Goal: Task Accomplishment & Management: Manage account settings

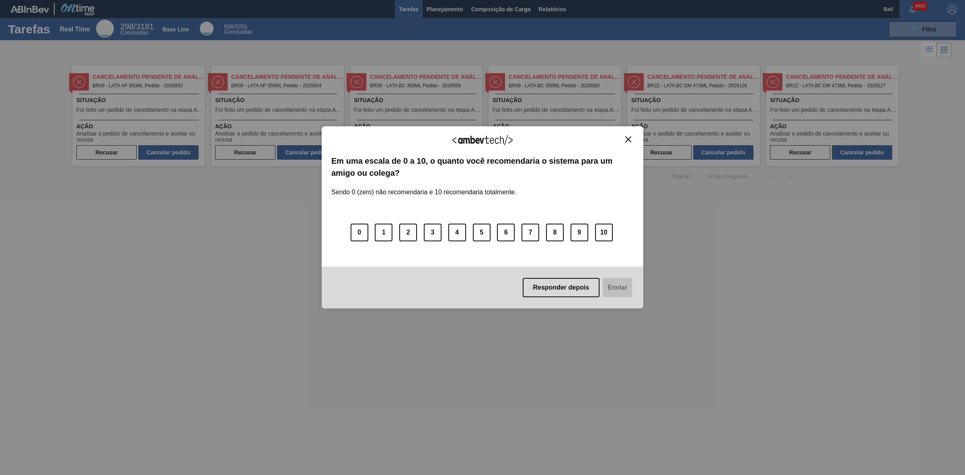
click at [628, 133] on div "Agradecemos seu feedback! Em uma escala de 0 a 10, o quanto você recomendaria o…" at bounding box center [483, 217] width 322 height 183
click at [624, 138] on button "Close" at bounding box center [628, 139] width 11 height 7
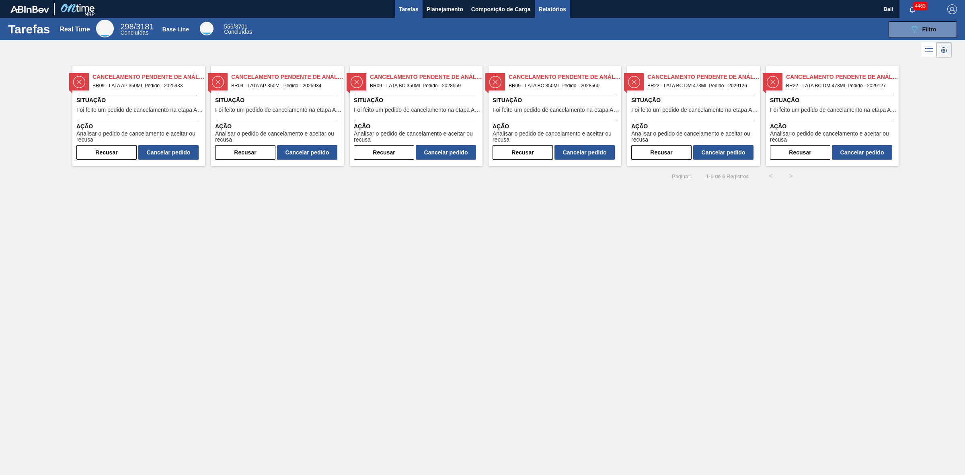
click at [560, 9] on span "Relatórios" at bounding box center [552, 9] width 27 height 10
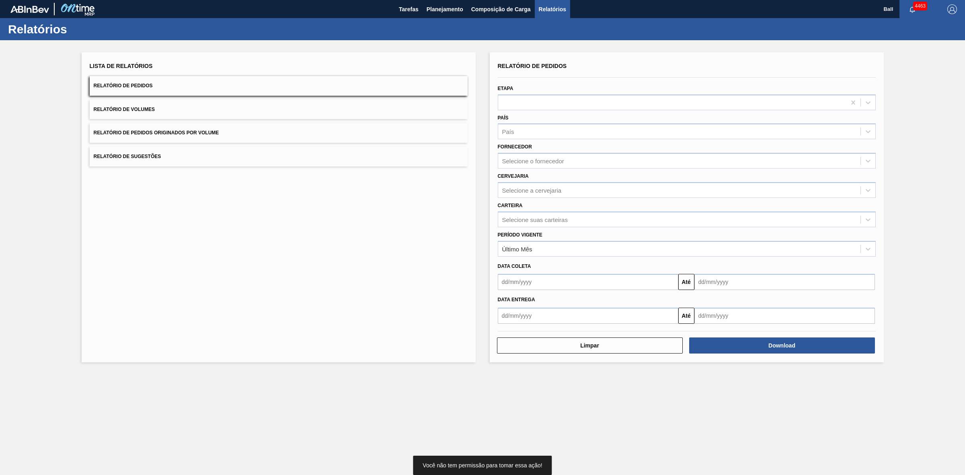
click at [165, 110] on button "Relatório de Volumes" at bounding box center [279, 110] width 378 height 20
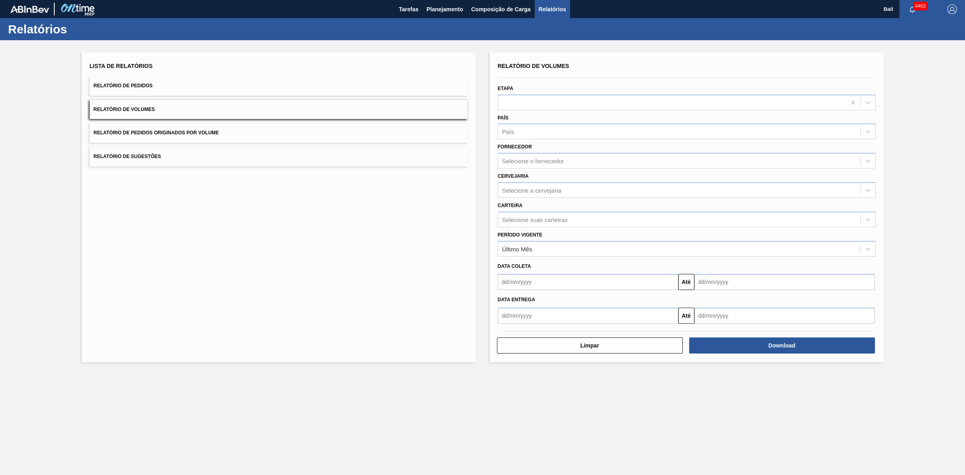
click at [187, 87] on button "Relatório de Pedidos" at bounding box center [279, 86] width 378 height 20
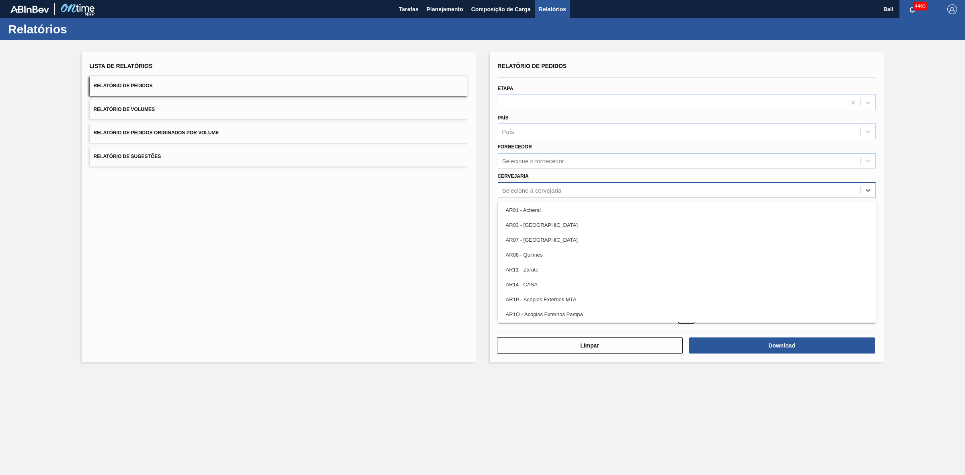
click at [610, 189] on div "Selecione a cervejaria" at bounding box center [679, 190] width 362 height 12
type input "via"
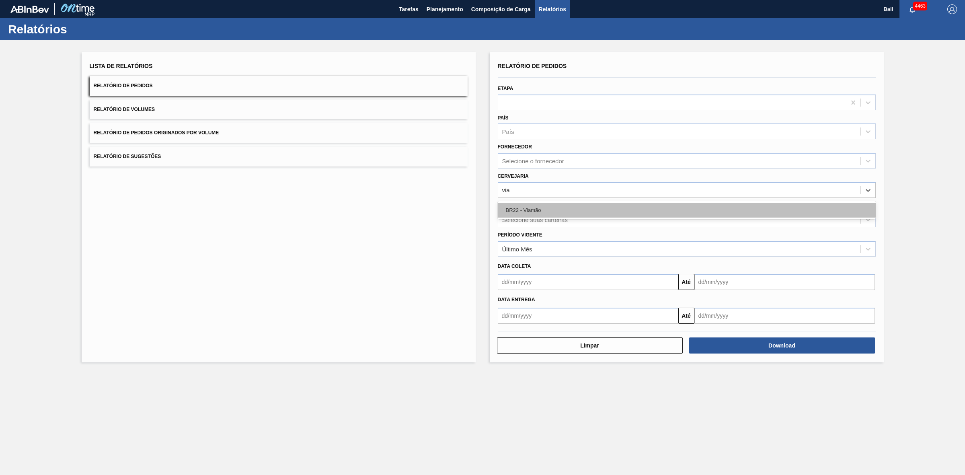
click at [590, 209] on div "BR22 - Viamão" at bounding box center [687, 210] width 378 height 15
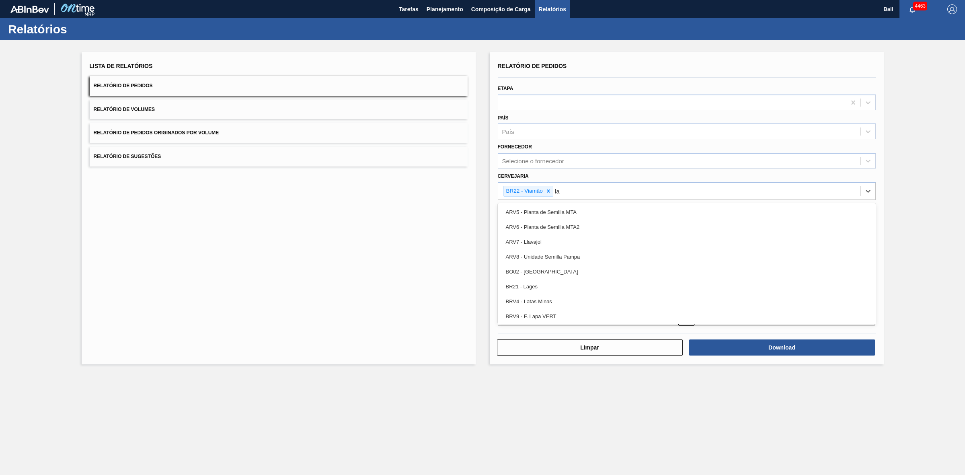
type input "lag"
click at [590, 209] on div "BR21 - Lages" at bounding box center [687, 212] width 378 height 15
type input "agu"
click at [590, 209] on div "BR09 - Agudos" at bounding box center [687, 212] width 378 height 15
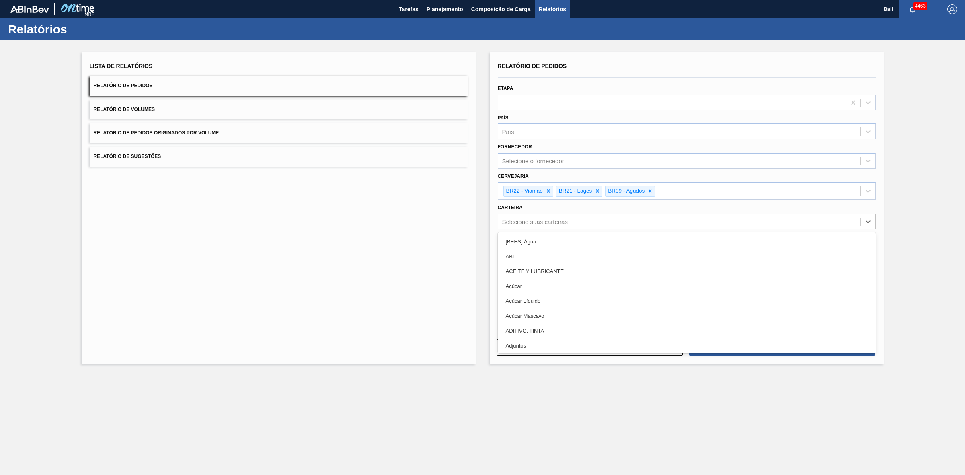
click at [578, 221] on div "Selecione suas carteiras" at bounding box center [679, 222] width 362 height 12
type input "lata"
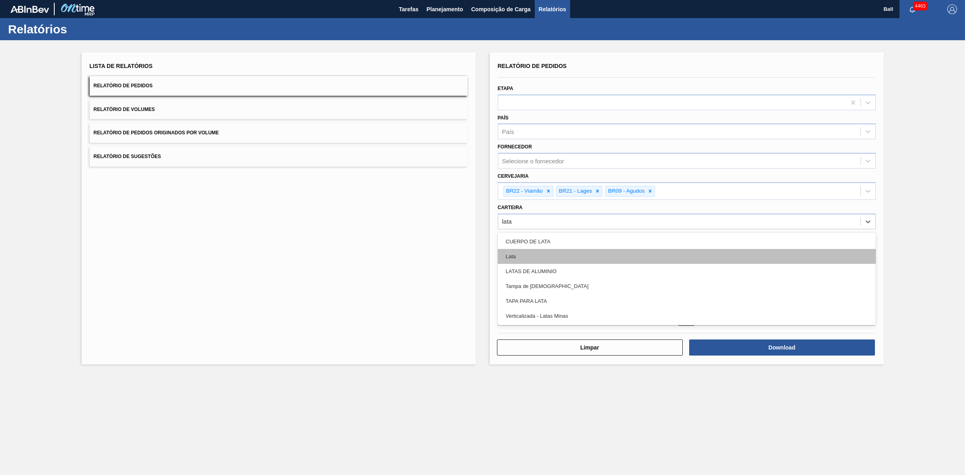
click at [562, 255] on div "Lata" at bounding box center [687, 256] width 378 height 15
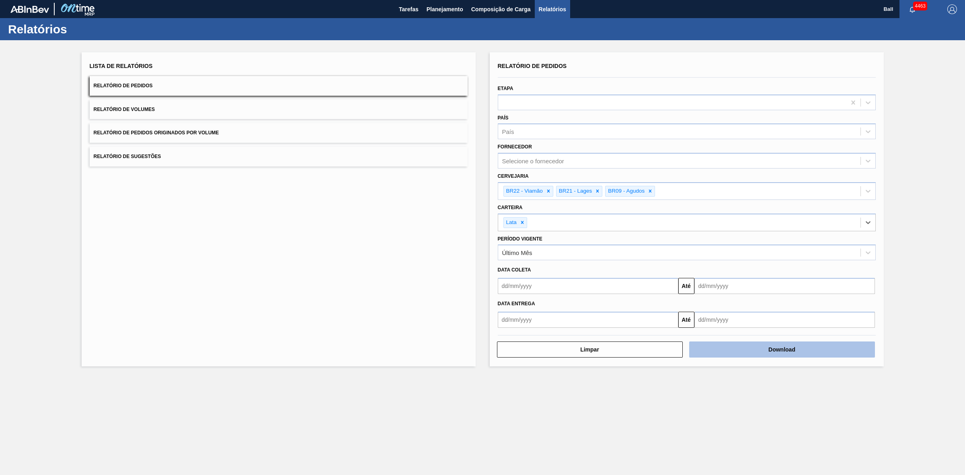
click at [816, 350] on button "Download" at bounding box center [782, 349] width 186 height 16
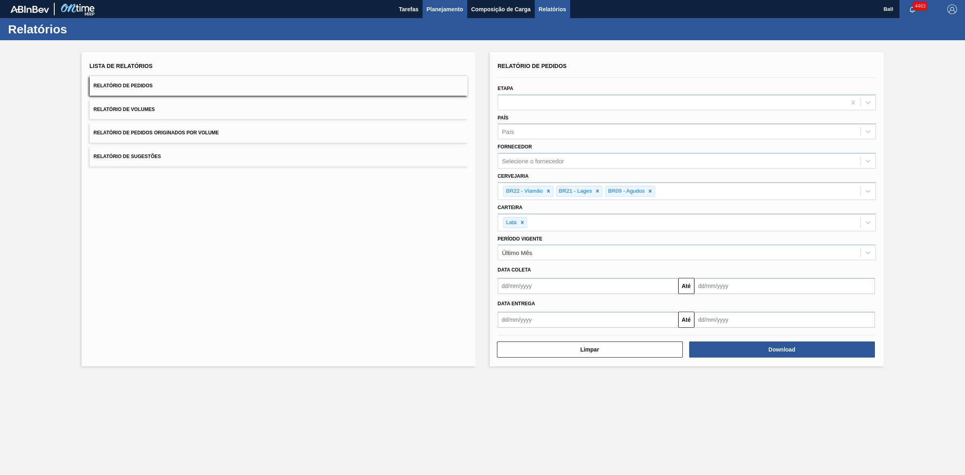
click at [453, 9] on span "Planejamento" at bounding box center [445, 9] width 37 height 10
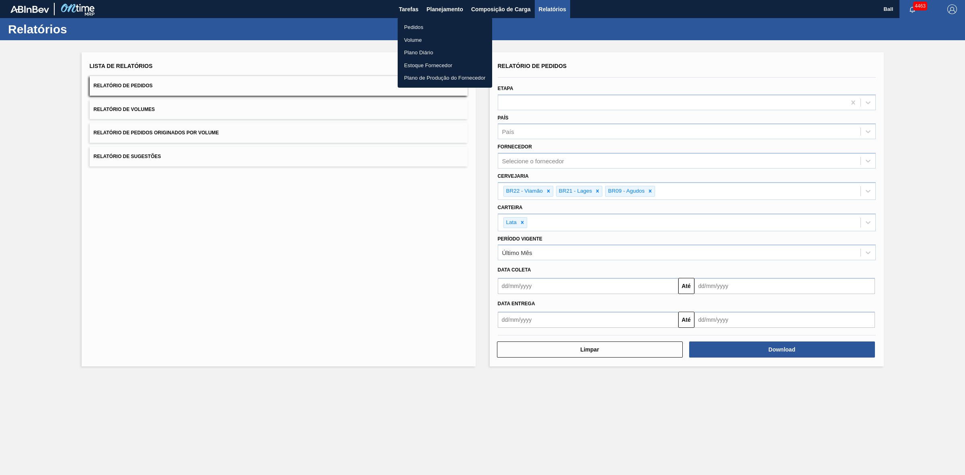
click at [419, 26] on li "Pedidos" at bounding box center [445, 27] width 94 height 13
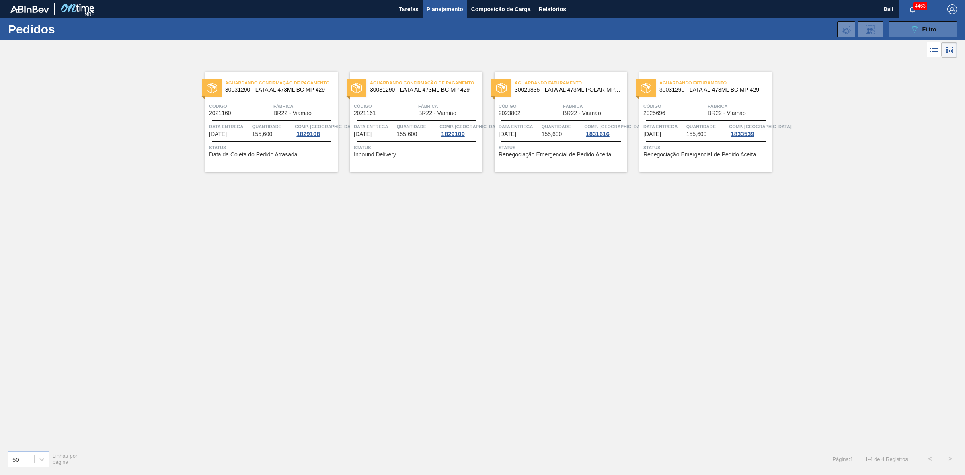
click at [934, 27] on span "Filtro" at bounding box center [929, 29] width 14 height 6
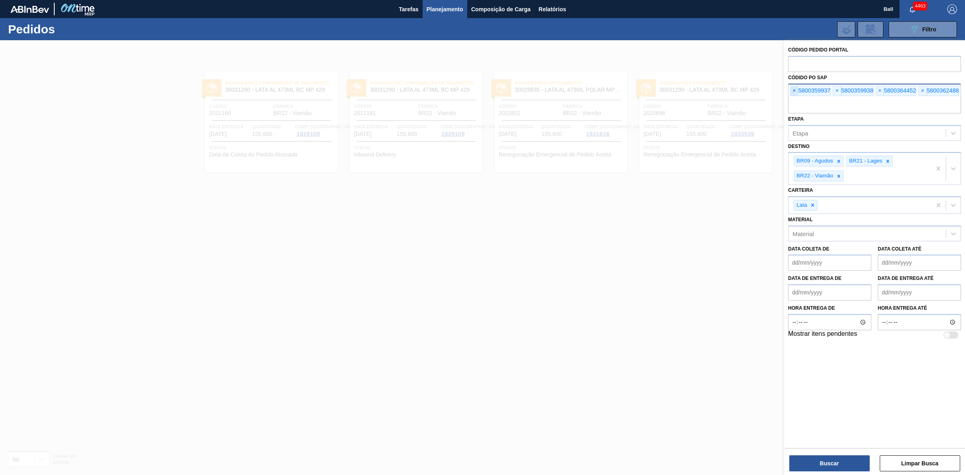
click at [794, 90] on span "×" at bounding box center [795, 91] width 8 height 10
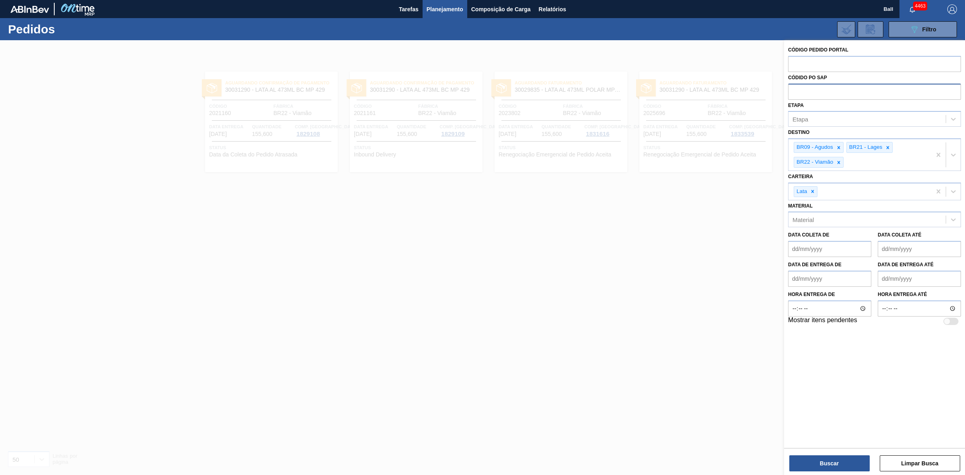
paste input "text"
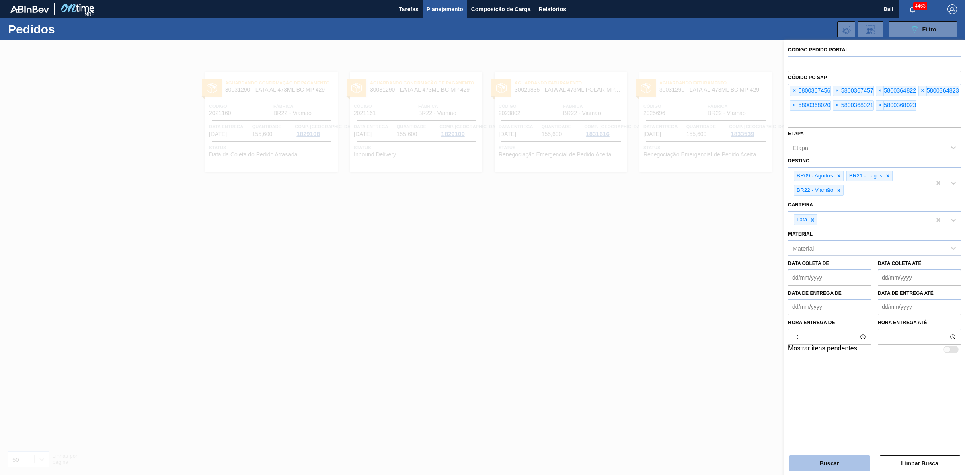
click at [821, 467] on button "Buscar" at bounding box center [829, 463] width 80 height 16
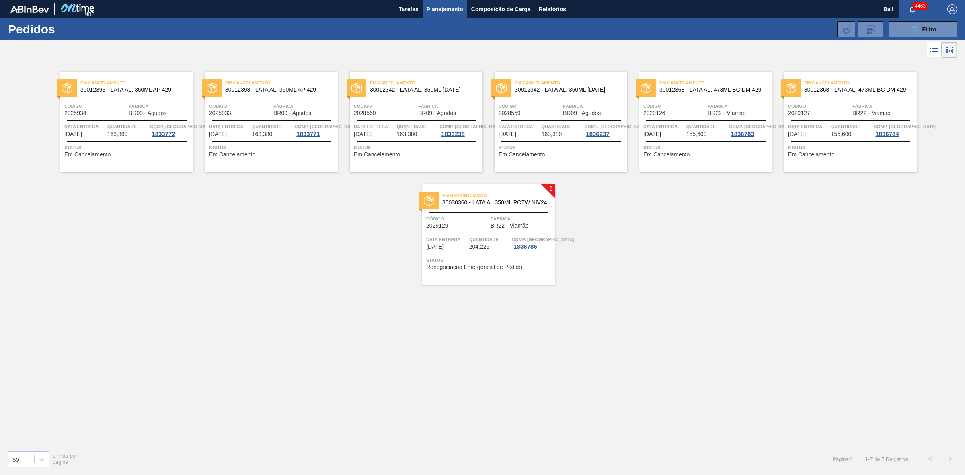
click at [127, 139] on div "Em Cancelamento 30012393 - LATA AL. 350ML AP 429 Código 2025934 Fábrica BR09 - …" at bounding box center [126, 122] width 133 height 101
click at [224, 133] on span "[DATE]" at bounding box center [218, 134] width 18 height 6
click at [398, 126] on span "Quantidade" at bounding box center [417, 127] width 41 height 8
click at [552, 110] on span "Código" at bounding box center [530, 106] width 62 height 8
click at [730, 124] on span "Comp. Carga" at bounding box center [760, 127] width 62 height 8
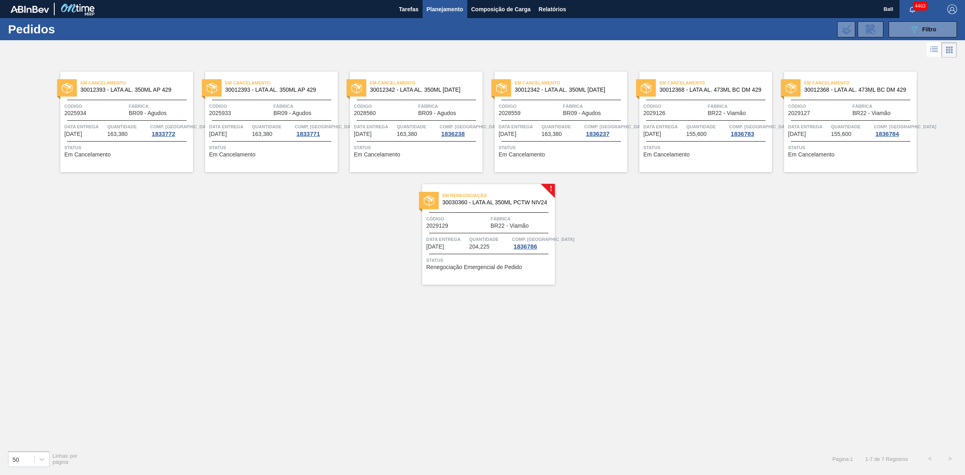
click at [811, 130] on span "Data entrega" at bounding box center [808, 127] width 41 height 8
click at [472, 244] on span "204,225" at bounding box center [479, 247] width 21 height 6
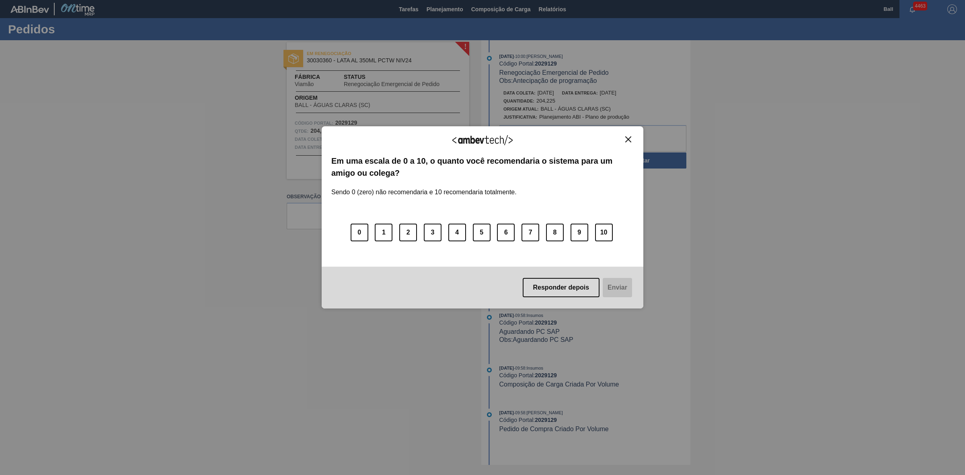
click at [633, 131] on div "Agradecemos seu feedback! Em uma escala de 0 a 10, o quanto você recomendaria o…" at bounding box center [483, 217] width 322 height 183
click at [627, 139] on img "Close" at bounding box center [628, 139] width 6 height 6
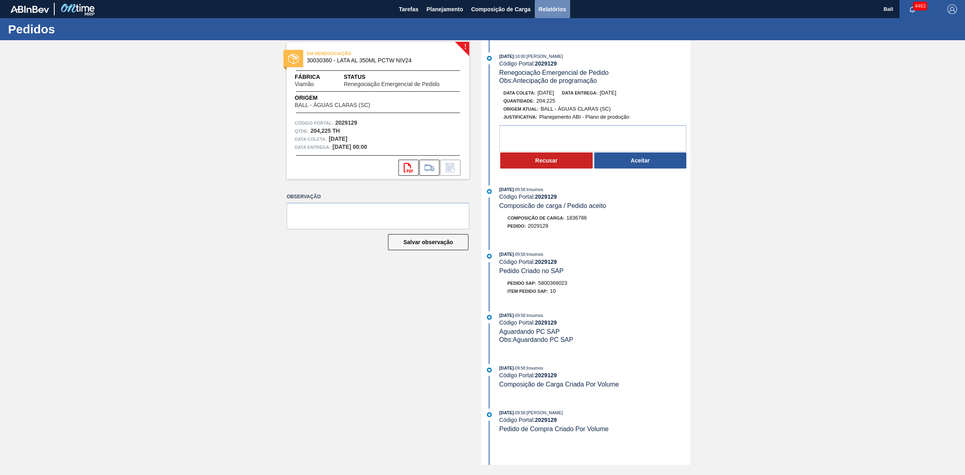
click at [549, 7] on span "Relatórios" at bounding box center [552, 9] width 27 height 10
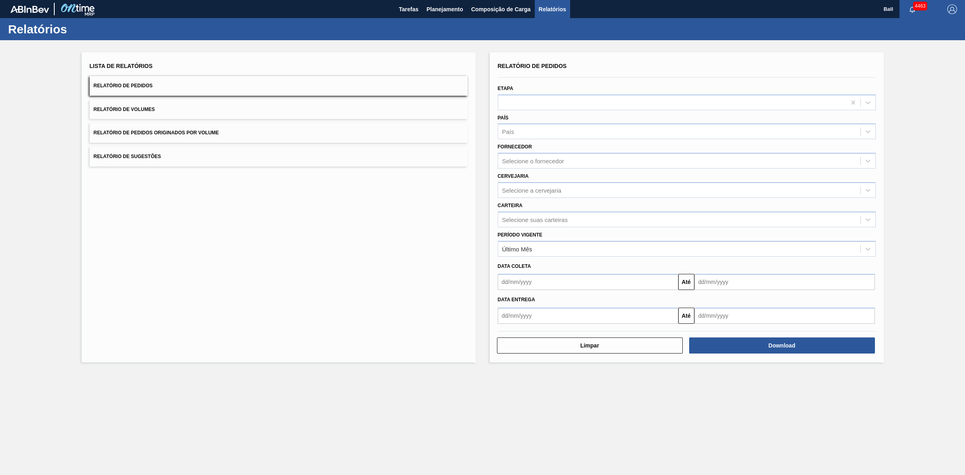
click at [218, 107] on button "Relatório de Volumes" at bounding box center [279, 110] width 378 height 20
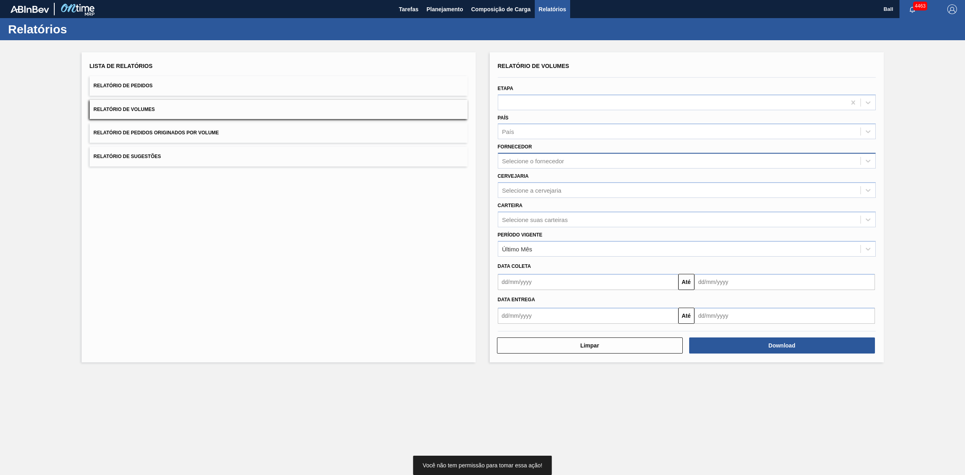
click at [553, 164] on div "Selecione o fornecedor" at bounding box center [679, 161] width 362 height 12
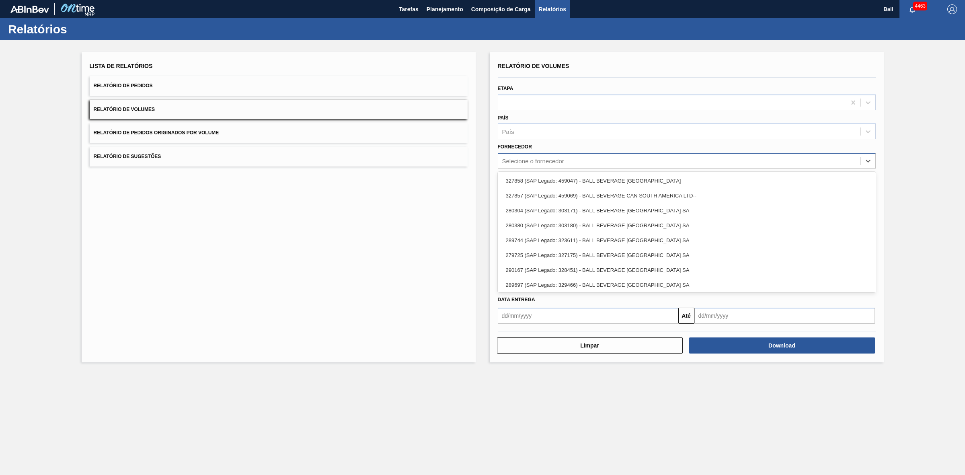
click at [553, 163] on div "Selecione o fornecedor" at bounding box center [533, 161] width 62 height 7
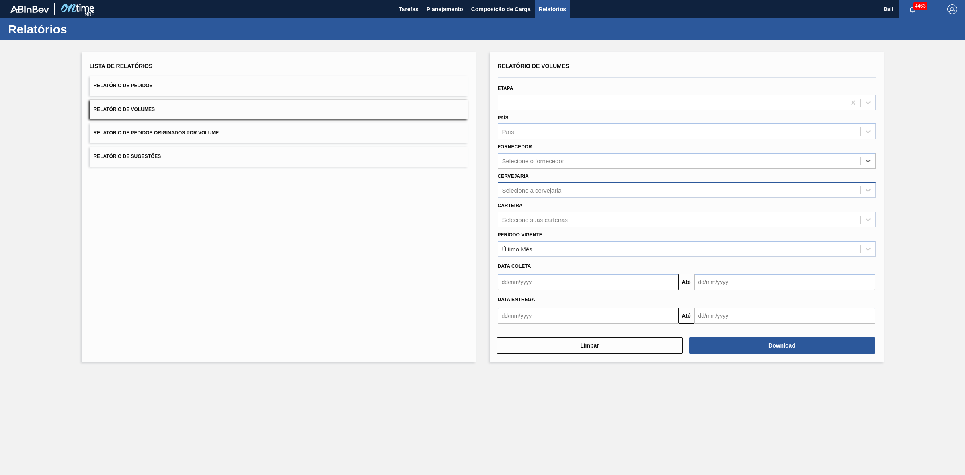
click at [547, 188] on div "Selecione a cervejaria" at bounding box center [532, 190] width 60 height 7
type input "lag"
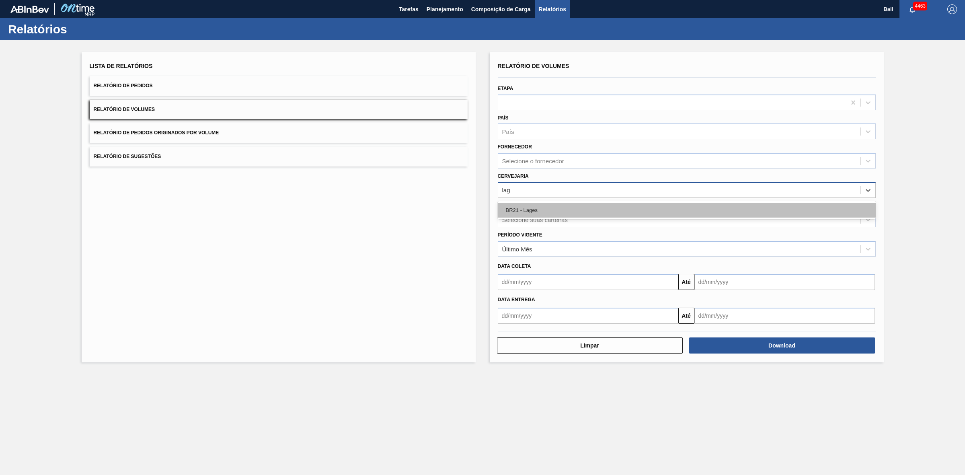
click at [543, 203] on div "BR21 - Lages" at bounding box center [687, 210] width 378 height 15
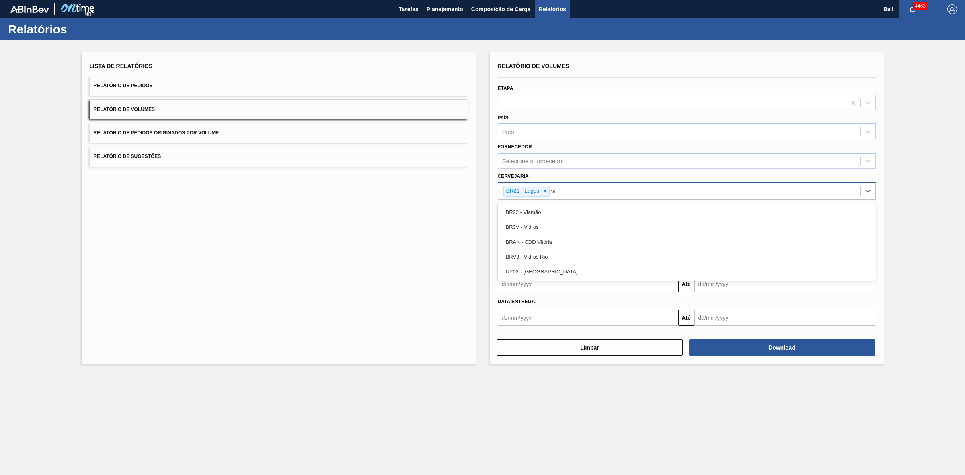
type input "via"
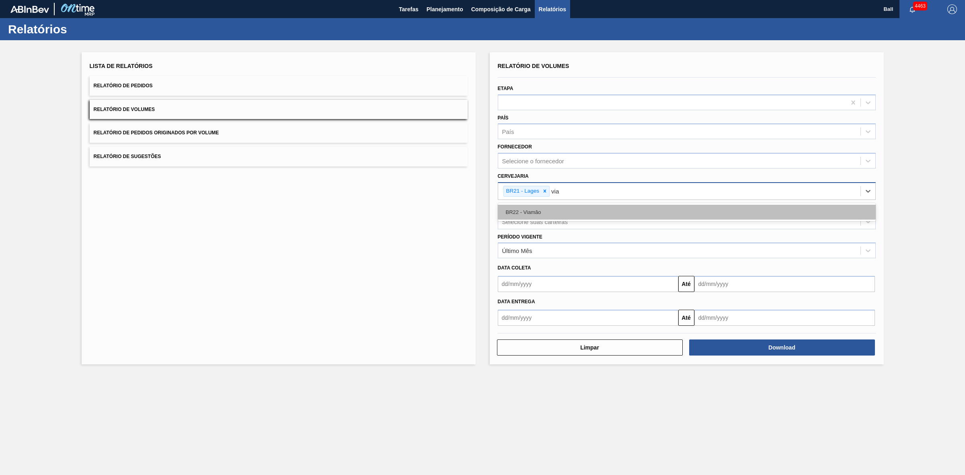
click at [544, 208] on div "BR22 - Viamão" at bounding box center [687, 212] width 378 height 15
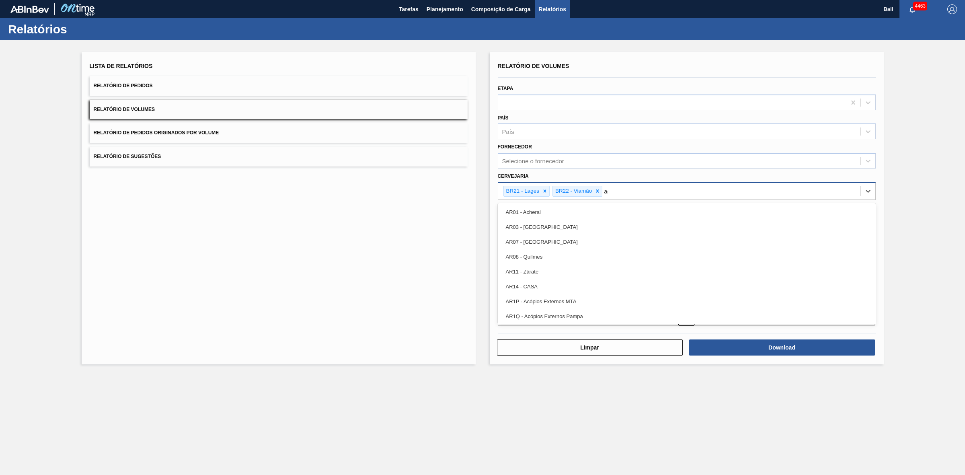
type input "agu"
click at [544, 208] on div "BR09 - Agudos" at bounding box center [687, 212] width 378 height 15
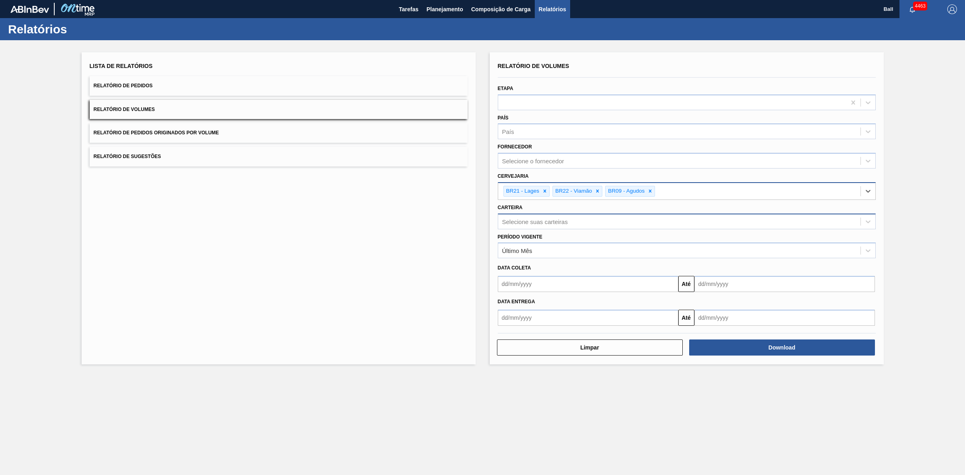
click at [591, 220] on div "Selecione suas carteiras" at bounding box center [679, 222] width 362 height 12
type input "lata"
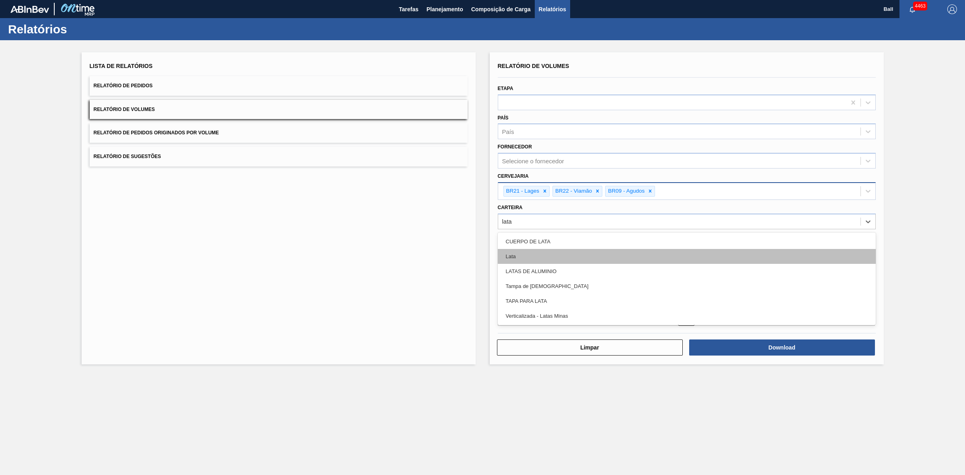
click at [556, 254] on div "Lata" at bounding box center [687, 256] width 378 height 15
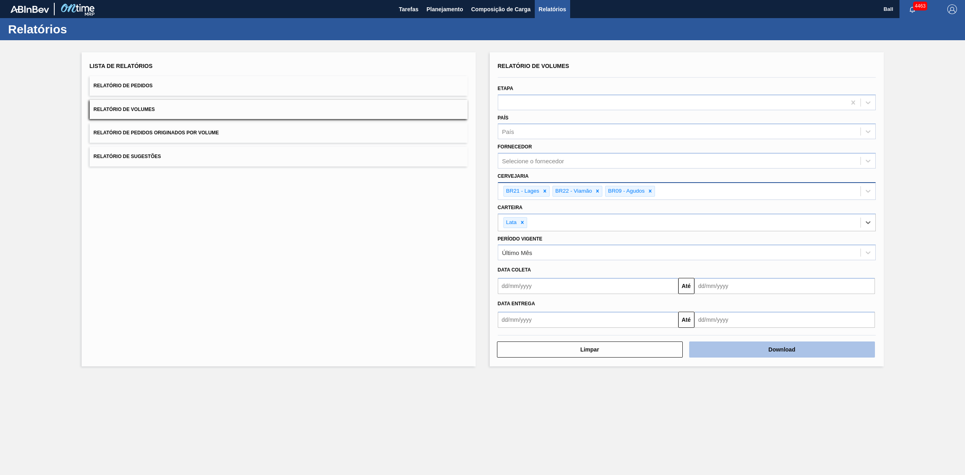
click at [778, 348] on button "Download" at bounding box center [782, 349] width 186 height 16
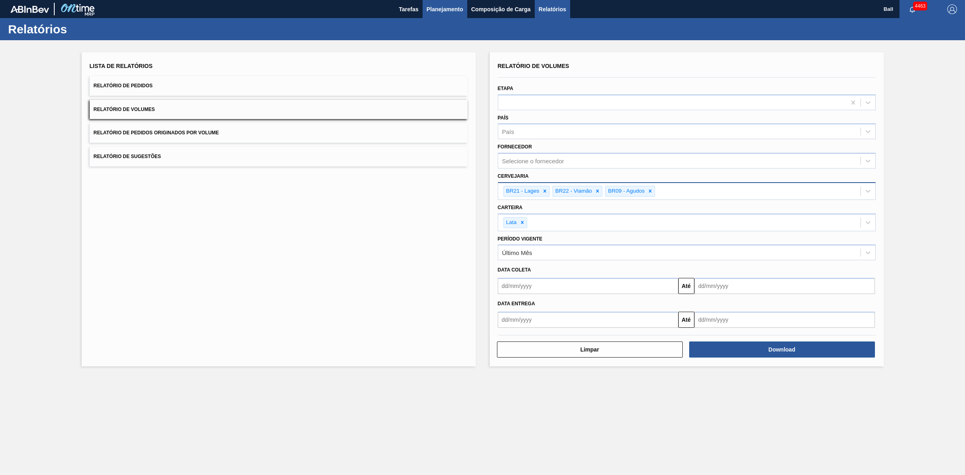
click at [451, 3] on button "Planejamento" at bounding box center [445, 9] width 45 height 18
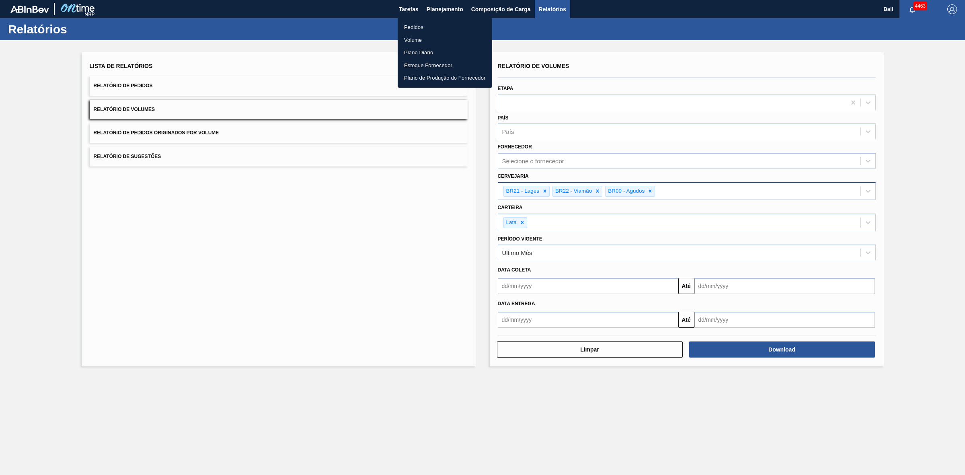
click at [427, 25] on li "Pedidos" at bounding box center [445, 27] width 94 height 13
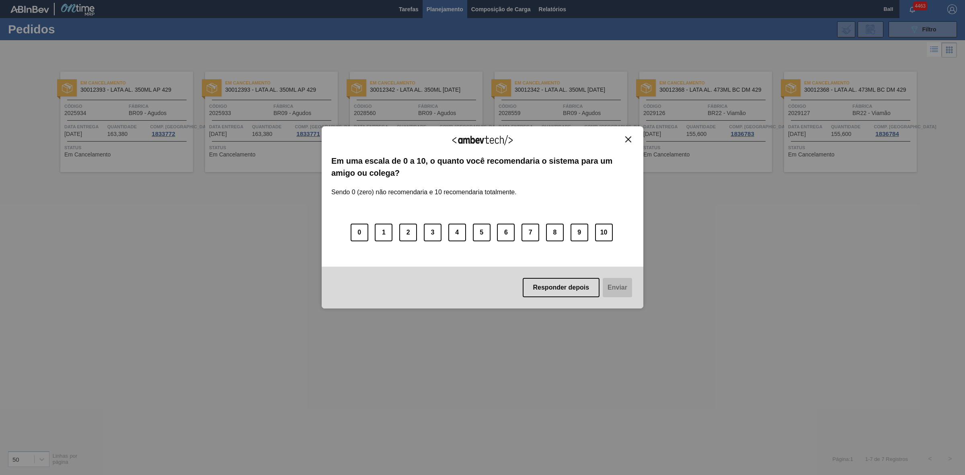
click at [626, 139] on img "Close" at bounding box center [628, 139] width 6 height 6
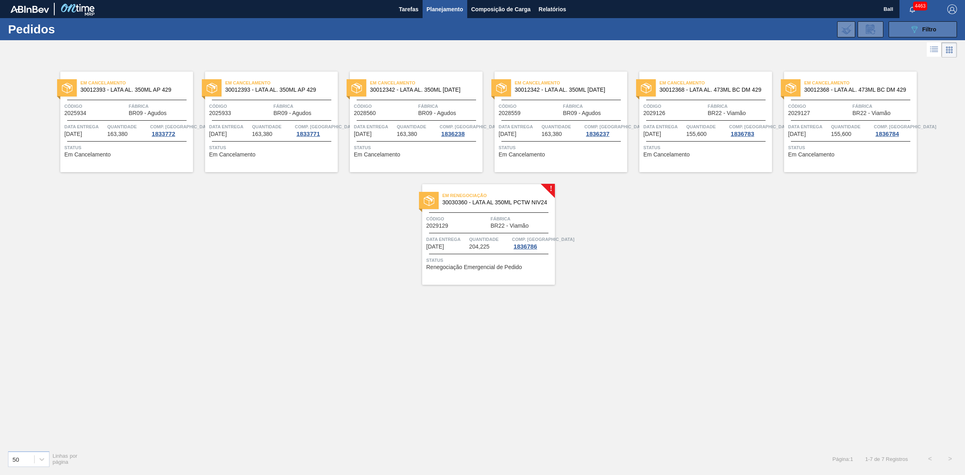
click at [903, 27] on button "089F7B8B-B2A5-4AFE-B5C0-19BA573D28AC Filtro" at bounding box center [923, 29] width 68 height 16
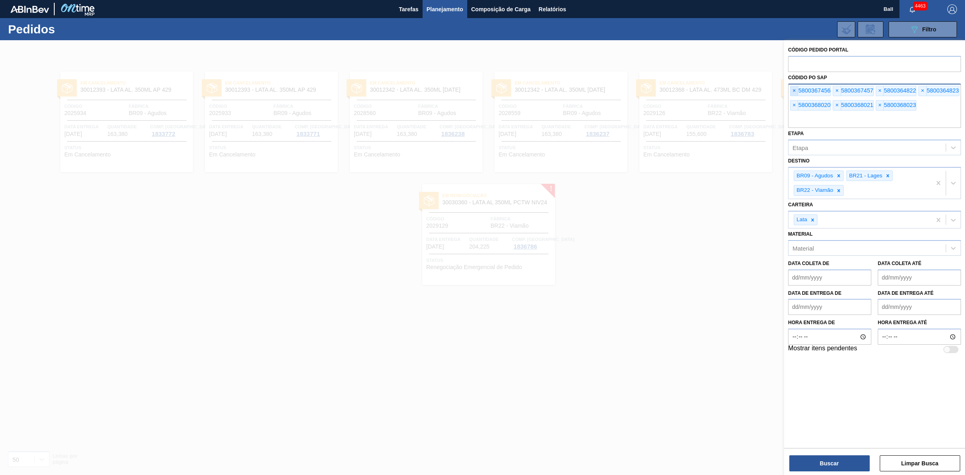
click at [793, 93] on span "×" at bounding box center [795, 91] width 8 height 10
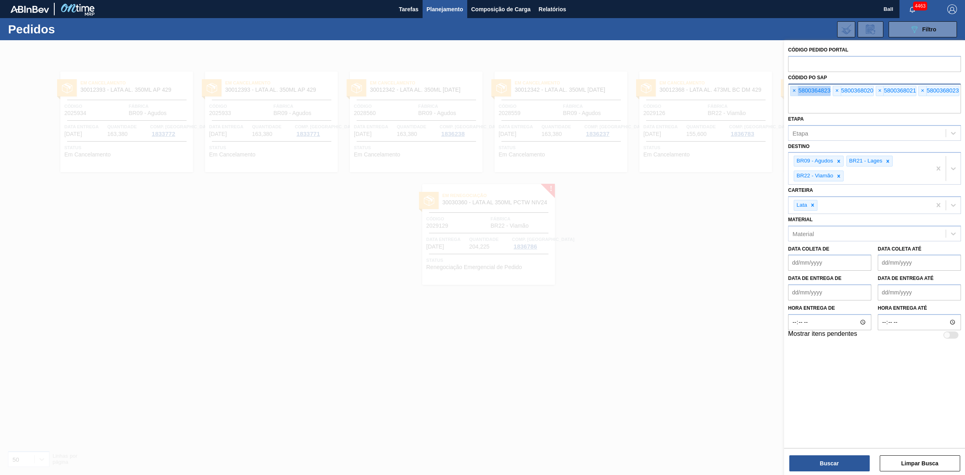
click at [793, 93] on span "×" at bounding box center [795, 91] width 8 height 10
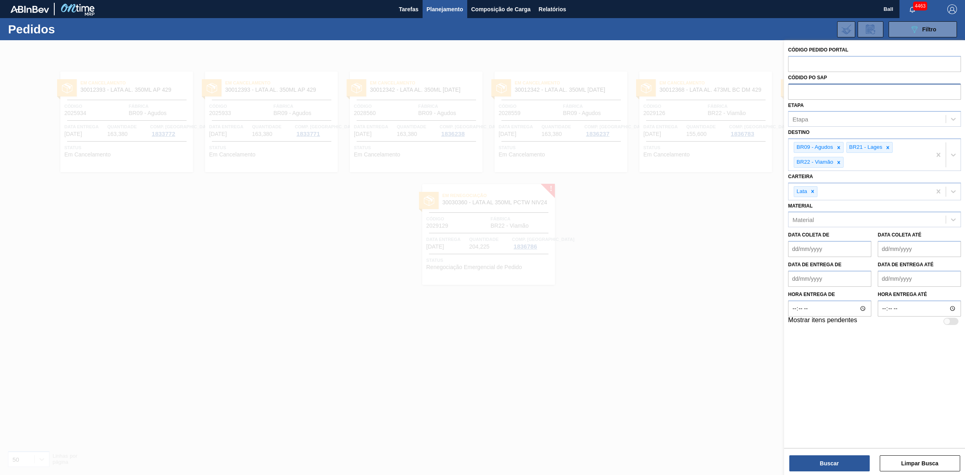
paste input "5800368023"
type input "5800368023"
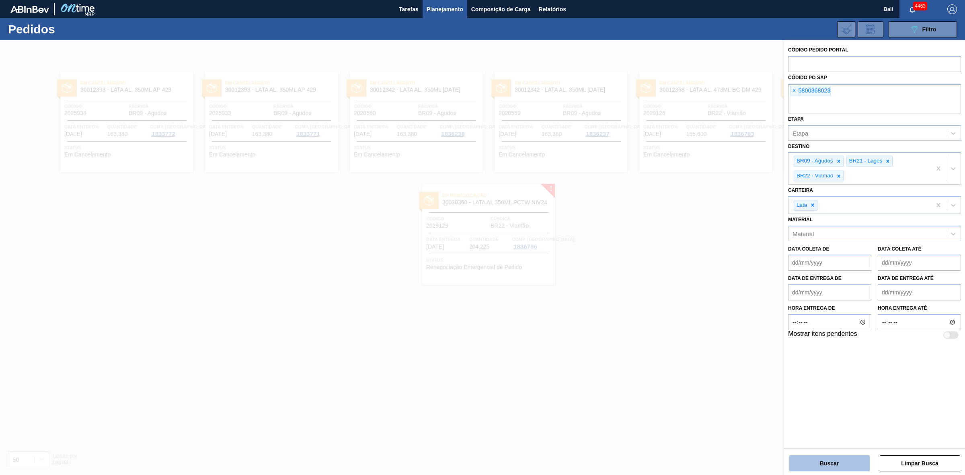
click at [807, 458] on button "Buscar" at bounding box center [829, 463] width 80 height 16
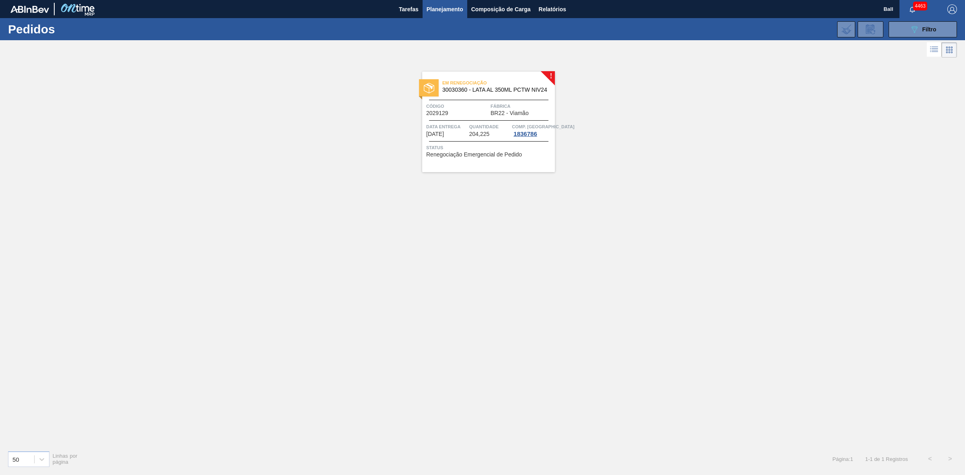
click at [493, 125] on span "Quantidade" at bounding box center [489, 127] width 41 height 8
drag, startPoint x: 411, startPoint y: 278, endPoint x: 471, endPoint y: 343, distance: 88.2
click at [413, 279] on div "! Em renegociação 30030360 - LATA AL 350ML PCTW NIV24 Código 2029129 Fábrica BR…" at bounding box center [482, 252] width 965 height 384
click at [622, 316] on div "! Em renegociação 30030360 - LATA AL 350ML PCTW NIV24 Código 2029129 Fábrica BR…" at bounding box center [482, 252] width 965 height 384
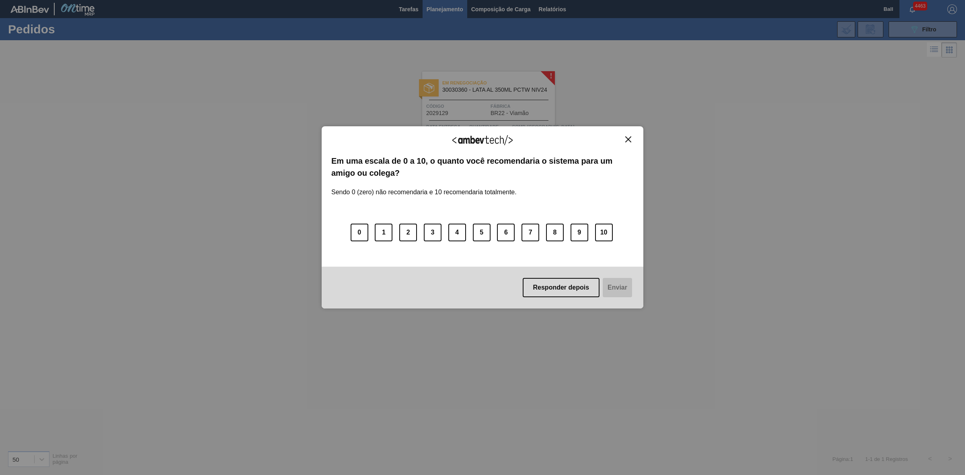
click at [630, 141] on img "Close" at bounding box center [628, 139] width 6 height 6
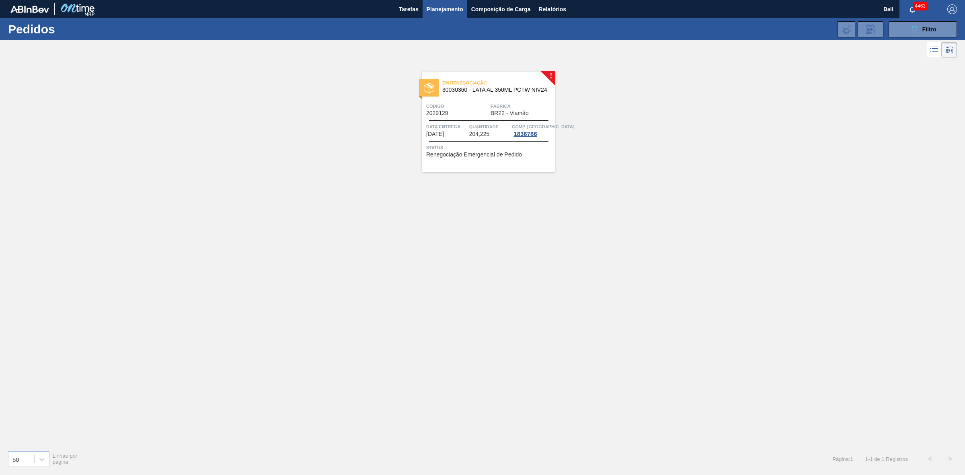
click at [302, 312] on div "! Em renegociação 30030360 - LATA AL 350ML PCTW NIV24 Código 2029129 Fábrica BR…" at bounding box center [482, 252] width 965 height 384
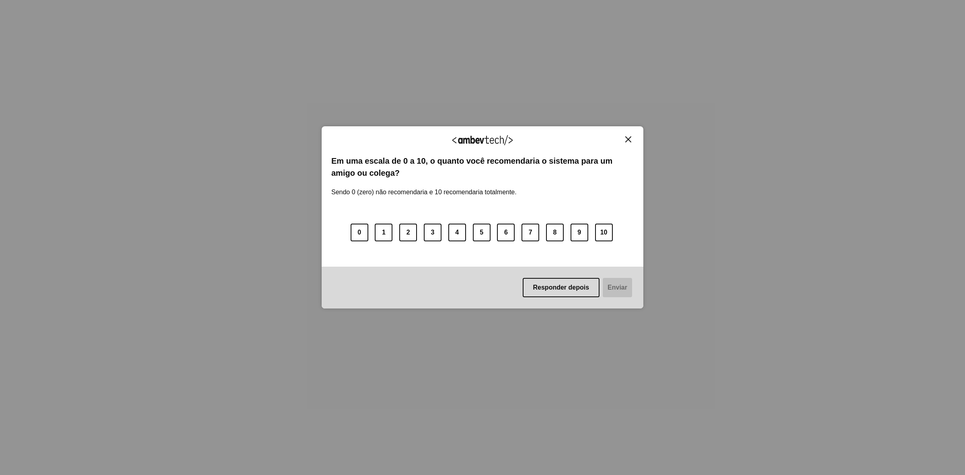
click at [624, 141] on button "Close" at bounding box center [628, 139] width 11 height 7
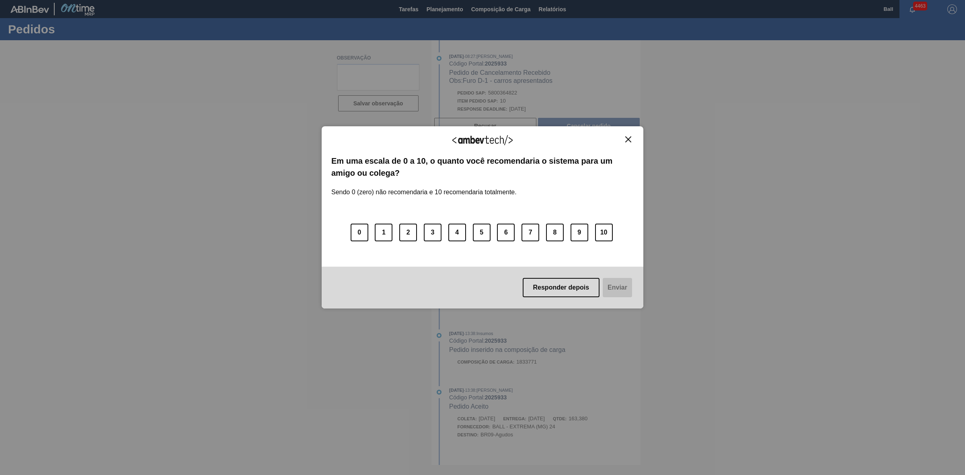
click at [626, 137] on img "Close" at bounding box center [628, 139] width 6 height 6
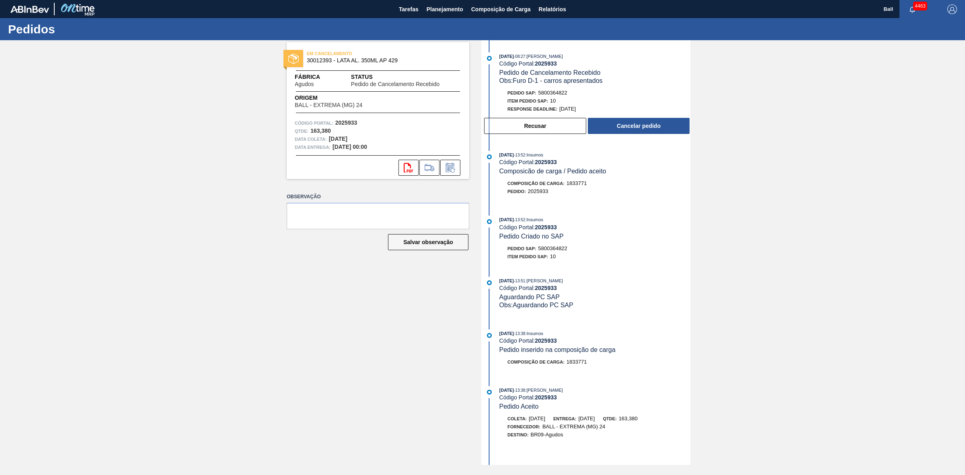
click at [582, 290] on div "Código Portal: 2025933" at bounding box center [594, 288] width 191 height 6
click at [538, 72] on span "Pedido de Cancelamento Recebido" at bounding box center [549, 72] width 101 height 7
click at [361, 207] on textarea at bounding box center [378, 216] width 183 height 27
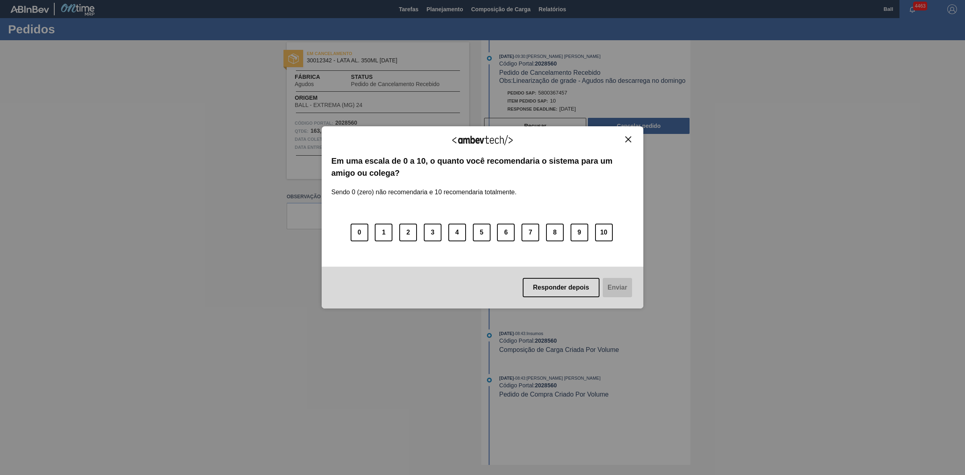
click at [634, 138] on div "Agradecemos seu feedback! Em uma escala de 0 a 10, o quanto você recomendaria o…" at bounding box center [483, 217] width 322 height 183
click at [628, 139] on img "Close" at bounding box center [628, 139] width 6 height 6
click at [626, 138] on img "Close" at bounding box center [628, 139] width 6 height 6
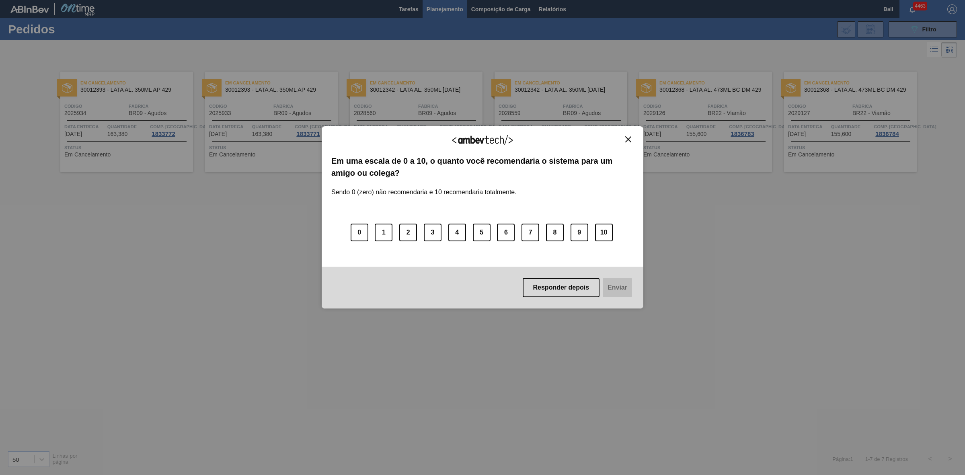
click at [634, 131] on div "Agradecemos seu feedback! Em uma escala de 0 a 10, o quanto você recomendaria o…" at bounding box center [483, 217] width 322 height 183
click at [627, 135] on div "Agradecemos seu feedback! Em uma escala de 0 a 10, o quanto você recomendaria o…" at bounding box center [483, 217] width 322 height 183
click at [624, 134] on div "Agradecemos seu feedback! Em uma escala de 0 a 10, o quanto você recomendaria o…" at bounding box center [483, 217] width 322 height 183
click at [626, 136] on button "Close" at bounding box center [628, 139] width 11 height 7
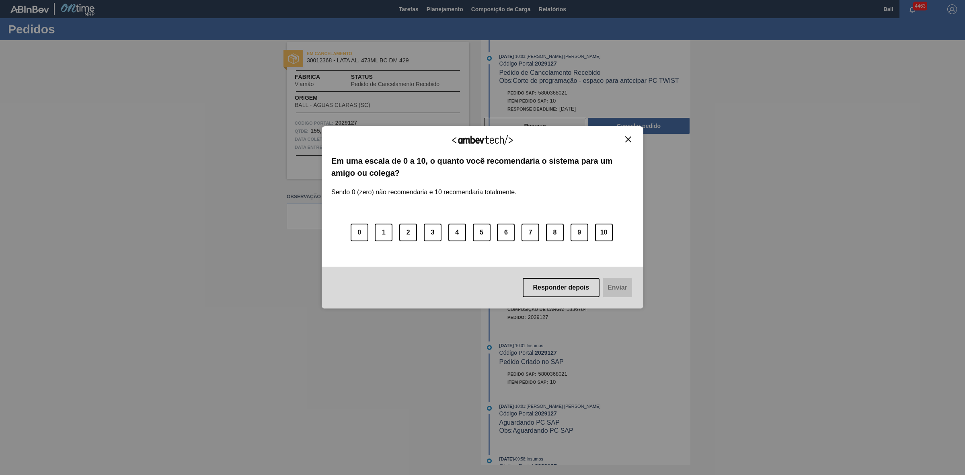
click at [628, 133] on div "Agradecemos seu feedback! Em uma escala de 0 a 10, o quanto você recomendaria o…" at bounding box center [483, 217] width 322 height 183
click at [626, 139] on img "Close" at bounding box center [628, 139] width 6 height 6
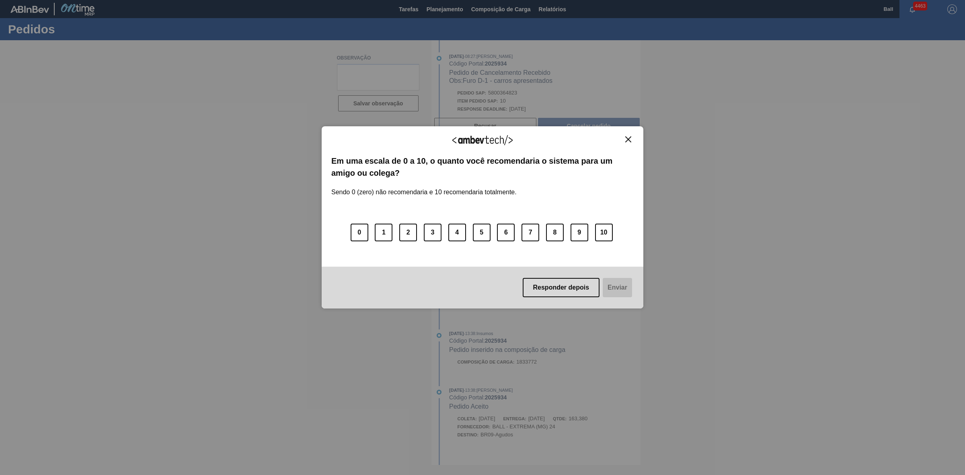
click at [628, 136] on button "Close" at bounding box center [628, 139] width 11 height 7
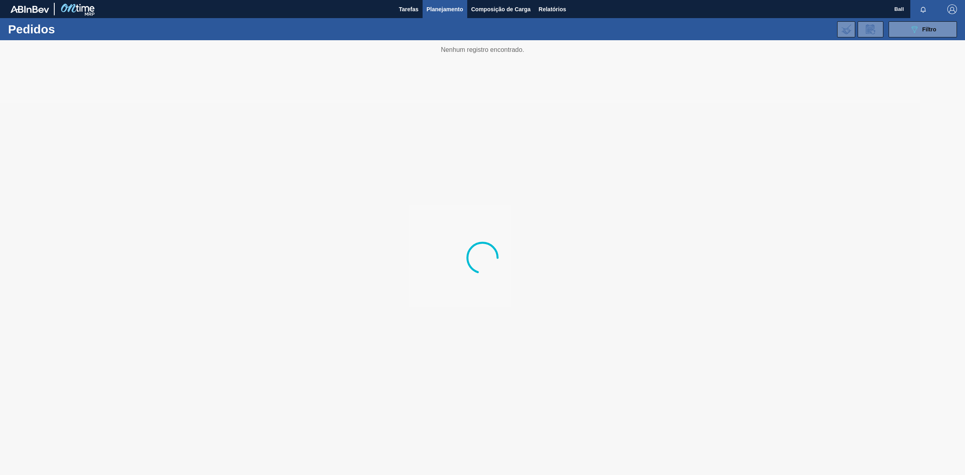
click at [475, 298] on div at bounding box center [482, 257] width 965 height 435
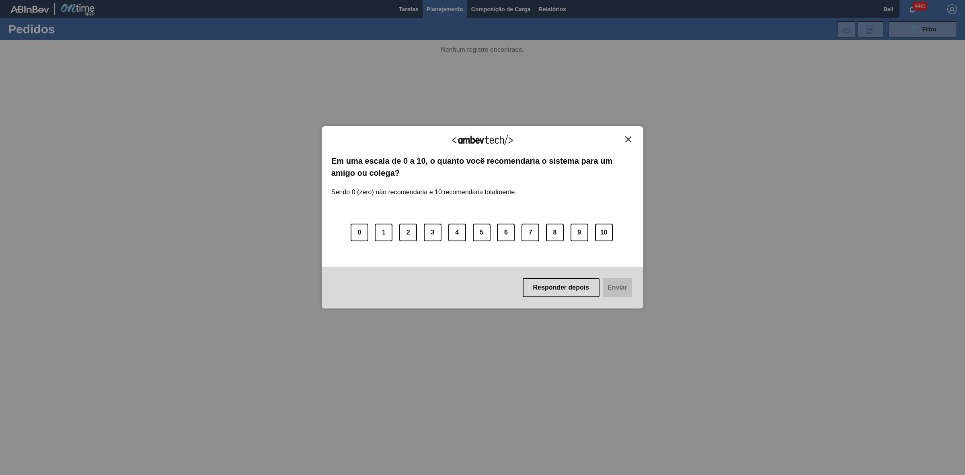
click at [626, 143] on div "Agradecemos seu feedback!" at bounding box center [482, 145] width 302 height 19
click at [632, 133] on div "Agradecemos seu feedback! Em uma escala de 0 a 10, o quanto você recomendaria o…" at bounding box center [483, 217] width 322 height 183
click at [626, 138] on img "Close" at bounding box center [628, 139] width 6 height 6
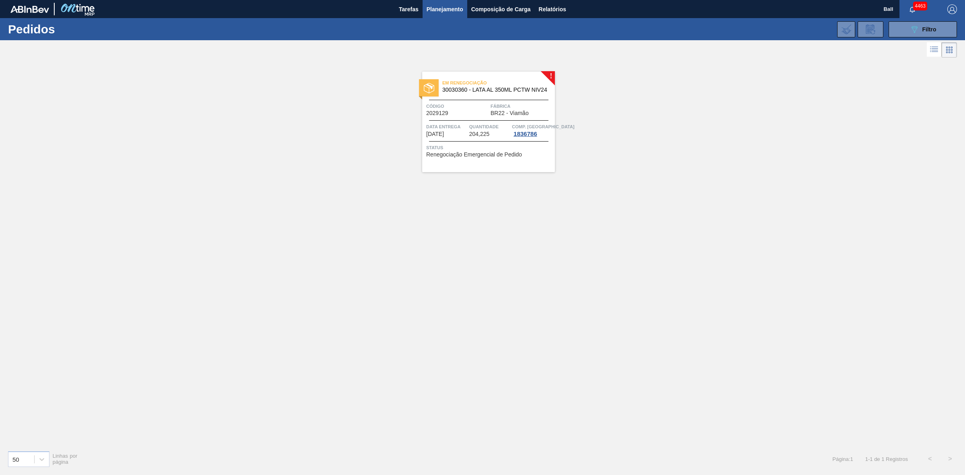
click at [641, 190] on div "! Em renegociação 30030360 - LATA AL 350ML PCTW NIV24 Código 2029129 Fábrica BR…" at bounding box center [482, 252] width 965 height 384
click at [563, 9] on span "Relatórios" at bounding box center [552, 9] width 27 height 10
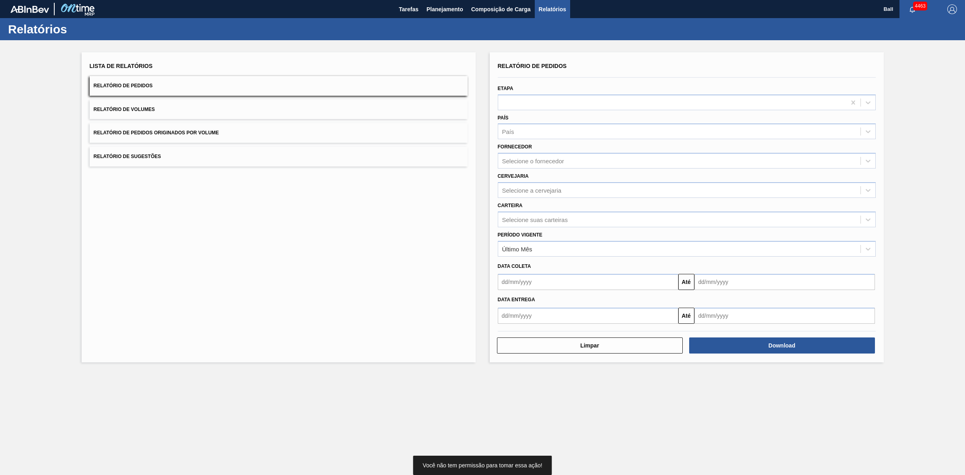
click at [325, 95] on div "Lista de Relatórios Relatório de Pedidos Relatório de Volumes Relatório de Pedi…" at bounding box center [279, 113] width 378 height 106
click at [337, 83] on button "Relatório de Pedidos" at bounding box center [279, 86] width 378 height 20
click at [574, 164] on div "Selecione o fornecedor" at bounding box center [679, 161] width 362 height 12
click at [574, 166] on div "Selecione o fornecedor" at bounding box center [687, 161] width 378 height 16
click at [554, 198] on div "Carteira Selecione suas carteiras" at bounding box center [687, 212] width 384 height 29
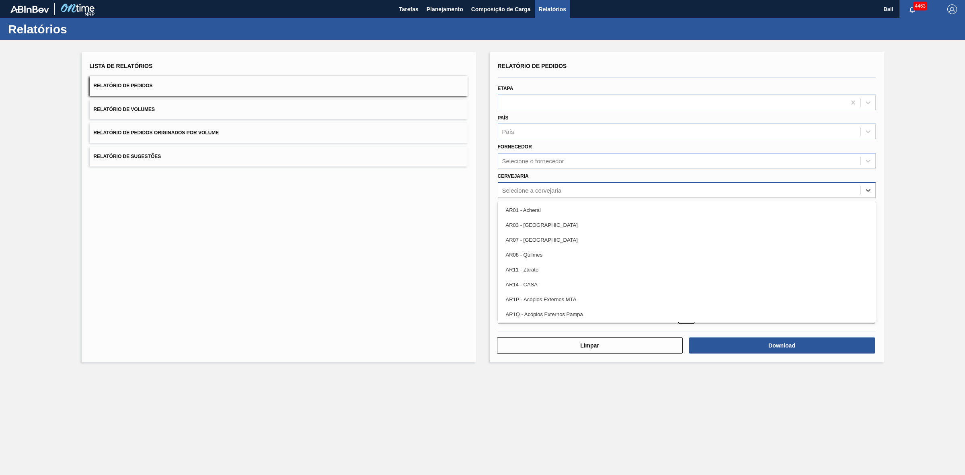
click at [553, 191] on div "Selecione a cervejaria" at bounding box center [532, 190] width 60 height 7
type input "ag"
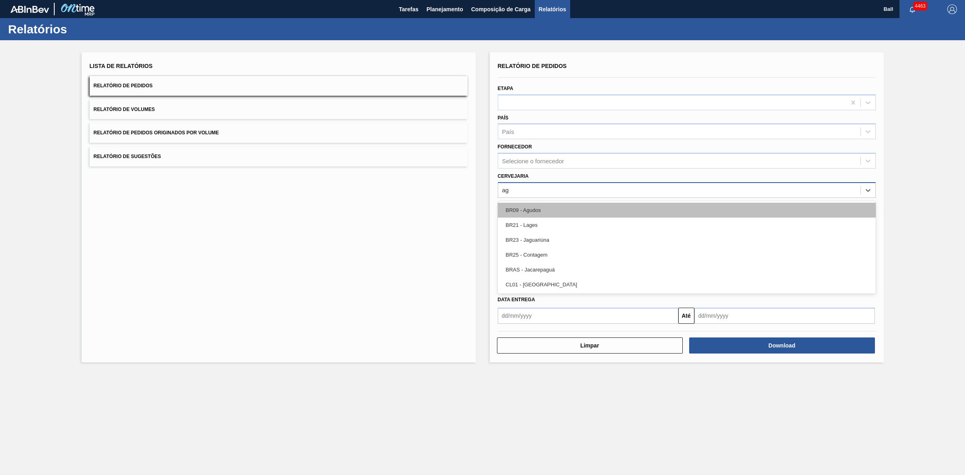
click at [541, 211] on div "BR09 - Agudos" at bounding box center [687, 210] width 378 height 15
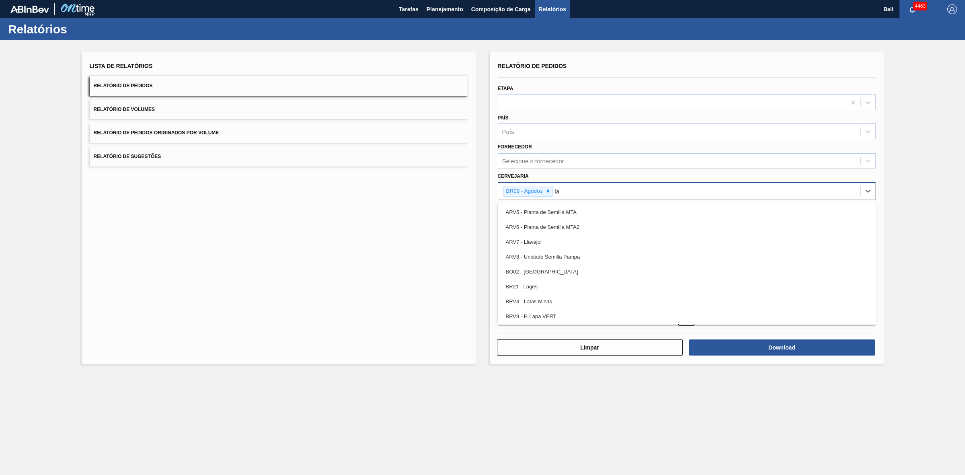
type input "lag"
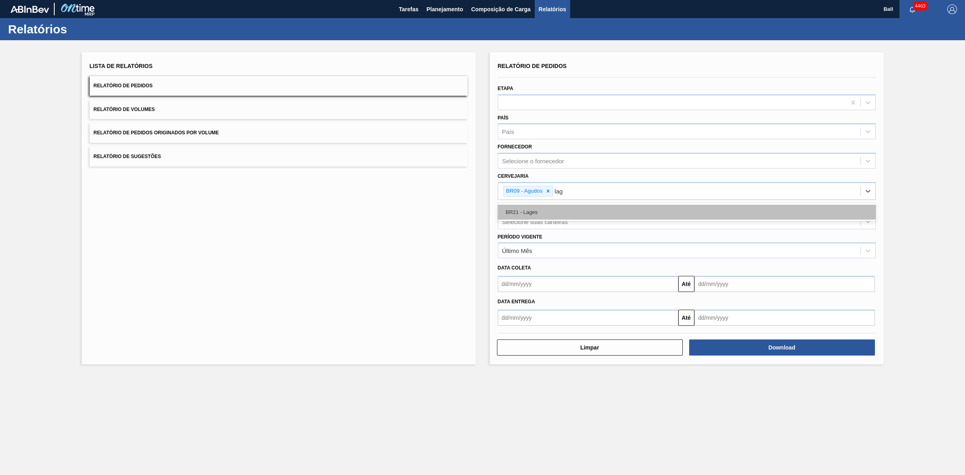
click at [557, 207] on div "BR21 - Lages" at bounding box center [687, 212] width 378 height 15
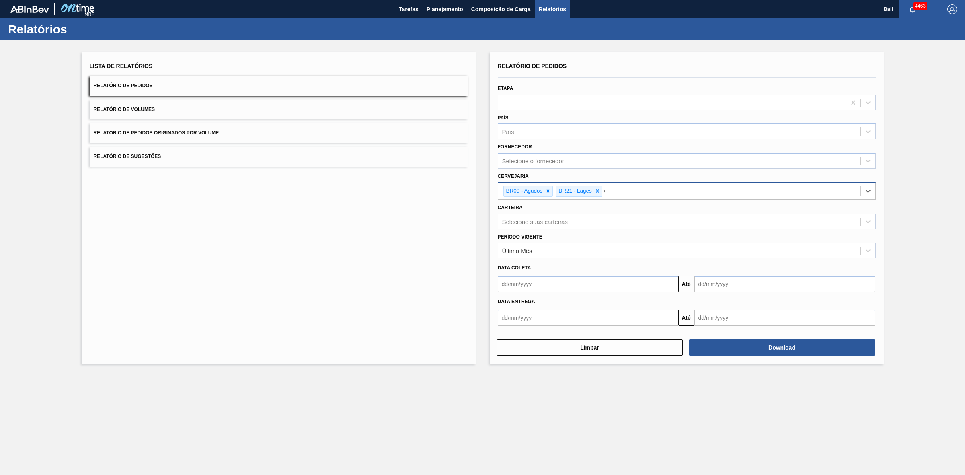
type input "via"
click at [582, 208] on div "BR22 - Viamão" at bounding box center [687, 212] width 378 height 15
click at [582, 224] on div "Selecione suas carteiras" at bounding box center [679, 222] width 362 height 12
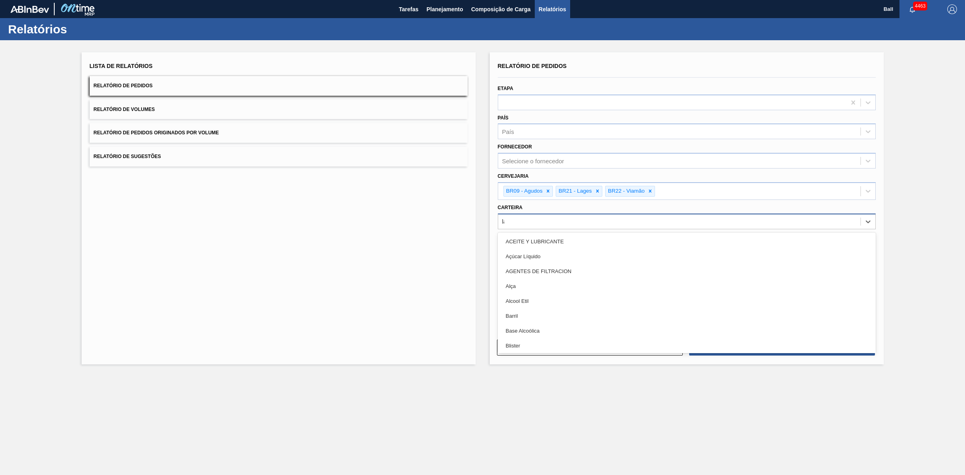
type input "lata"
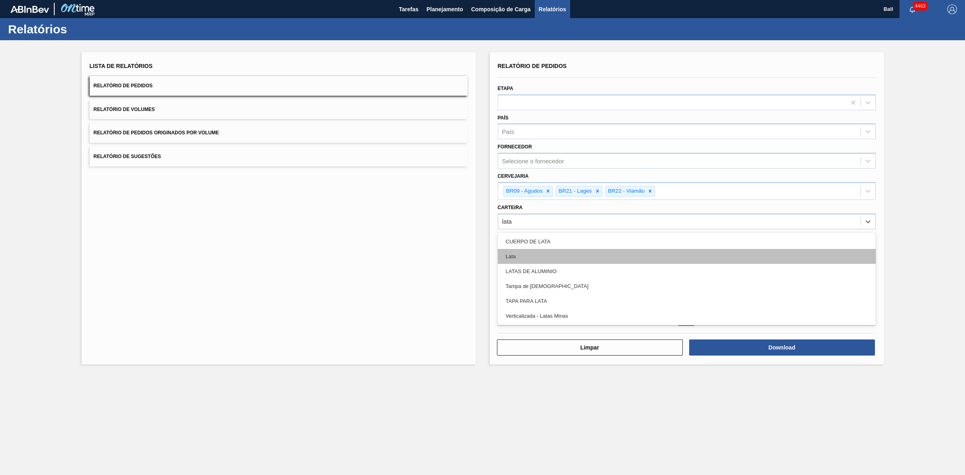
click at [566, 251] on div "Lata" at bounding box center [687, 256] width 378 height 15
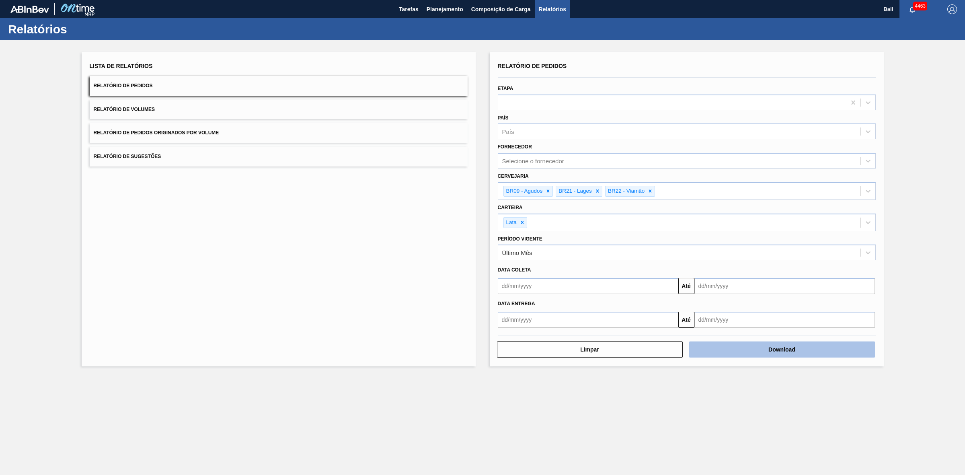
click at [734, 345] on button "Download" at bounding box center [782, 349] width 186 height 16
click at [211, 111] on button "Relatório de Volumes" at bounding box center [279, 110] width 378 height 20
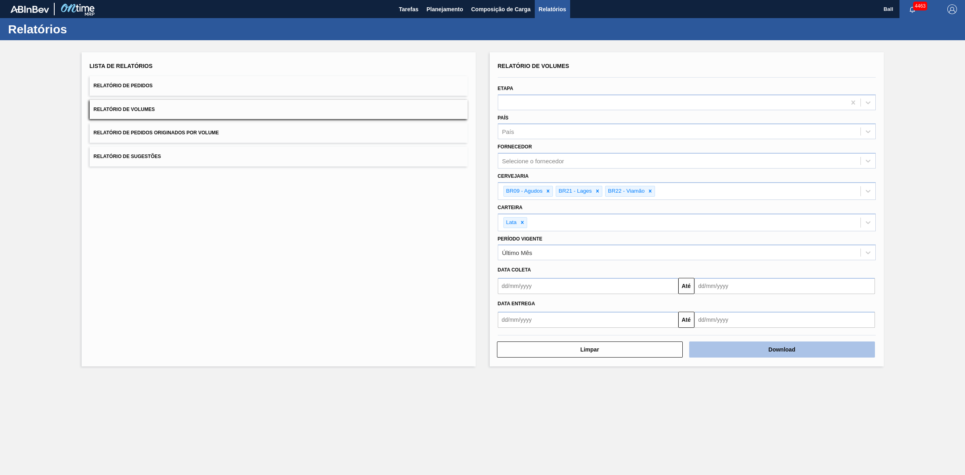
click at [740, 345] on button "Download" at bounding box center [782, 349] width 186 height 16
click at [905, 139] on div "Lista de Relatórios Relatório de Pedidos Relatório de Volumes Relatório de Pedi…" at bounding box center [482, 208] width 965 height 336
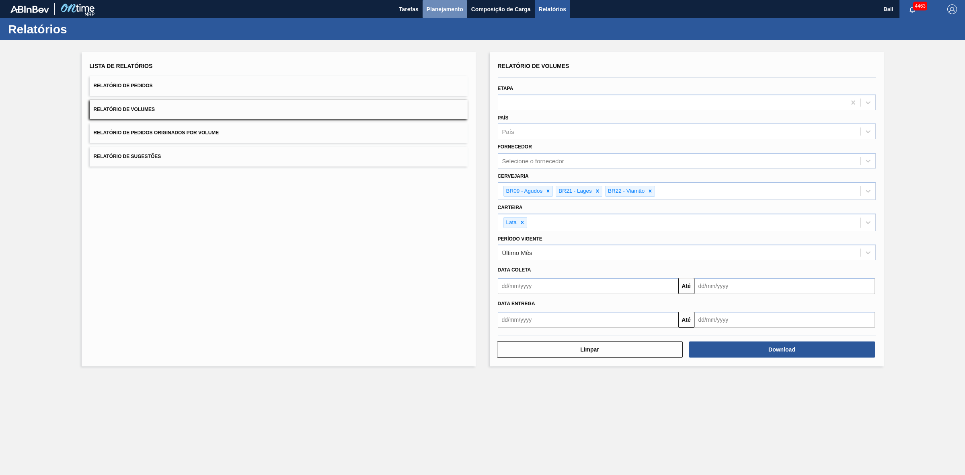
click at [431, 6] on span "Planejamento" at bounding box center [445, 9] width 37 height 10
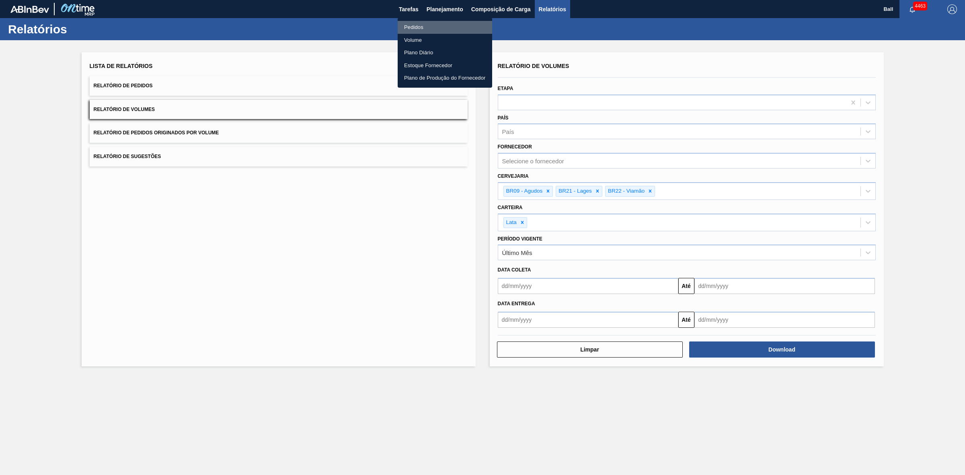
click at [430, 26] on li "Pedidos" at bounding box center [445, 27] width 94 height 13
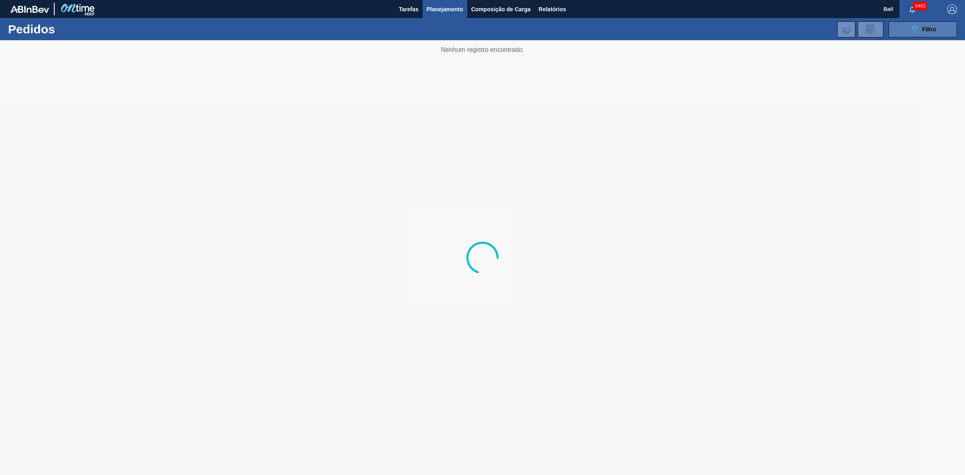
click at [922, 27] on span "Filtro" at bounding box center [929, 29] width 14 height 6
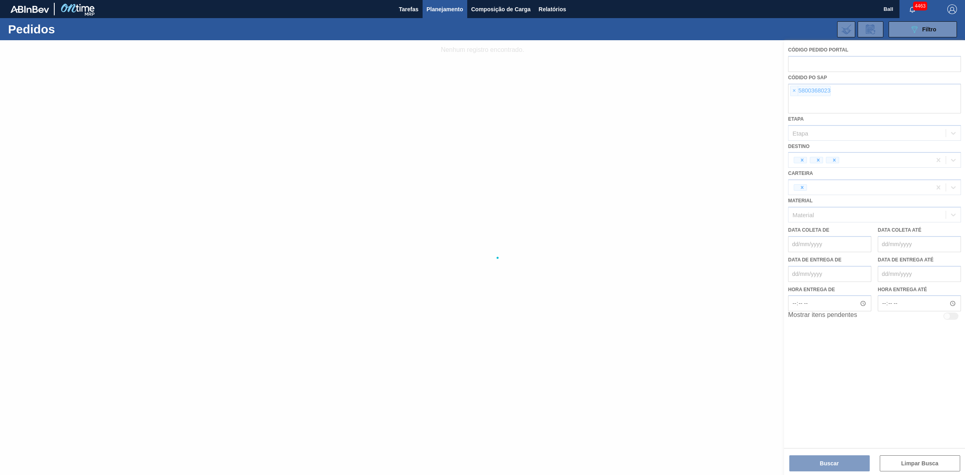
click at [671, 82] on div at bounding box center [482, 257] width 965 height 435
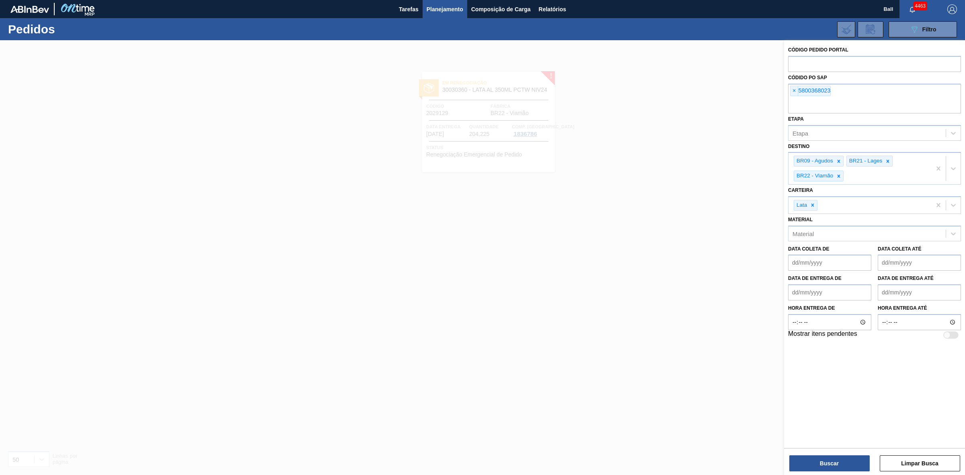
click at [570, 146] on div at bounding box center [482, 277] width 965 height 475
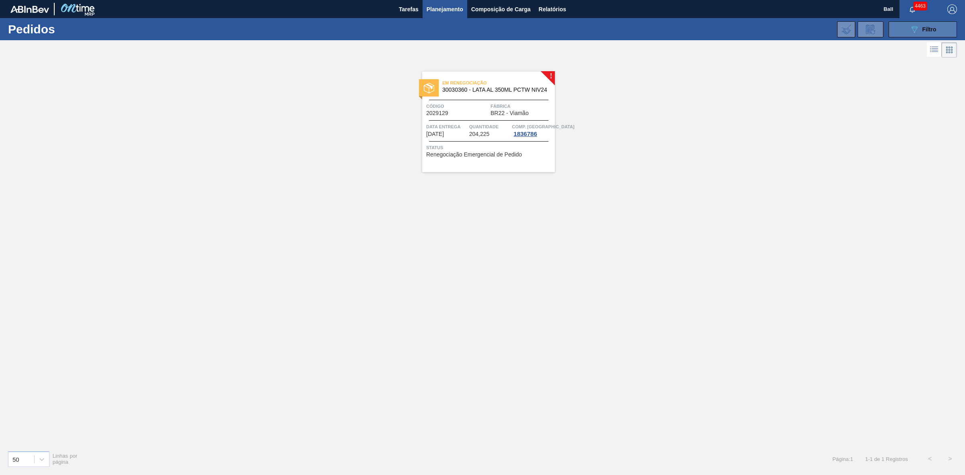
click at [919, 23] on button "089F7B8B-B2A5-4AFE-B5C0-19BA573D28AC Filtro" at bounding box center [923, 29] width 68 height 16
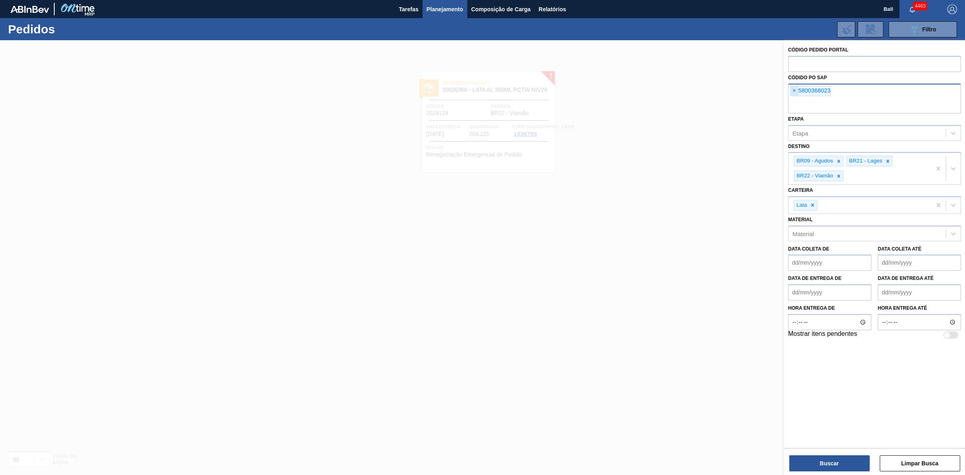
click at [795, 90] on span "×" at bounding box center [795, 91] width 8 height 10
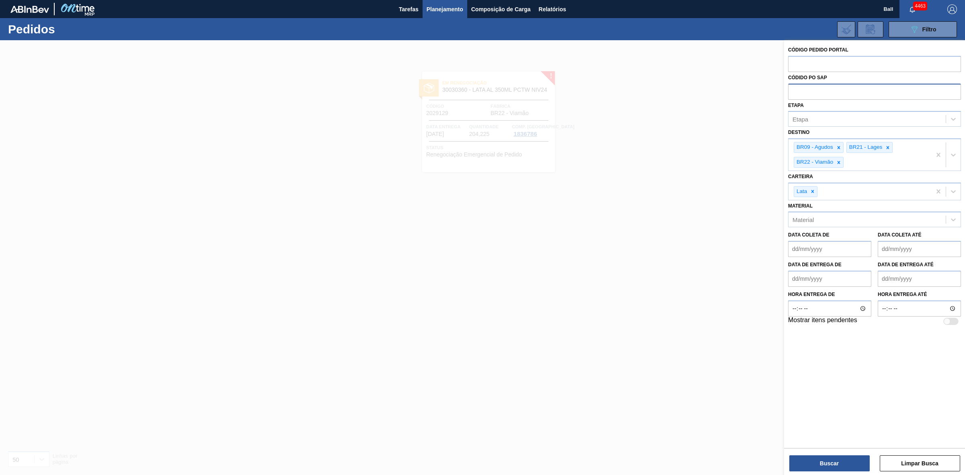
paste input "text"
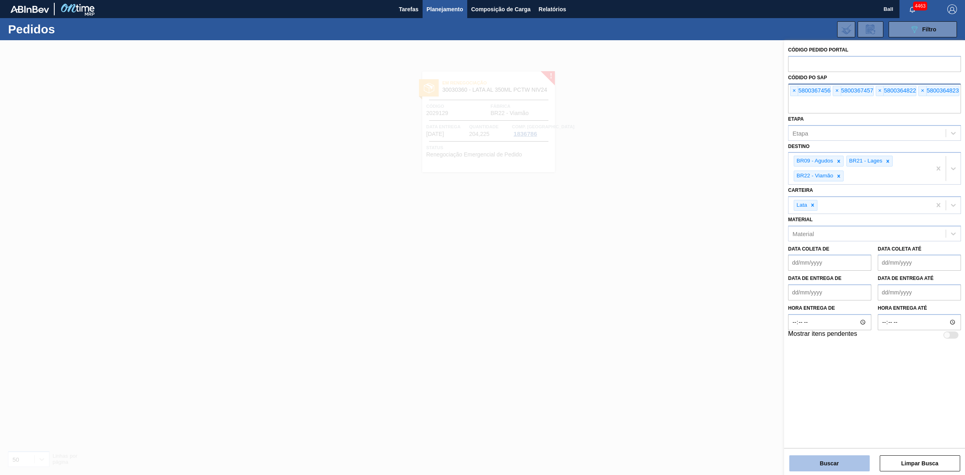
click at [821, 460] on button "Buscar" at bounding box center [829, 463] width 80 height 16
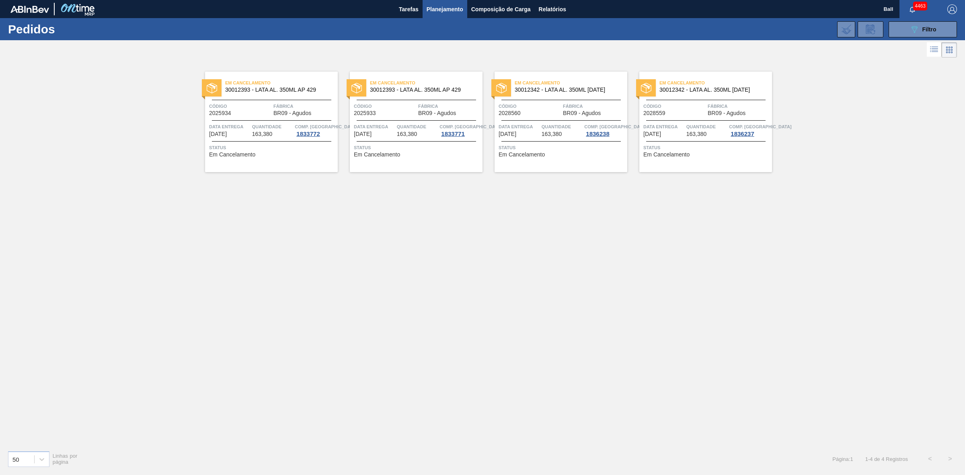
click at [270, 125] on span "Quantidade" at bounding box center [272, 127] width 41 height 8
click at [377, 97] on div "Em Cancelamento 30012393 - LATA AL. 350ML AP 429 Código 2025933 Fábrica BR09 - …" at bounding box center [416, 122] width 133 height 101
click at [542, 113] on div "Código 2028560" at bounding box center [530, 109] width 62 height 14
click at [706, 116] on div "Código 2028559 Fábrica BR09 - Agudos" at bounding box center [705, 109] width 133 height 14
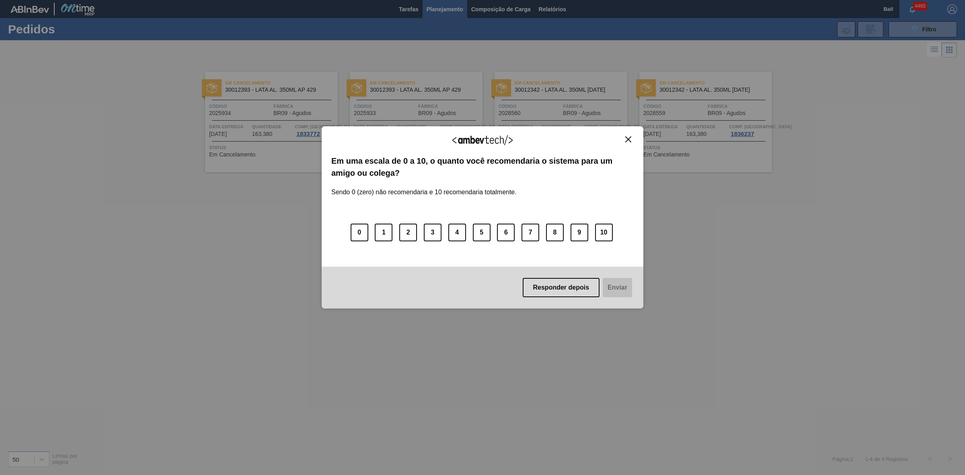
click at [628, 138] on img "Close" at bounding box center [628, 139] width 6 height 6
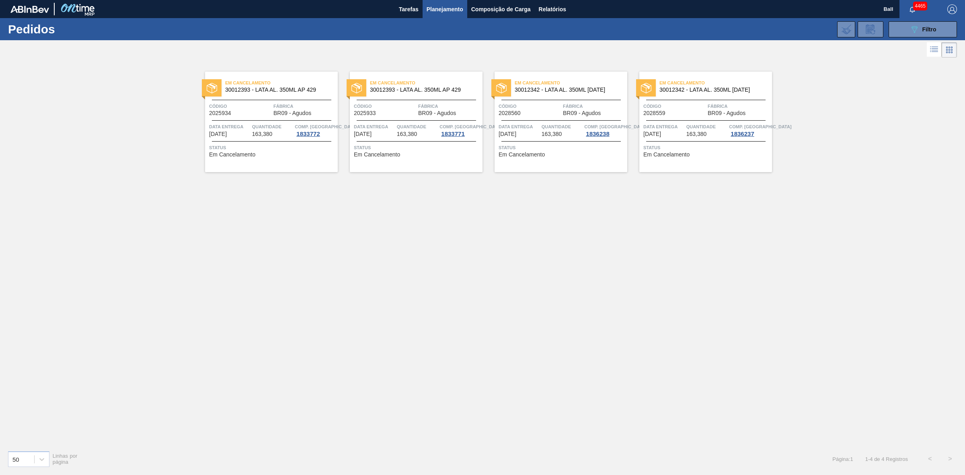
click at [238, 178] on div "Em Cancelamento 30012393 - LATA AL. 350ML AP 429 Código 2025934 Fábrica BR09 - …" at bounding box center [482, 252] width 965 height 384
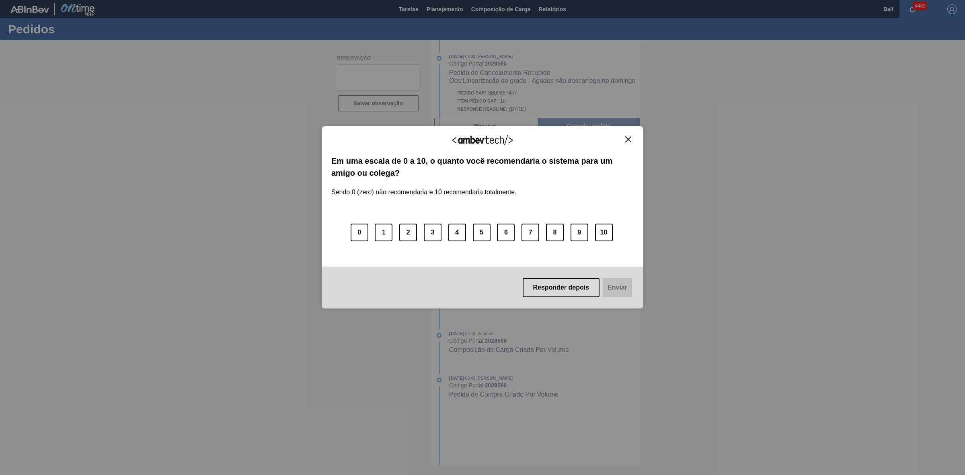
click at [634, 138] on div "Agradecemos seu feedback! Em uma escala de 0 a 10, o quanto você recomendaria o…" at bounding box center [483, 217] width 322 height 183
click at [632, 138] on button "Close" at bounding box center [628, 139] width 11 height 7
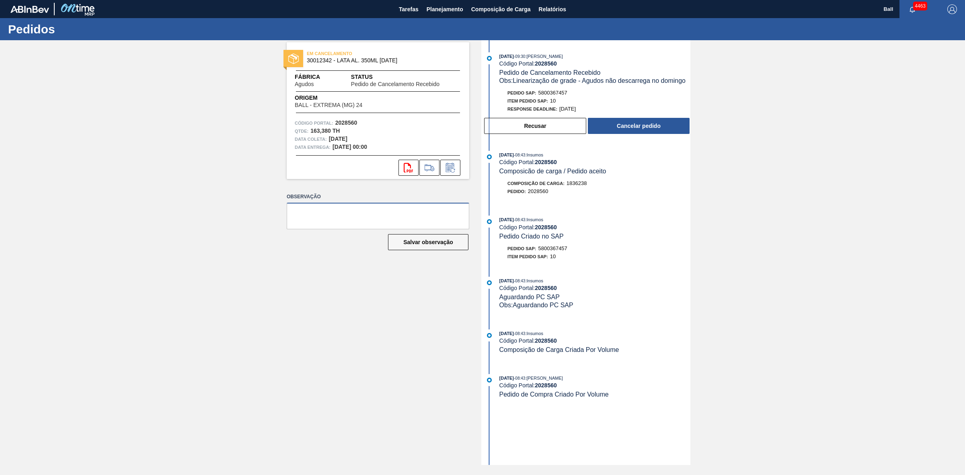
click at [402, 218] on textarea at bounding box center [378, 216] width 183 height 27
type textarea "OK"
click at [646, 127] on button "Cancelar pedido" at bounding box center [639, 126] width 102 height 16
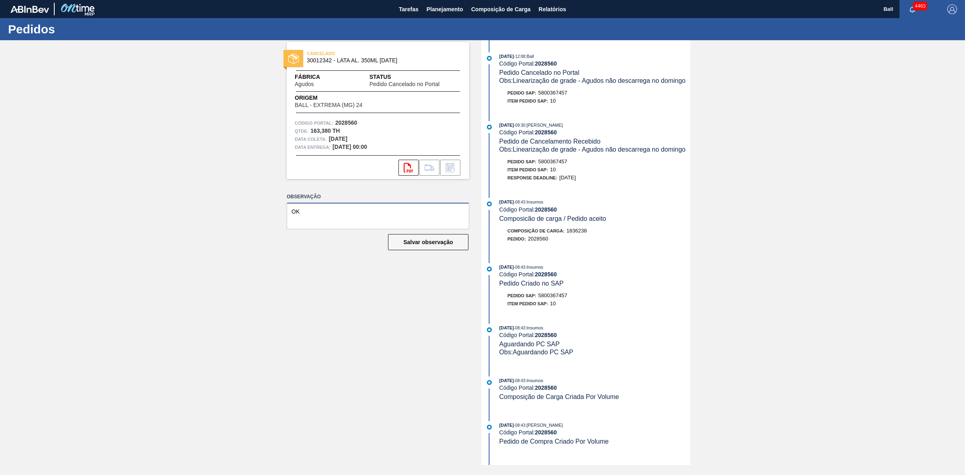
click at [340, 209] on textarea "OK" at bounding box center [378, 216] width 183 height 27
drag, startPoint x: 340, startPoint y: 209, endPoint x: 212, endPoint y: 200, distance: 128.2
click at [220, 201] on div "CANCELADO 30012342 - LATA AL. 350ML [DATE] Fábrica Agudos Status Pedido Cancela…" at bounding box center [482, 252] width 965 height 425
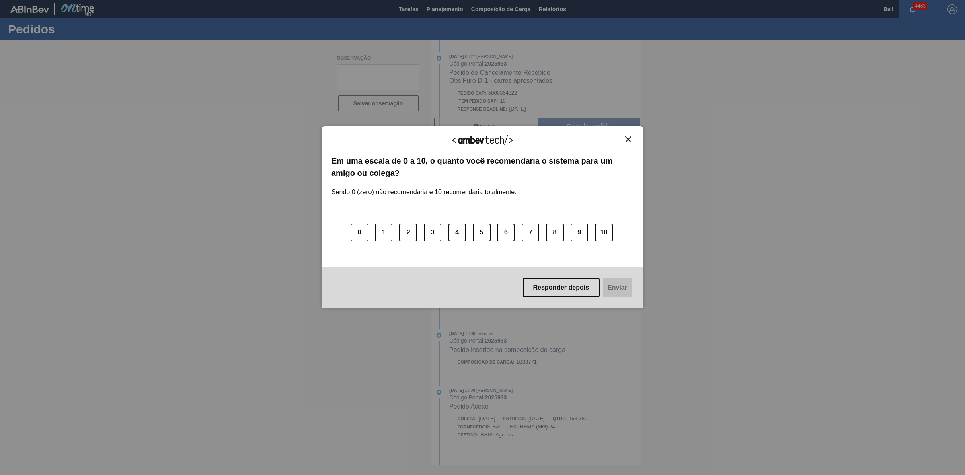
click at [630, 138] on img "Close" at bounding box center [628, 139] width 6 height 6
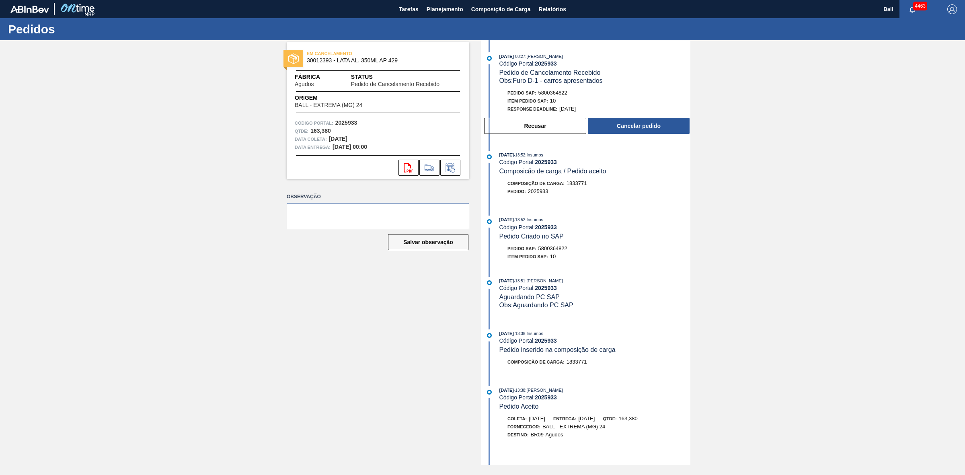
click at [340, 216] on textarea at bounding box center [378, 216] width 183 height 27
type textarea "ok risco de carregamento"
click at [582, 300] on div "[DATE] 13:51 : [PERSON_NAME] Código Portal: 2025933 Aguardando PC SAP Obs: Agua…" at bounding box center [594, 293] width 191 height 33
click at [587, 230] on div "Código Portal: 2025933" at bounding box center [594, 227] width 191 height 6
click at [374, 216] on textarea "ok risco de carregamento" at bounding box center [378, 216] width 183 height 27
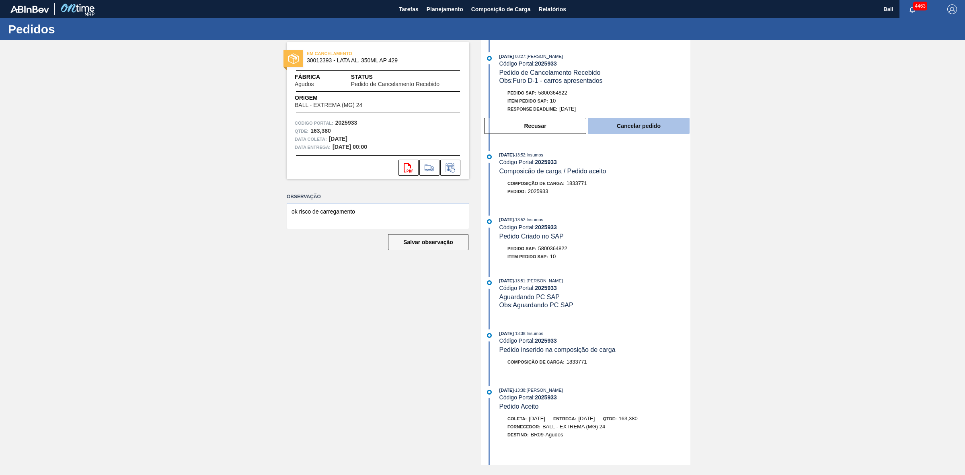
click at [641, 126] on button "Cancelar pedido" at bounding box center [639, 126] width 102 height 16
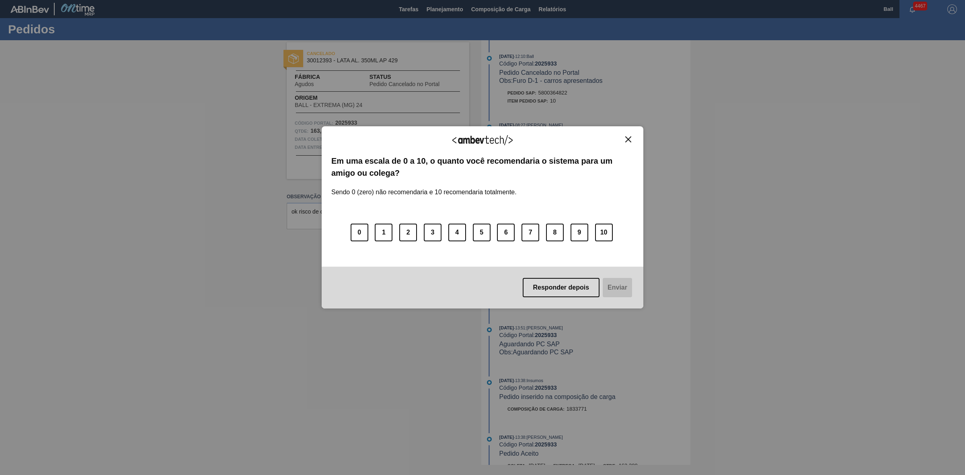
click at [629, 141] on img "Close" at bounding box center [628, 139] width 6 height 6
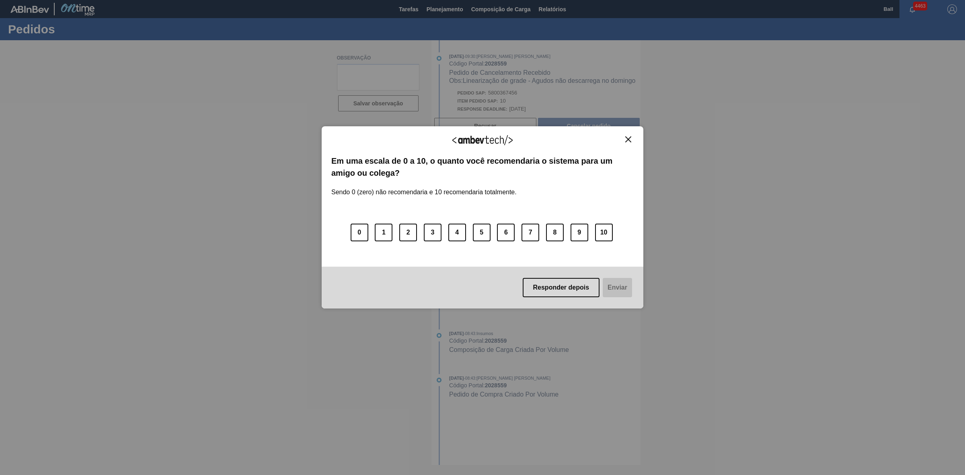
click at [627, 138] on img "Close" at bounding box center [628, 139] width 6 height 6
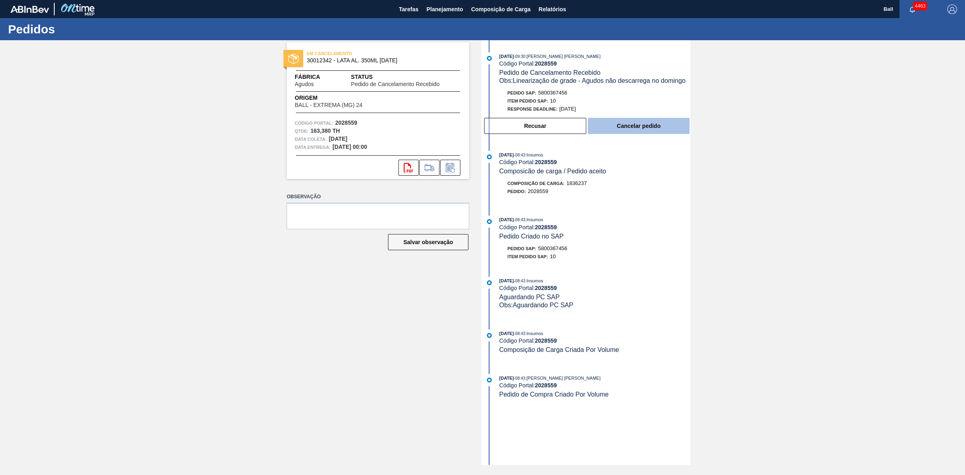
click at [639, 126] on button "Cancelar pedido" at bounding box center [639, 126] width 102 height 16
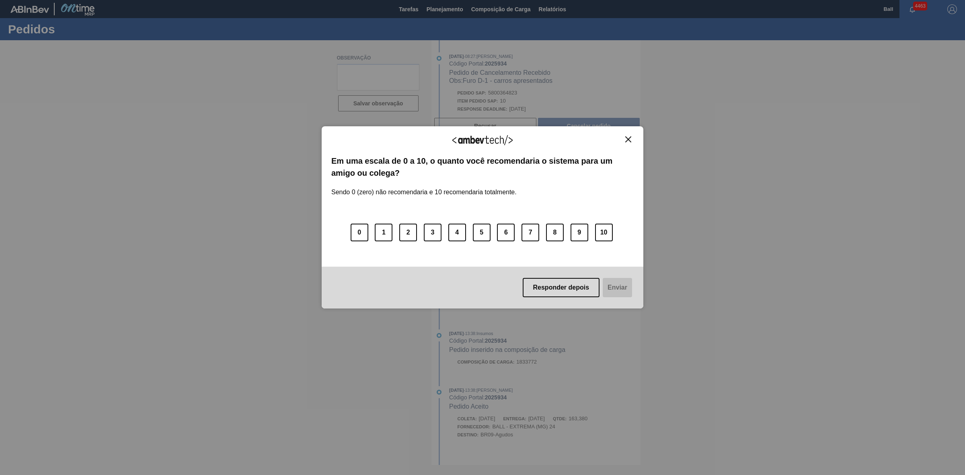
click at [628, 140] on img "Close" at bounding box center [628, 139] width 6 height 6
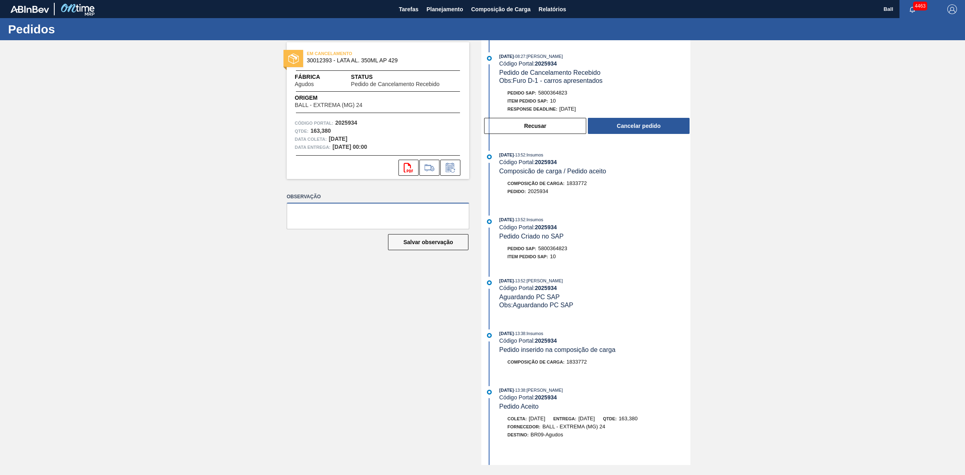
click at [369, 218] on textarea at bounding box center [378, 216] width 183 height 27
click at [321, 212] on textarea at bounding box center [378, 216] width 183 height 27
type textarea "OK RISCO DE CARREGAMENTO"
click at [644, 125] on button "Cancelar pedido" at bounding box center [639, 126] width 102 height 16
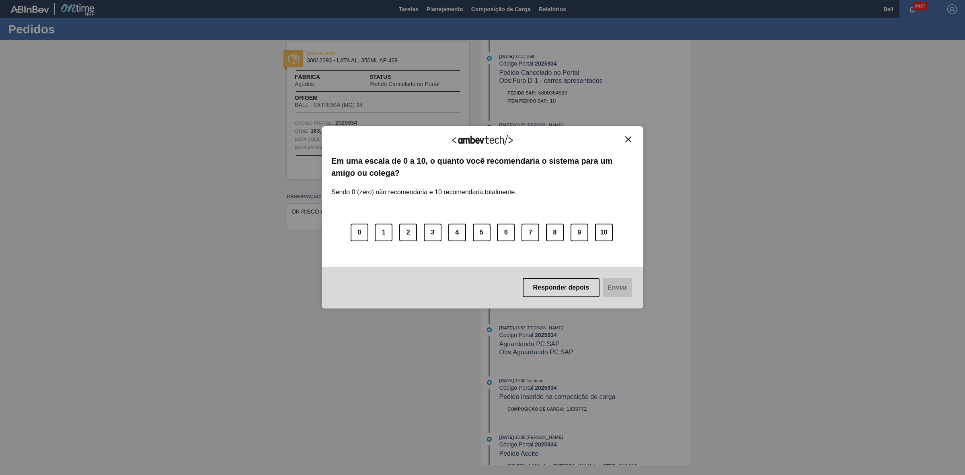
click at [624, 138] on button "Close" at bounding box center [628, 139] width 11 height 7
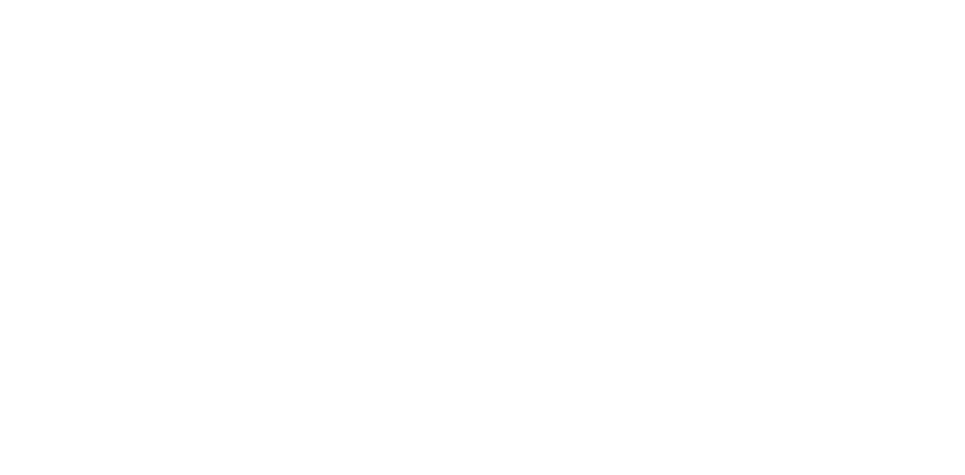
click at [257, 0] on html at bounding box center [482, 0] width 965 height 0
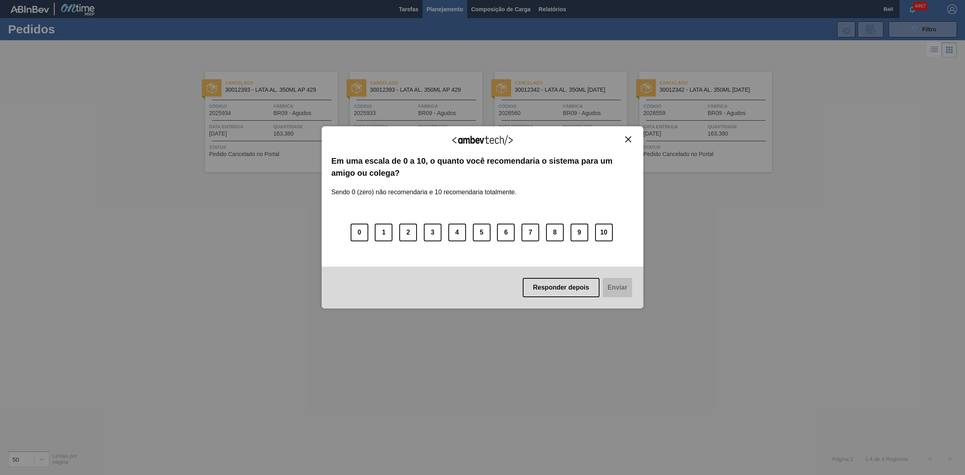
click at [624, 139] on button "Close" at bounding box center [628, 139] width 11 height 7
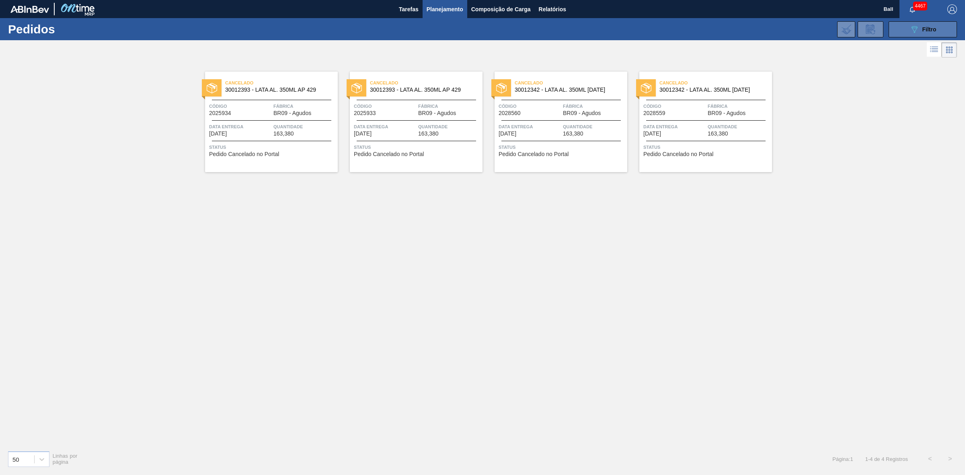
click at [901, 25] on button "089F7B8B-B2A5-4AFE-B5C0-19BA573D28AC Filtro" at bounding box center [923, 29] width 68 height 16
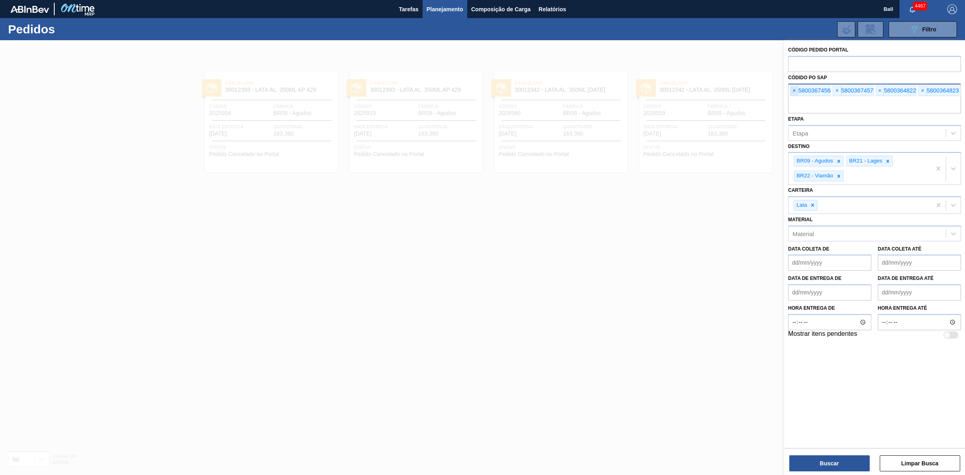
click at [792, 89] on span "×" at bounding box center [795, 91] width 8 height 10
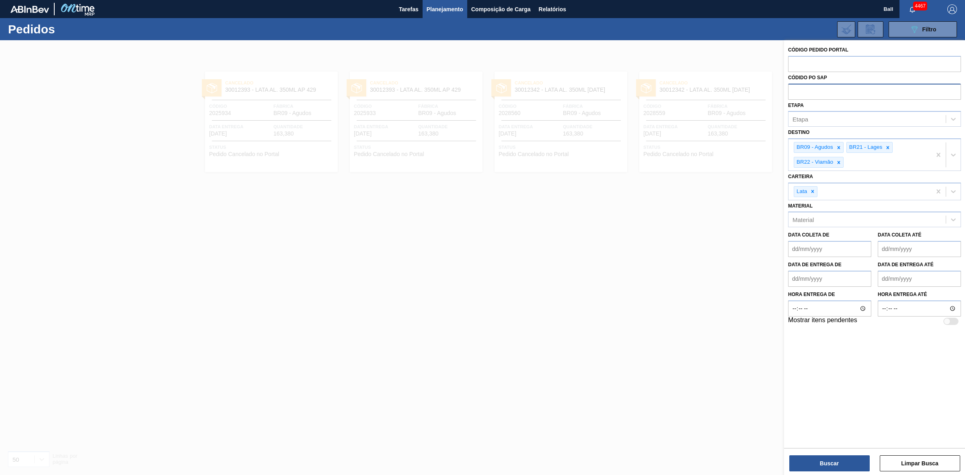
paste input "5800368023"
type input "5800368023"
click at [828, 462] on button "Buscar" at bounding box center [829, 463] width 80 height 16
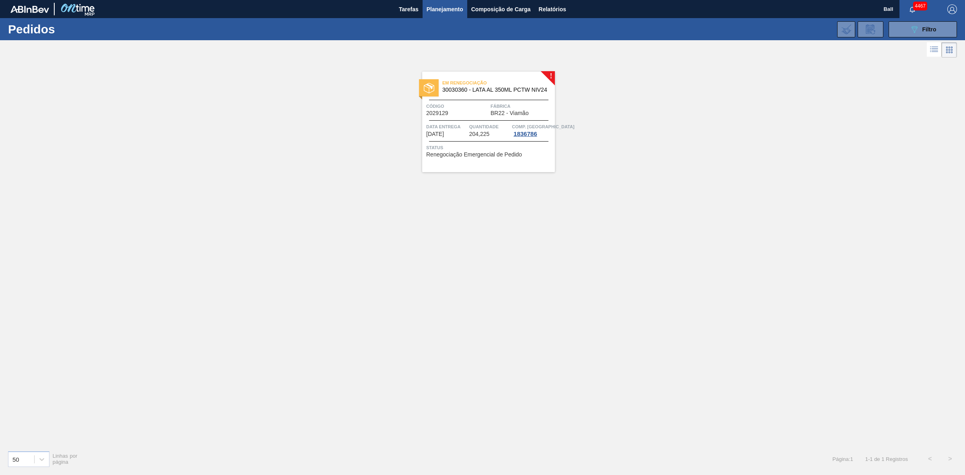
click at [466, 120] on div at bounding box center [488, 120] width 119 height 0
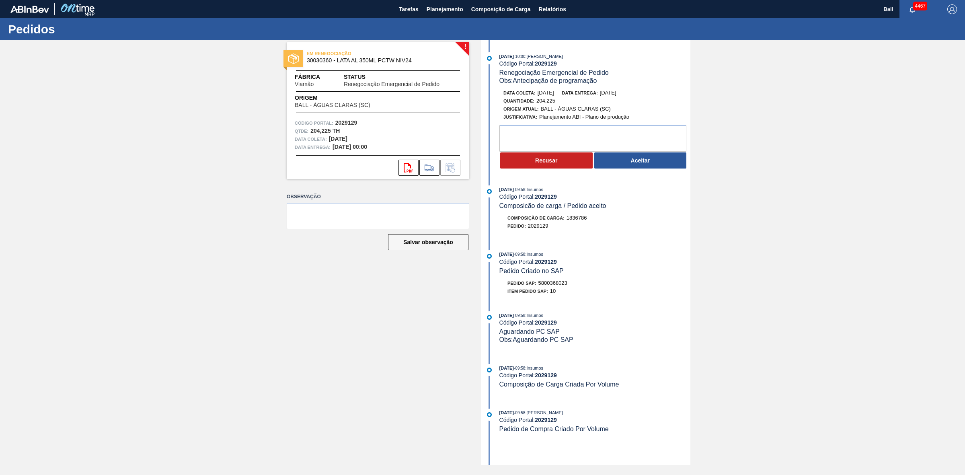
click at [340, 275] on div "! EM RENEGOCIAÇÃO 30030360 - LATA AL 350ML PCTW NIV24 Fábrica Viamão Status Ren…" at bounding box center [372, 252] width 195 height 425
click at [643, 165] on button "Aceitar" at bounding box center [640, 160] width 92 height 16
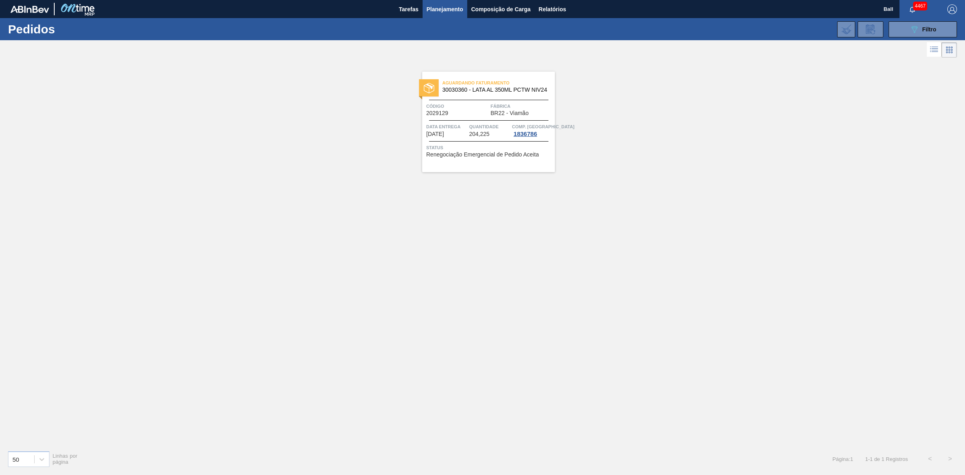
click at [702, 227] on div "Aguardando Faturamento 30030360 - LATA AL 350ML PCTW NIV24 Código 2029129 Fábri…" at bounding box center [482, 252] width 965 height 384
click at [587, 385] on div "Aguardando Faturamento 30030360 - LATA AL 350ML PCTW NIV24 Código 2029129 Fábri…" at bounding box center [482, 252] width 965 height 384
click at [463, 392] on div "Aguardando Faturamento 30030360 - LATA AL 350ML PCTW NIV24 Código 2029129 Fábri…" at bounding box center [482, 252] width 965 height 384
click at [555, 10] on span "Relatórios" at bounding box center [552, 9] width 27 height 10
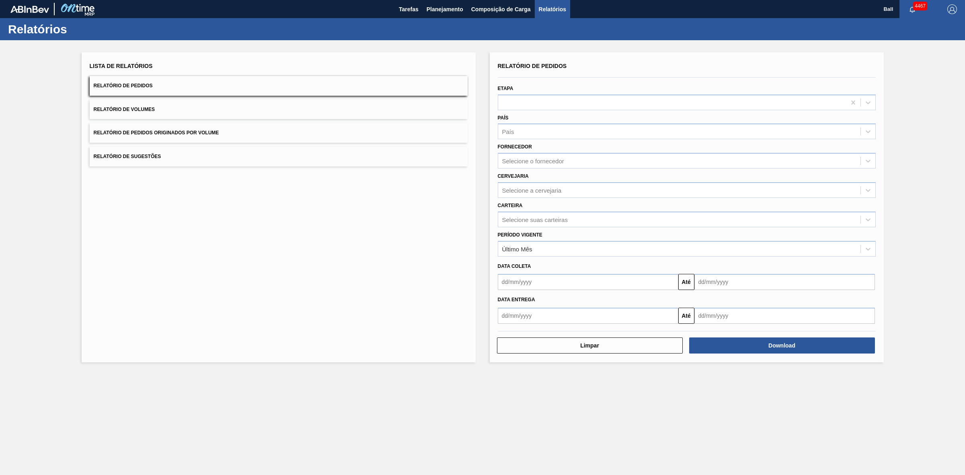
click at [228, 113] on button "Relatório de Volumes" at bounding box center [279, 110] width 378 height 20
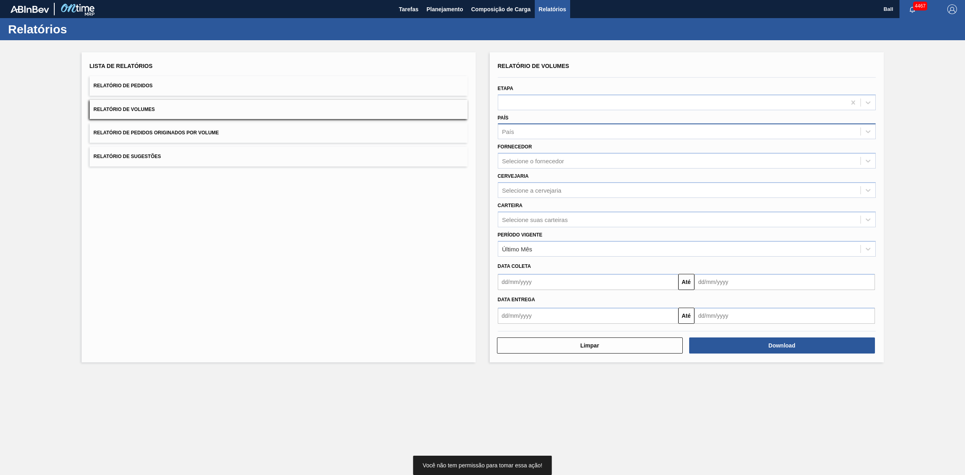
click at [550, 139] on div "País" at bounding box center [687, 131] width 378 height 16
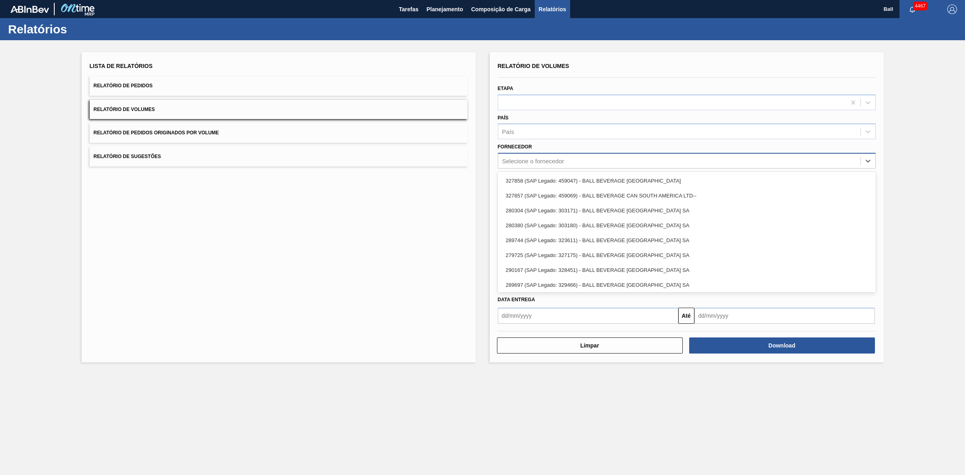
click at [557, 159] on div "Selecione o fornecedor" at bounding box center [533, 161] width 62 height 7
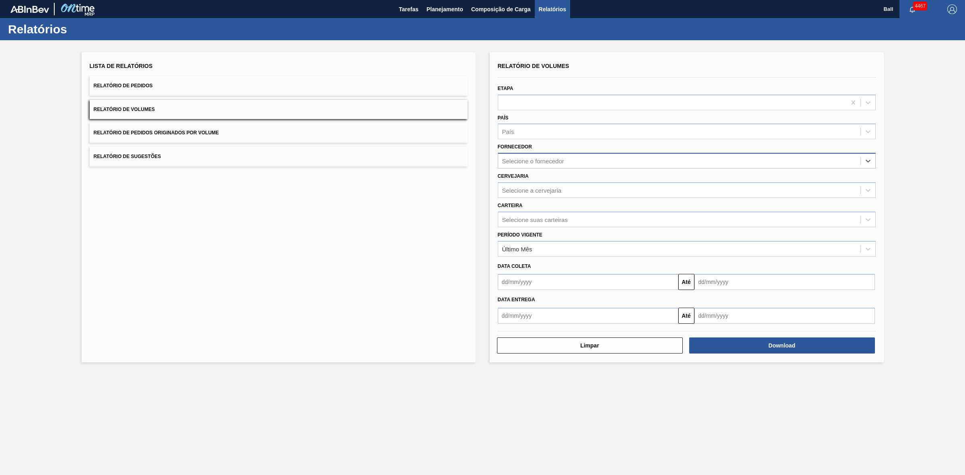
click at [557, 159] on div "Selecione o fornecedor" at bounding box center [533, 161] width 62 height 7
click at [549, 187] on div "Selecione a cervejaria" at bounding box center [532, 190] width 60 height 7
type input "lag"
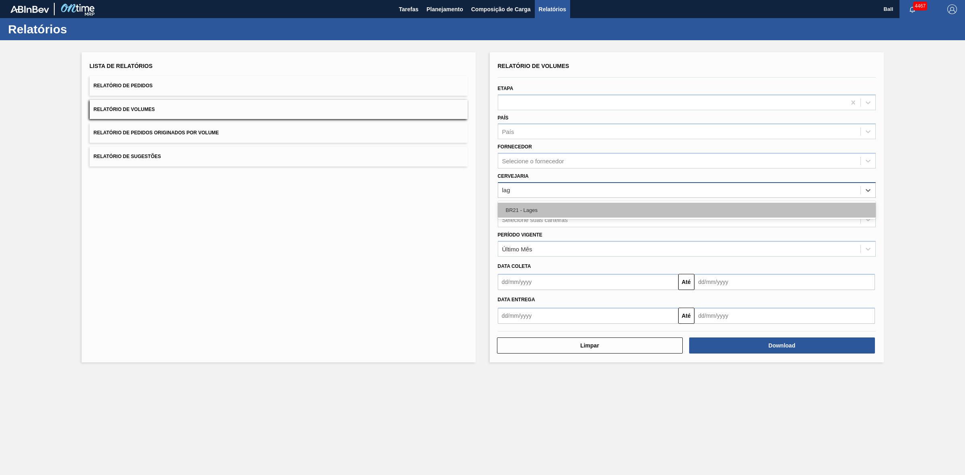
click at [543, 207] on div "BR21 - Lages" at bounding box center [687, 210] width 378 height 15
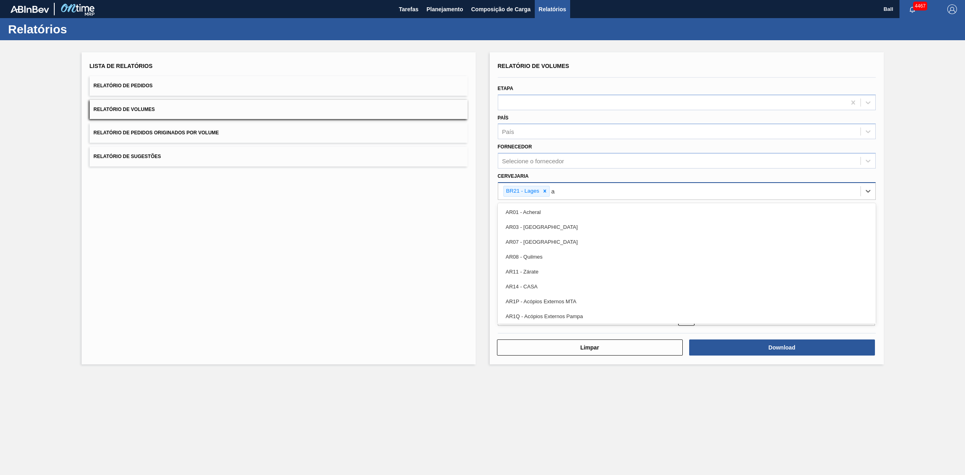
type input "ag"
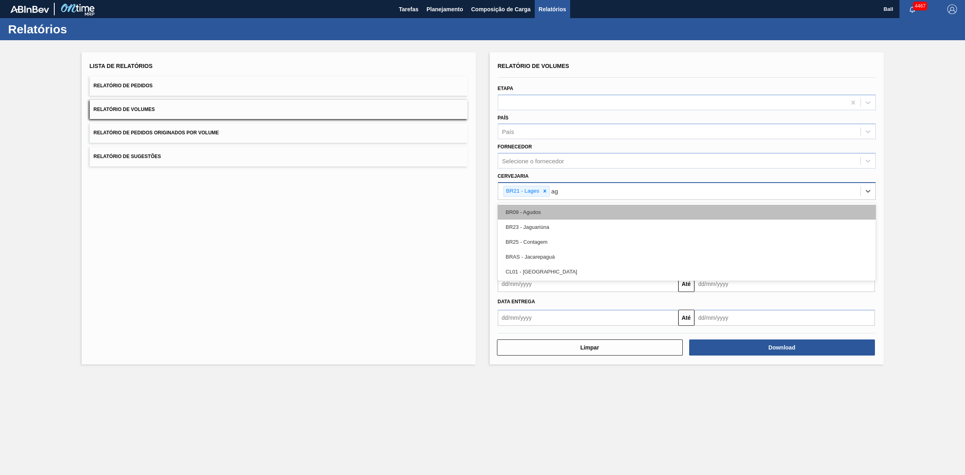
click at [546, 212] on div "BR09 - Agudos" at bounding box center [687, 212] width 378 height 15
type input "via"
click at [580, 211] on div "BR22 - Viamão" at bounding box center [687, 212] width 378 height 15
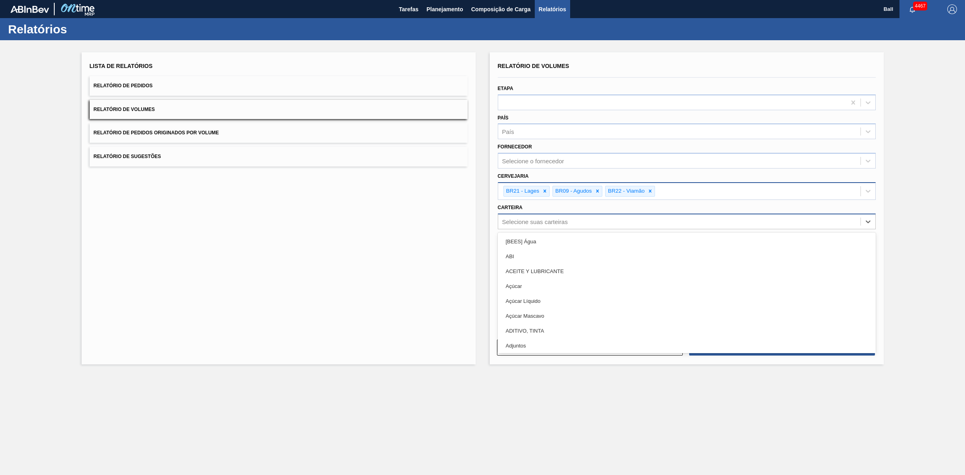
click at [559, 219] on div "Selecione suas carteiras" at bounding box center [535, 221] width 66 height 7
type input "lat"
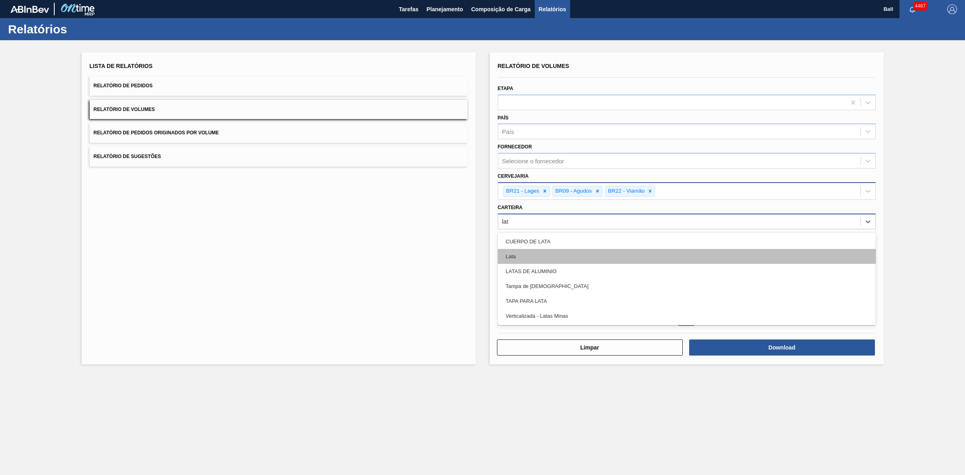
click at [535, 254] on div "Lata" at bounding box center [687, 256] width 378 height 15
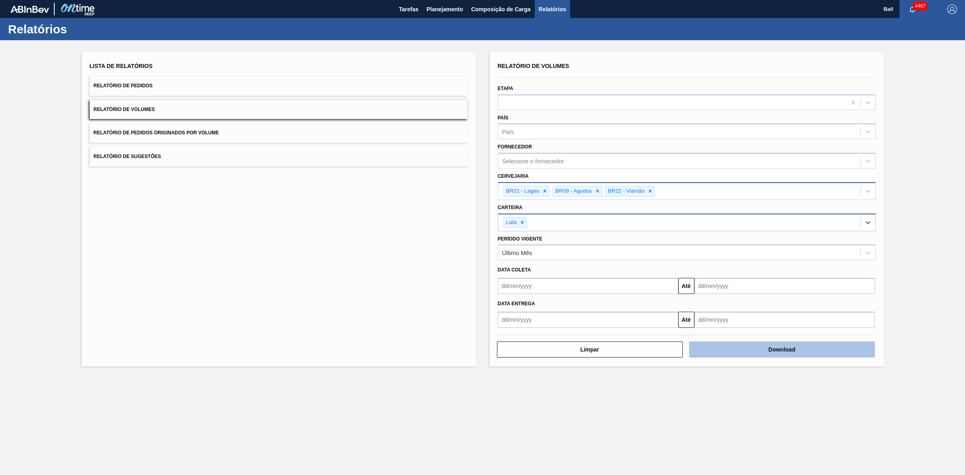
click at [779, 351] on button "Download" at bounding box center [782, 349] width 186 height 16
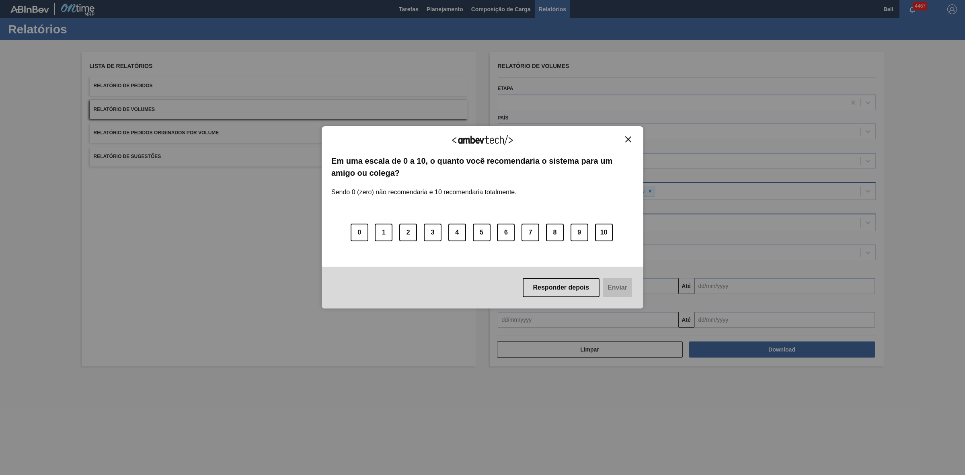
click at [623, 140] on button "Close" at bounding box center [628, 139] width 11 height 7
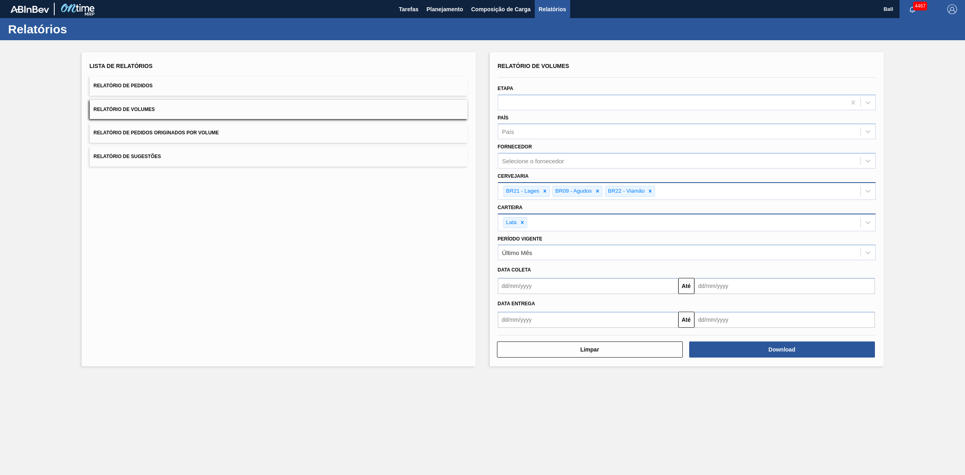
click at [562, 409] on main "Tarefas Planejamento Composição de Carga Relatórios Ball 4467 Marcar todas como…" at bounding box center [482, 237] width 965 height 475
click at [453, 10] on span "Planejamento" at bounding box center [445, 9] width 37 height 10
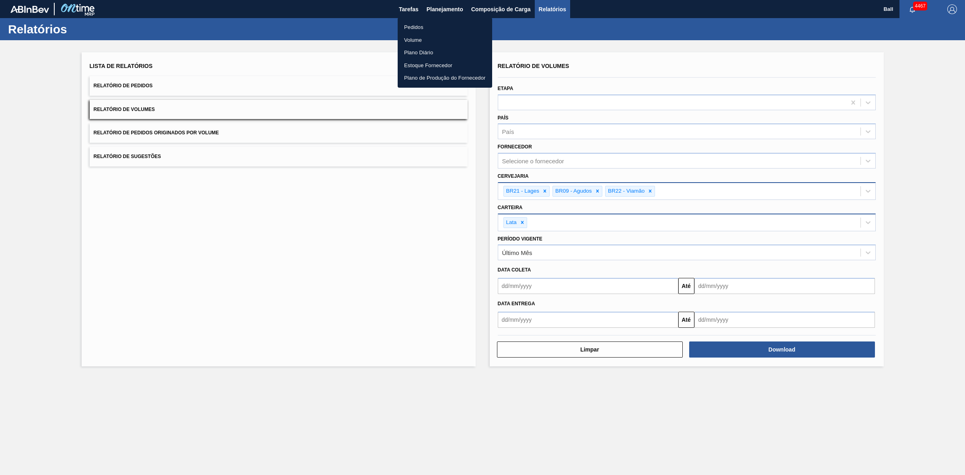
click at [426, 40] on li "Volume" at bounding box center [445, 40] width 94 height 13
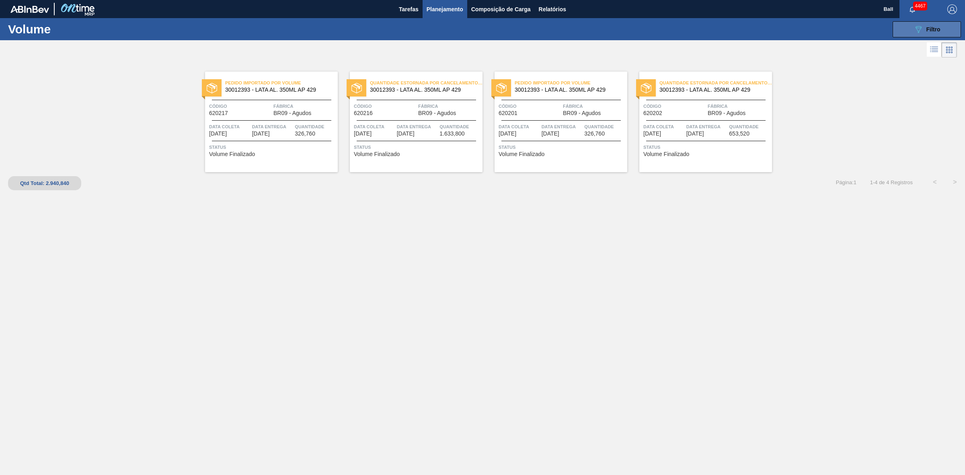
click at [911, 30] on button "089F7B8B-B2A5-4AFE-B5C0-19BA573D28AC Filtro" at bounding box center [927, 29] width 68 height 16
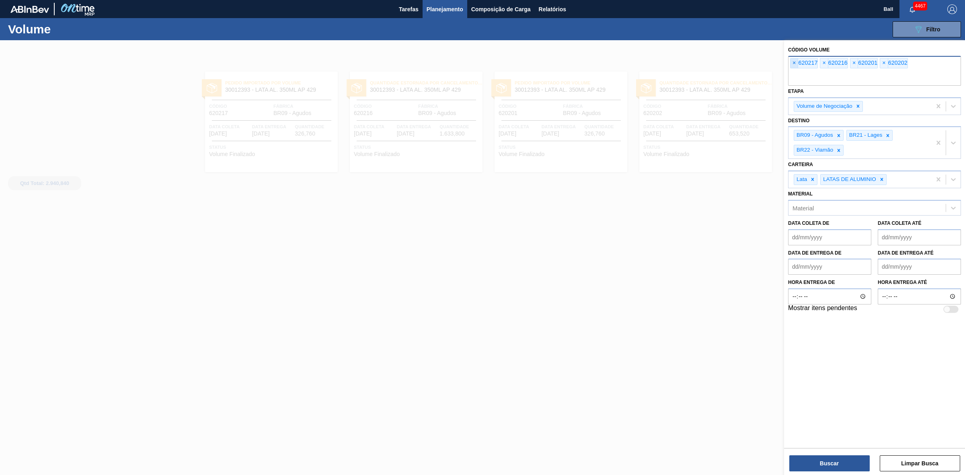
click at [795, 62] on span "×" at bounding box center [795, 63] width 8 height 10
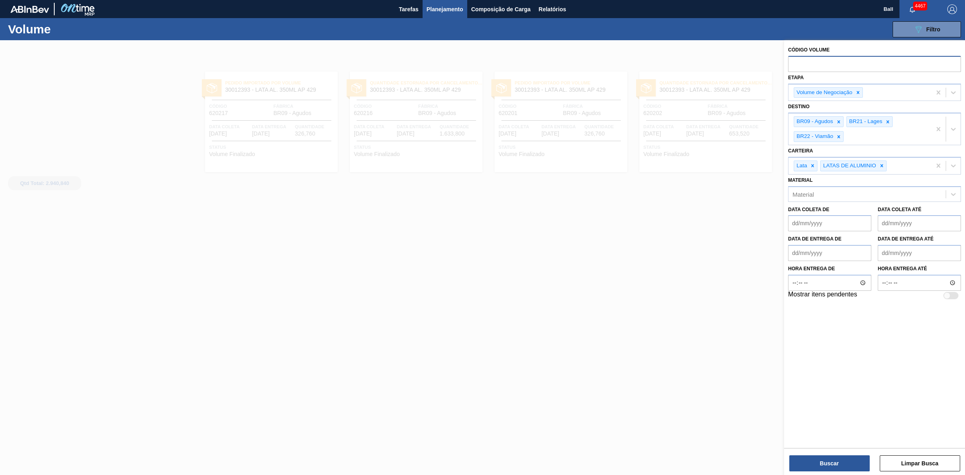
click at [795, 62] on input "text" at bounding box center [874, 63] width 173 height 15
paste input "text"
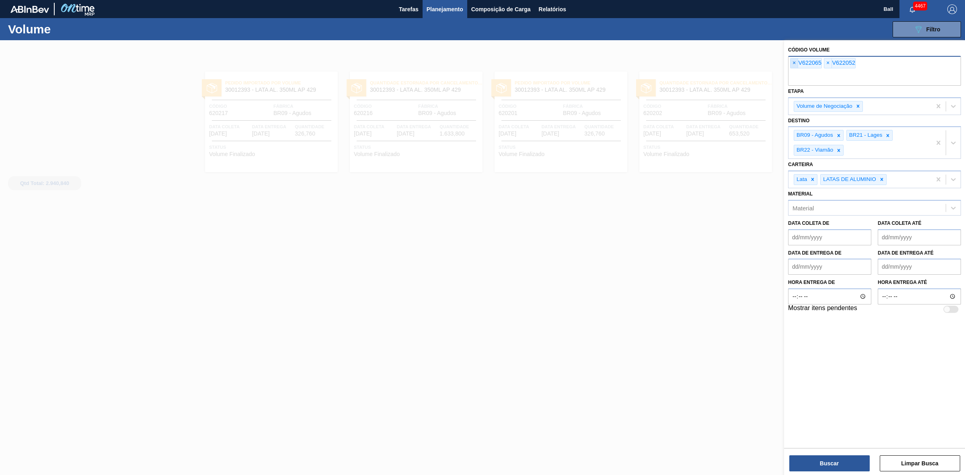
click at [795, 63] on span "×" at bounding box center [795, 63] width 8 height 10
click at [795, 67] on span "×" at bounding box center [795, 63] width 8 height 10
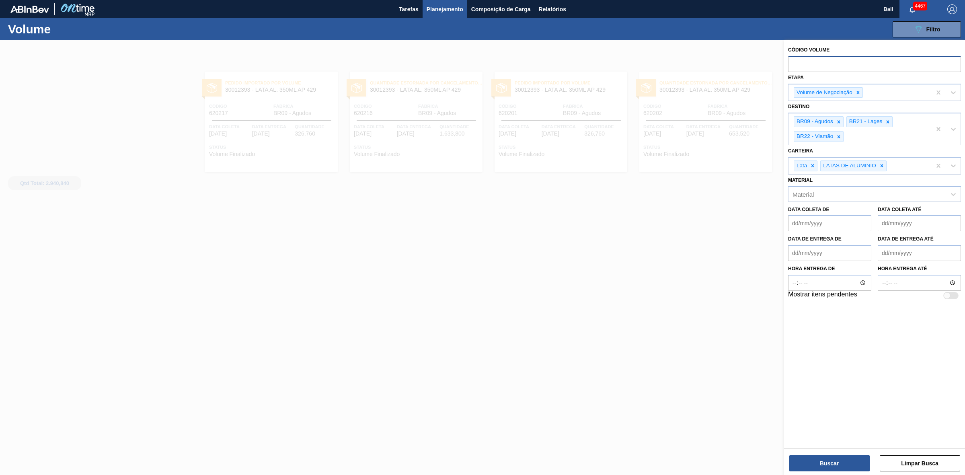
paste input "text"
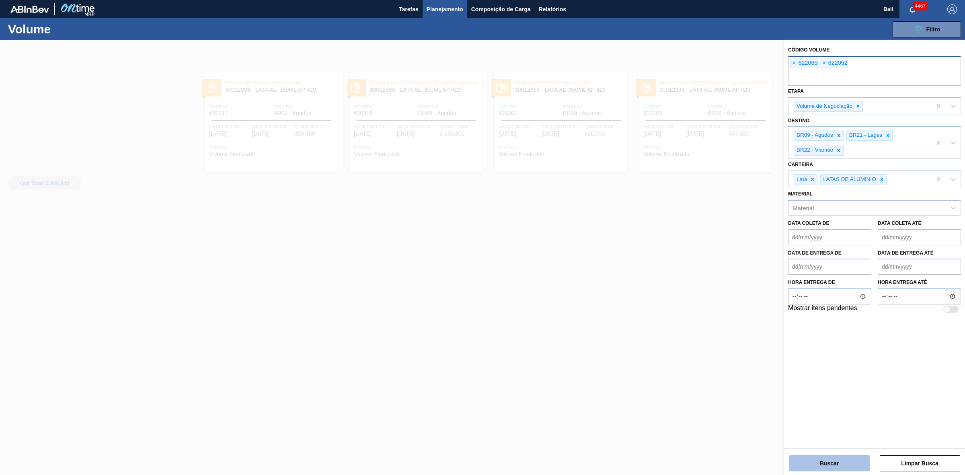
click at [815, 464] on button "Buscar" at bounding box center [829, 463] width 80 height 16
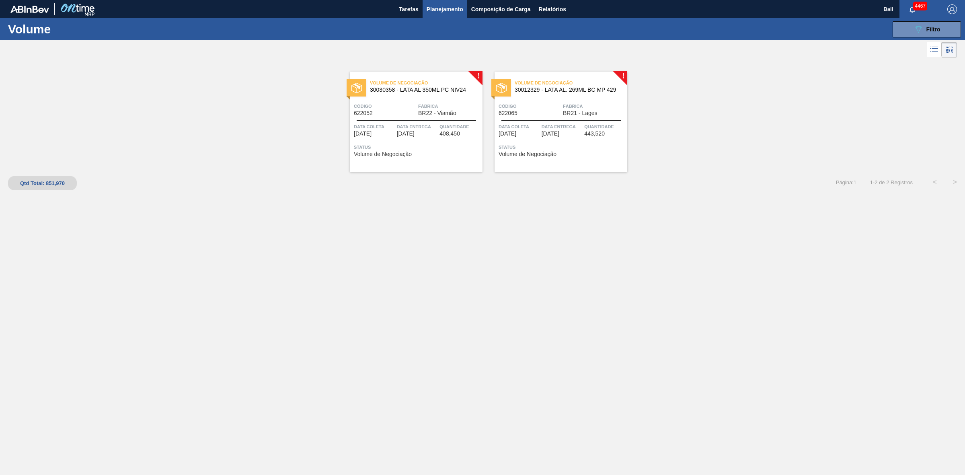
click at [411, 126] on span "Data entrega" at bounding box center [417, 127] width 41 height 8
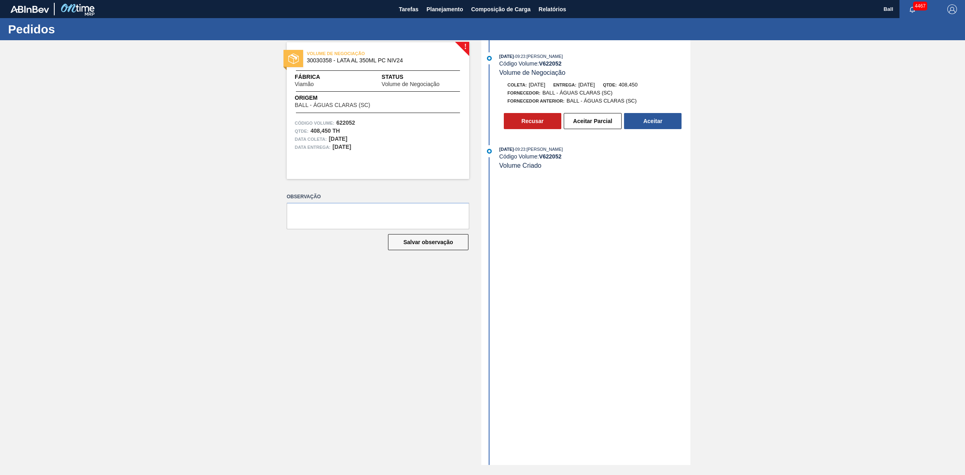
click at [397, 144] on div "Data entrega: 12/09/2025" at bounding box center [378, 147] width 166 height 8
drag, startPoint x: 555, startPoint y: 63, endPoint x: 541, endPoint y: 63, distance: 14.1
click at [541, 63] on div "Código Volume: V 622052" at bounding box center [594, 63] width 191 height 6
copy strong "V 622052"
click at [461, 266] on div "! VOLUME DE NEGOCIAÇÃO 30030358 - LATA AL 350ML PC NIV24 Fábrica Viamão Status …" at bounding box center [372, 252] width 195 height 425
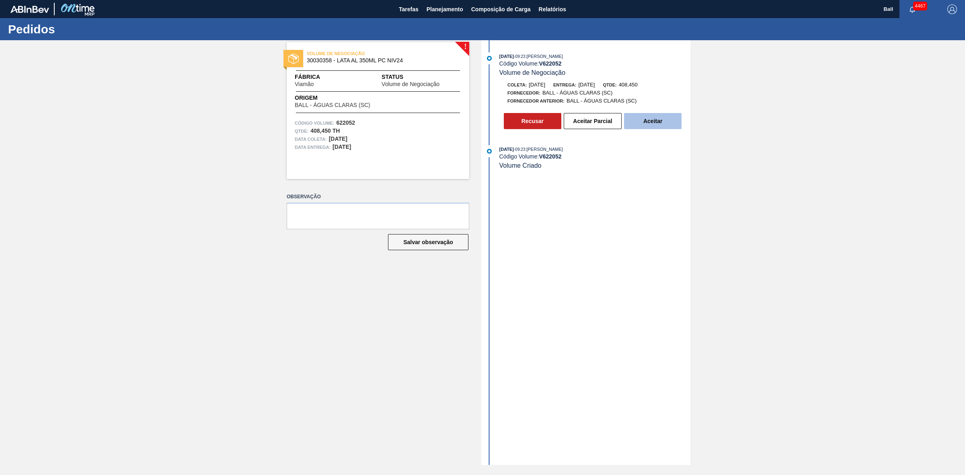
click at [653, 120] on button "Aceitar" at bounding box center [652, 121] width 57 height 16
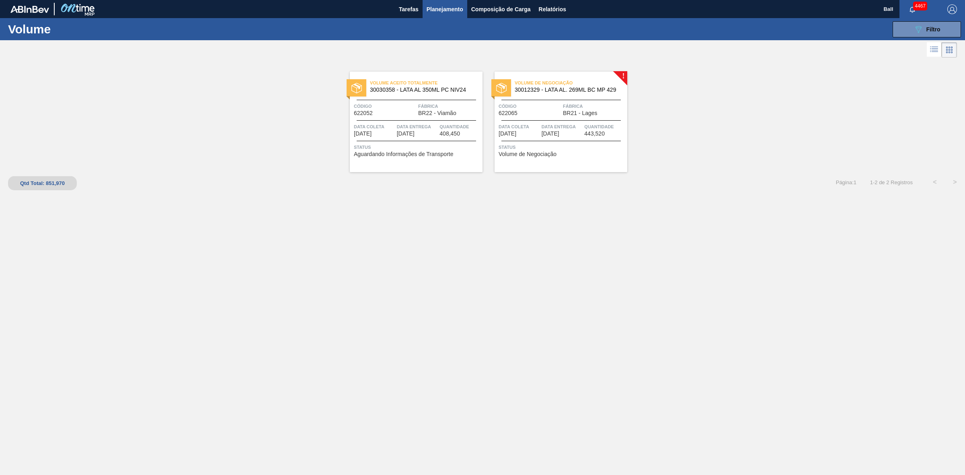
click at [537, 84] on span "Volume de Negociação" at bounding box center [571, 83] width 113 height 8
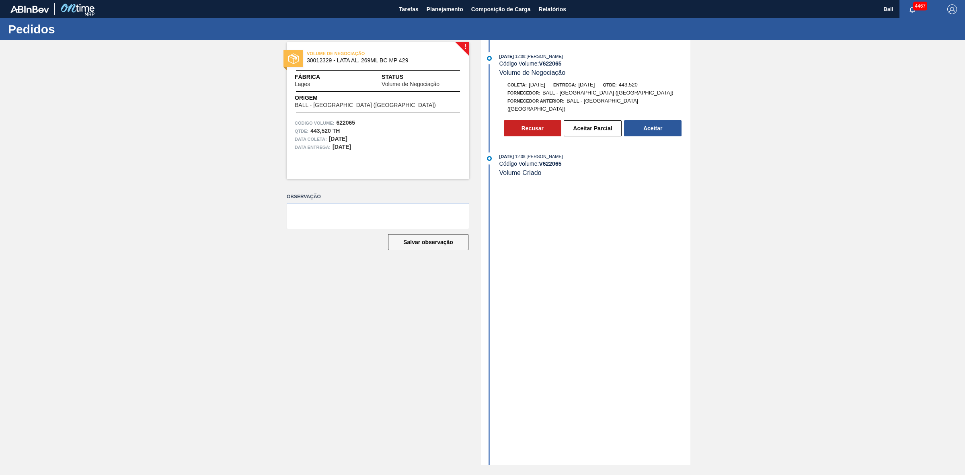
click at [164, 420] on div "! VOLUME DE NEGOCIAÇÃO 30012329 - LATA AL. 269ML BC MP 429 Fábrica Lages Status…" at bounding box center [482, 252] width 965 height 425
drag, startPoint x: 567, startPoint y: 62, endPoint x: 540, endPoint y: 62, distance: 26.9
click at [540, 62] on div "Código Volume: V 622065" at bounding box center [594, 63] width 191 height 6
copy strong "V 622065"
click at [433, 359] on div "! VOLUME DE NEGOCIAÇÃO 30012329 - LATA AL. 269ML BC MP 429 Fábrica Lages Status…" at bounding box center [372, 252] width 195 height 425
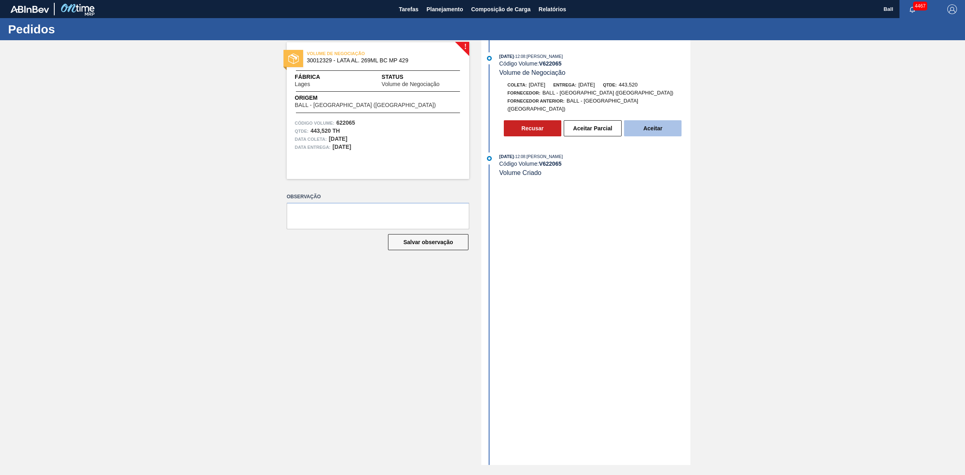
click at [666, 127] on button "Aceitar" at bounding box center [652, 128] width 57 height 16
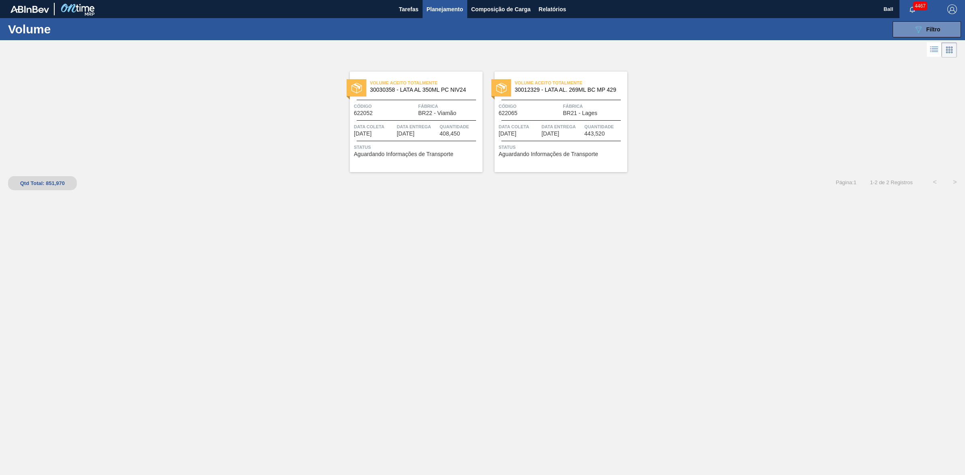
click at [575, 367] on div "Volume Aceito Totalmente 30030358 - LATA AL 350ML PC NIV24 Código 622052 Fábric…" at bounding box center [482, 252] width 965 height 384
click at [541, 7] on span "Relatórios" at bounding box center [552, 9] width 27 height 10
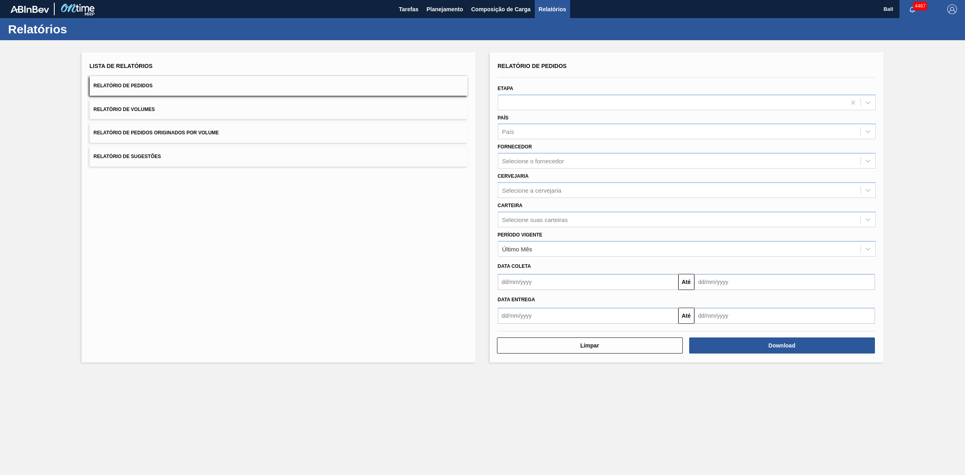
click at [355, 91] on button "Relatório de Pedidos" at bounding box center [279, 86] width 378 height 20
click at [548, 192] on div "Selecione a cervejaria" at bounding box center [532, 190] width 60 height 7
type input "AGU"
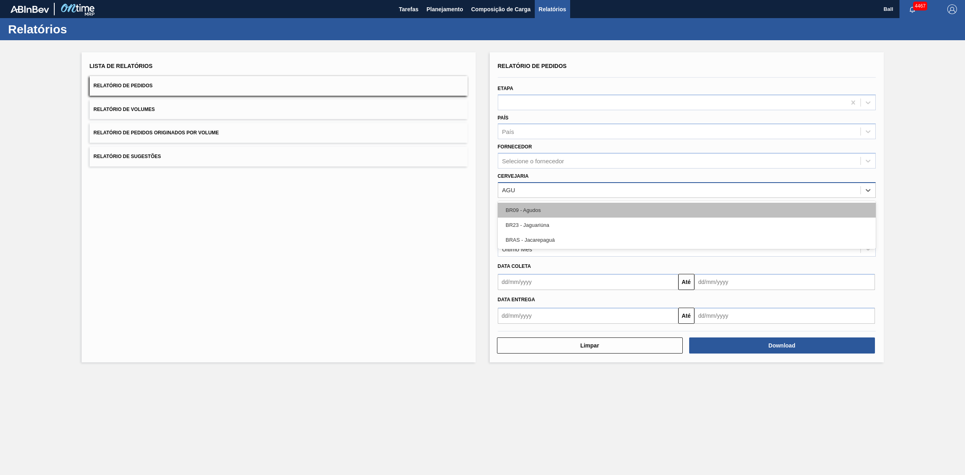
click at [544, 205] on div "BR09 - Agudos" at bounding box center [687, 210] width 378 height 15
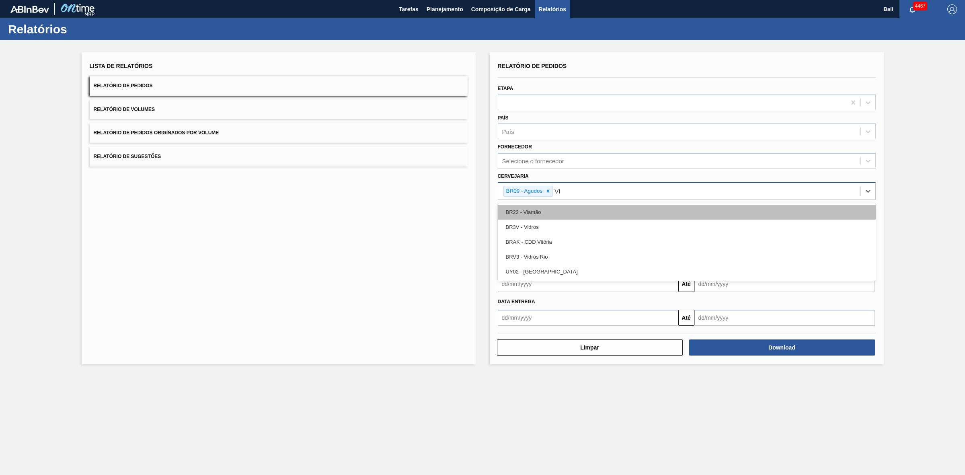
type input "VIA"
click at [554, 209] on div "BR22 - Viamão" at bounding box center [687, 212] width 378 height 15
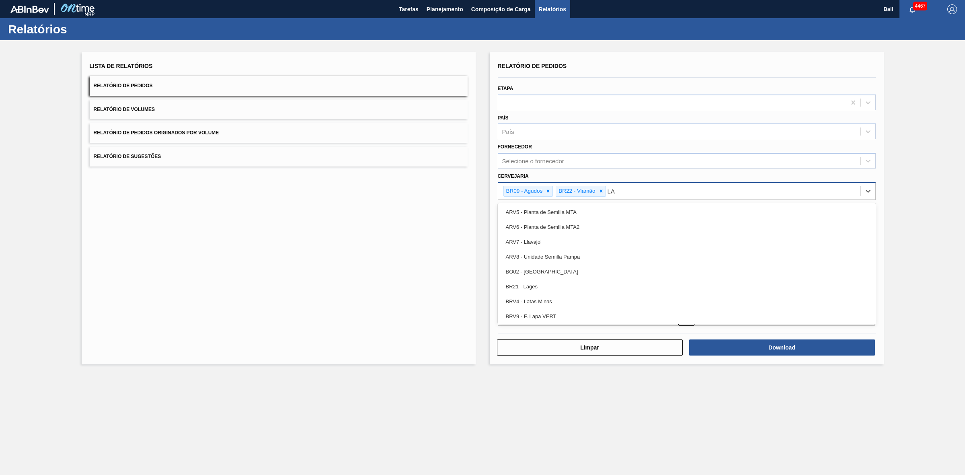
type input "LAG"
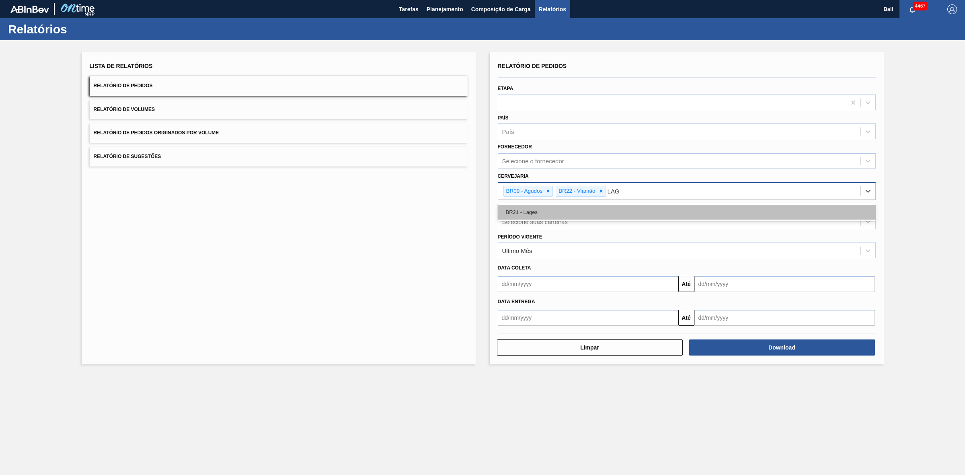
click at [555, 208] on div "BR21 - Lages" at bounding box center [687, 212] width 378 height 15
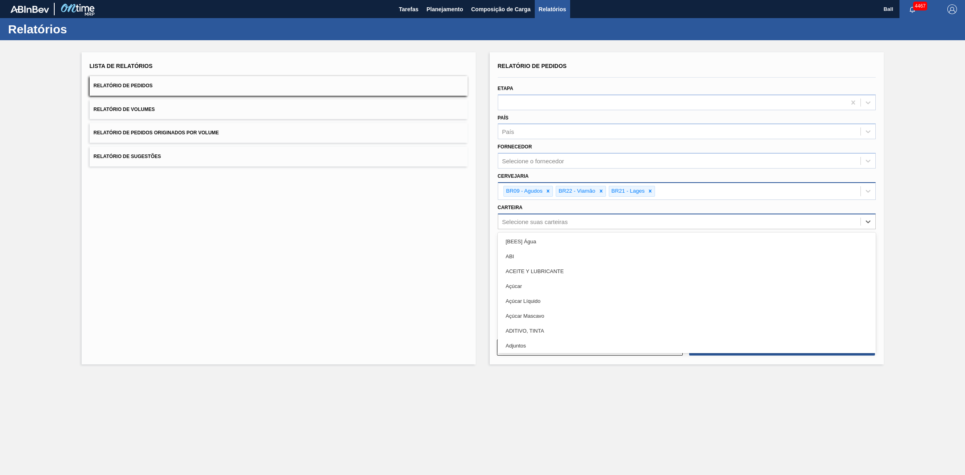
click at [552, 218] on div "Selecione suas carteiras" at bounding box center [535, 221] width 66 height 7
type input "LATA"
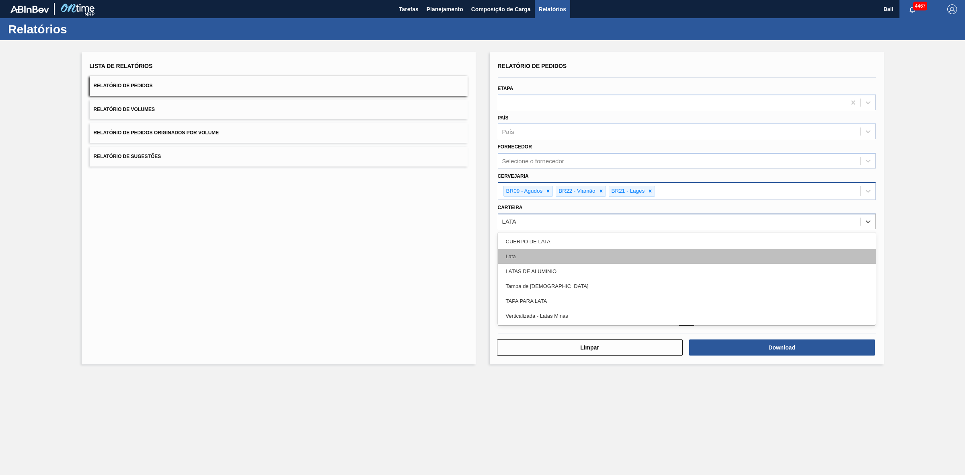
click at [543, 259] on div "Lata" at bounding box center [687, 256] width 378 height 15
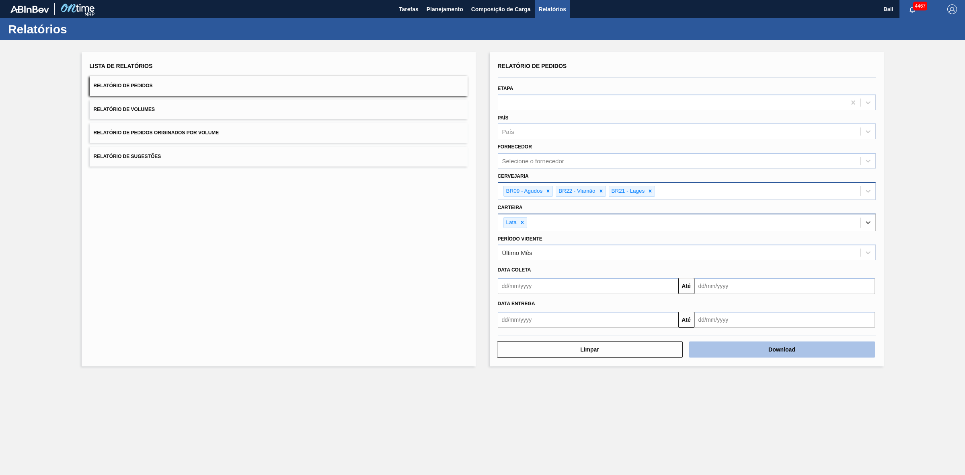
click at [731, 344] on button "Download" at bounding box center [782, 349] width 186 height 16
click at [245, 253] on div "Lista de Relatórios Relatório de Pedidos Relatório de Volumes Relatório de Pedi…" at bounding box center [279, 209] width 394 height 314
click at [924, 80] on div "Lista de Relatórios Relatório de Pedidos Relatório de Volumes Relatório de Pedi…" at bounding box center [482, 208] width 965 height 336
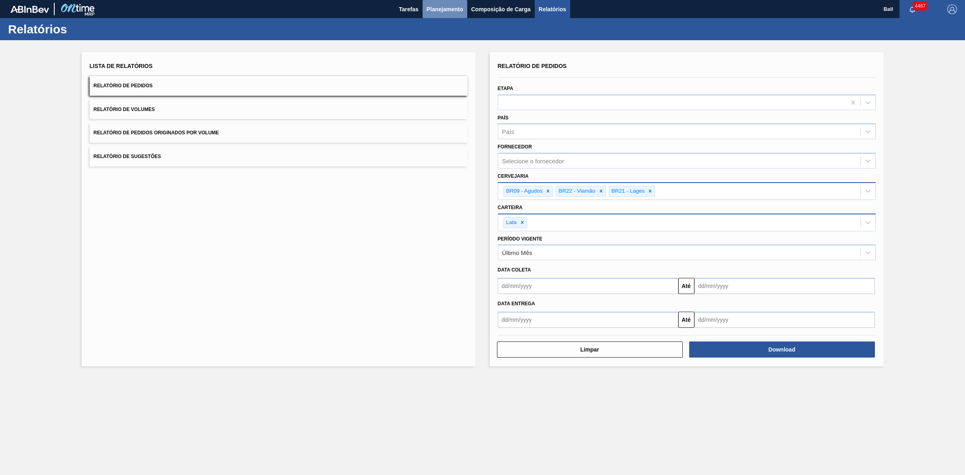
click at [446, 8] on span "Planejamento" at bounding box center [445, 9] width 37 height 10
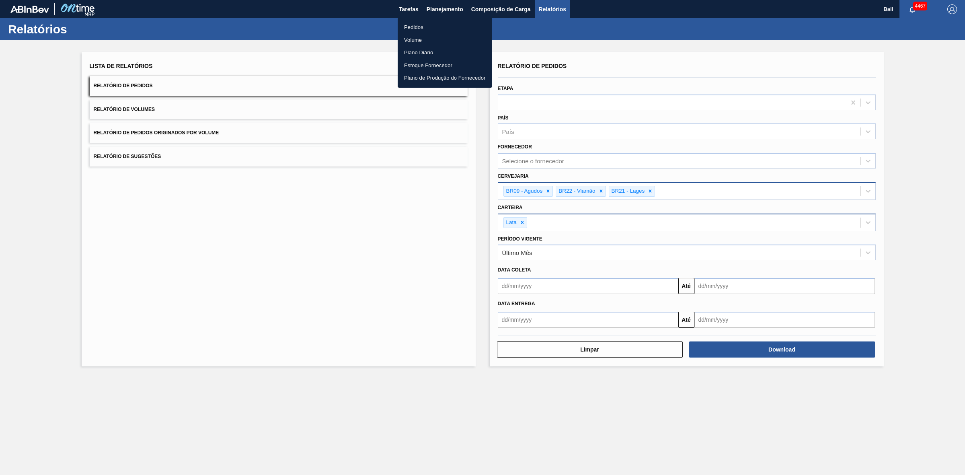
click at [443, 25] on li "Pedidos" at bounding box center [445, 27] width 94 height 13
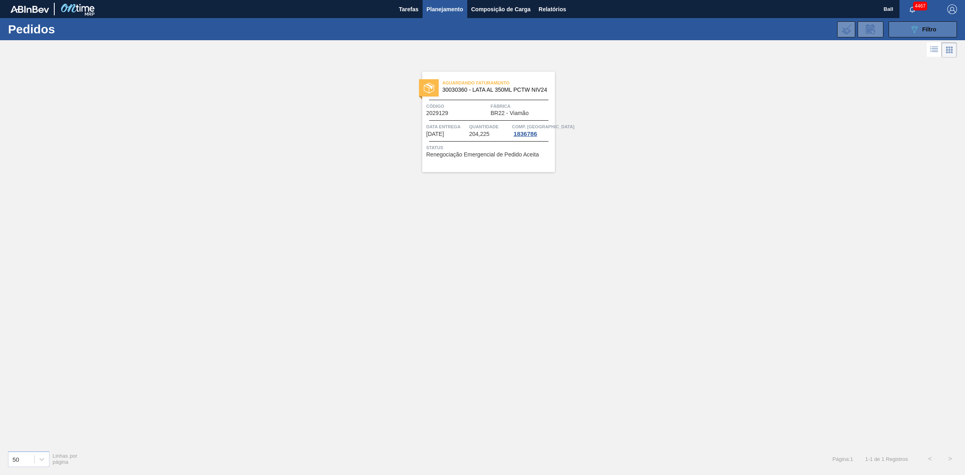
click at [919, 25] on icon "089F7B8B-B2A5-4AFE-B5C0-19BA573D28AC" at bounding box center [915, 30] width 10 height 10
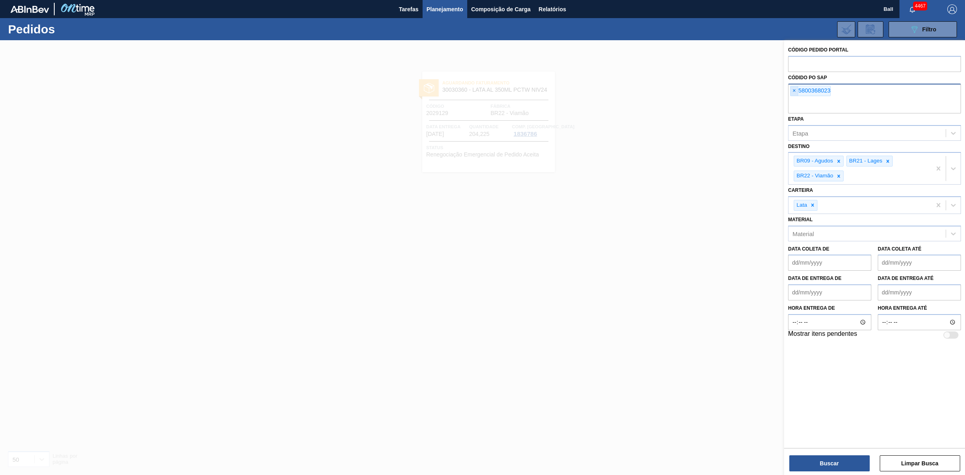
click at [794, 88] on span "×" at bounding box center [795, 91] width 8 height 10
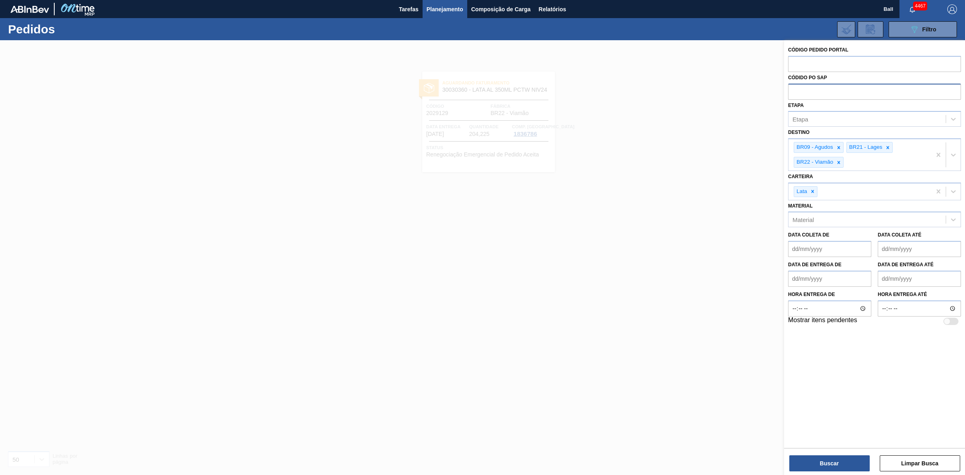
paste input "text"
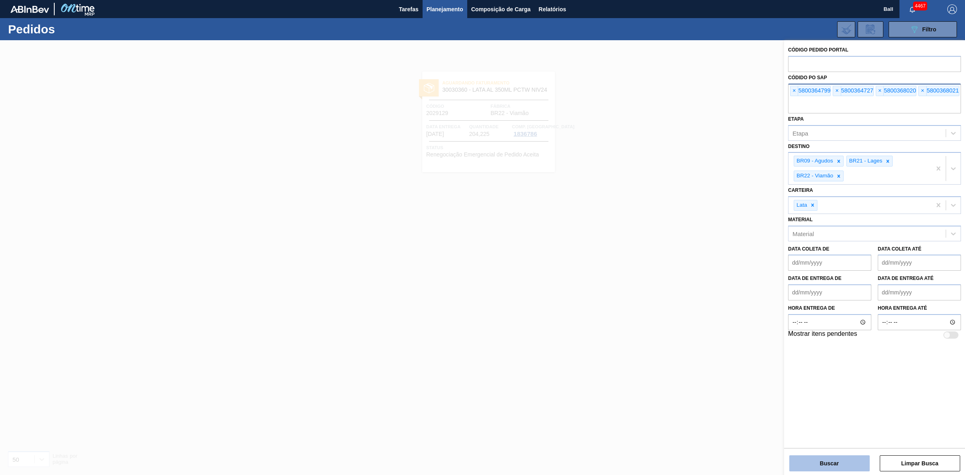
click at [828, 456] on button "Buscar" at bounding box center [829, 463] width 80 height 16
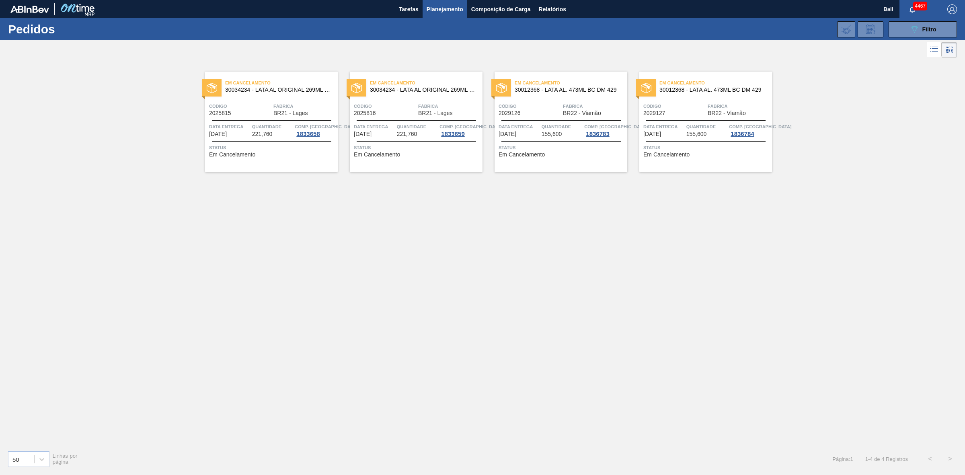
click at [261, 116] on div "Código 2025815" at bounding box center [240, 109] width 62 height 14
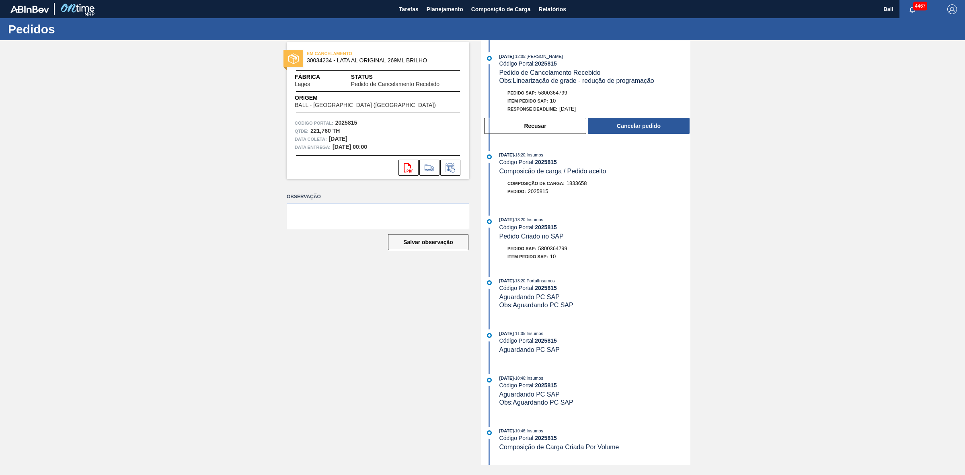
click at [402, 182] on div "EM CANCELAMENTO 30034234 - LATA AL ORIGINAL 269ML BRILHO Fábrica Lages Status P…" at bounding box center [372, 252] width 195 height 425
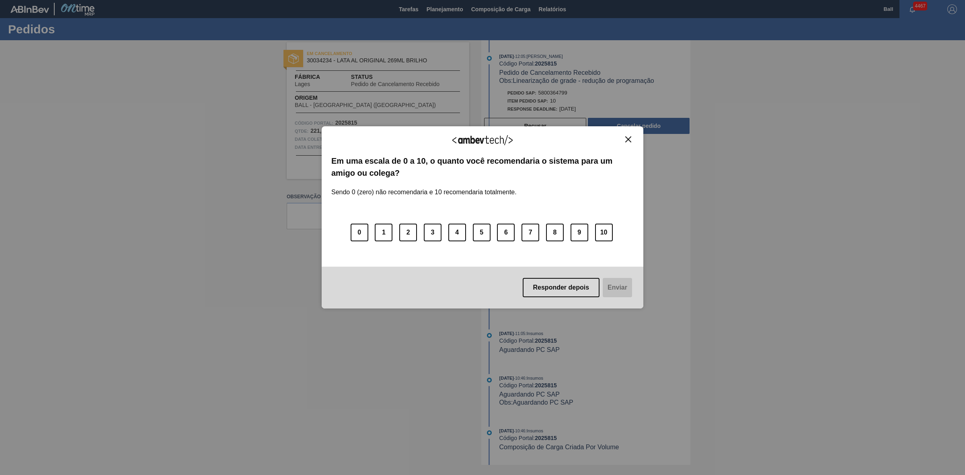
click at [628, 136] on img "Close" at bounding box center [628, 139] width 6 height 6
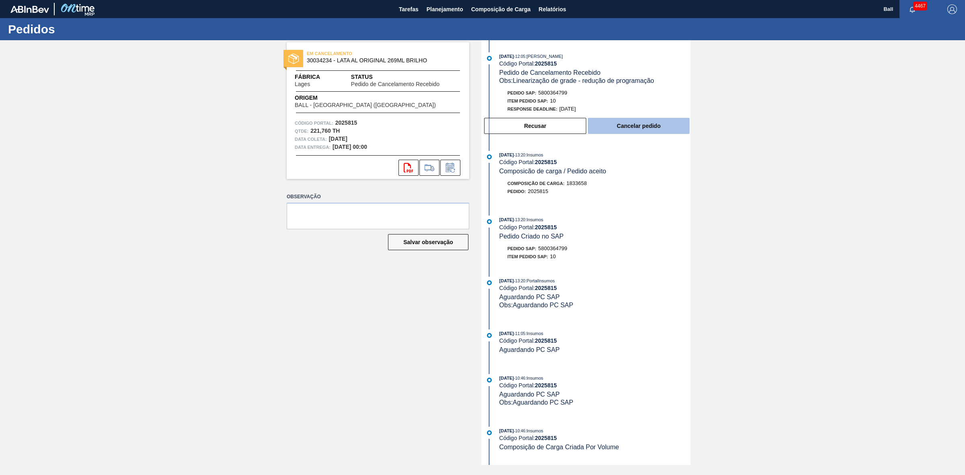
click at [629, 125] on button "Cancelar pedido" at bounding box center [639, 126] width 102 height 16
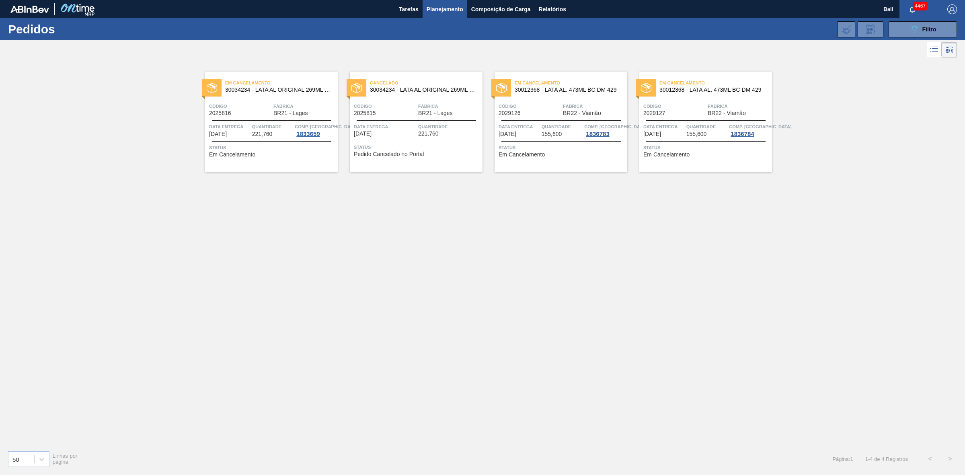
click at [404, 113] on div "Código 2025815" at bounding box center [385, 109] width 62 height 14
click at [242, 135] on div "Data entrega 15/09/2025" at bounding box center [229, 130] width 41 height 14
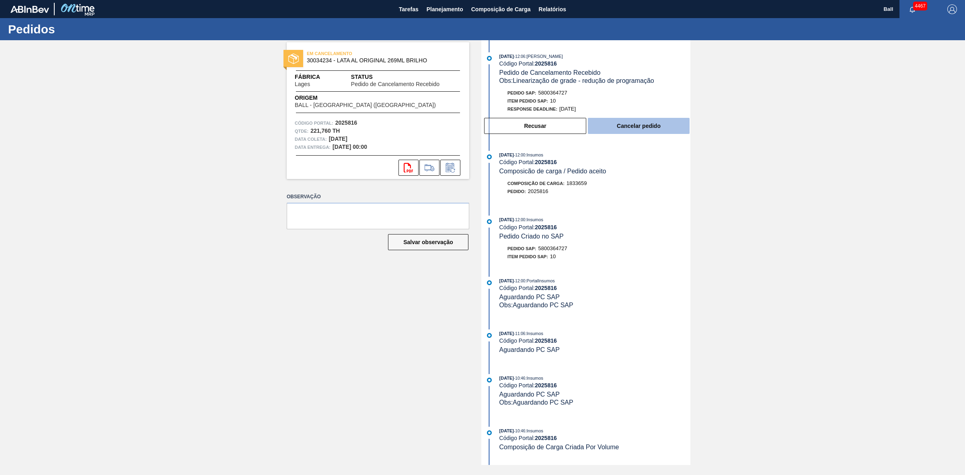
click at [665, 129] on button "Cancelar pedido" at bounding box center [639, 126] width 102 height 16
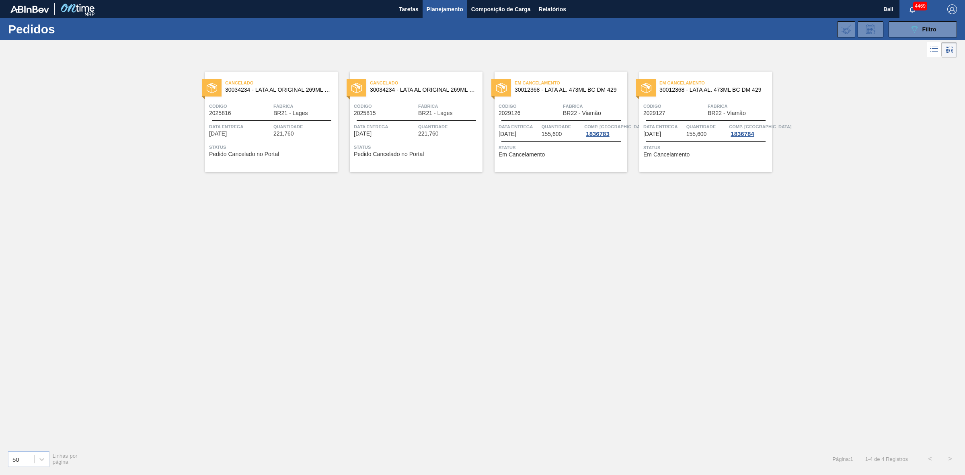
click at [489, 324] on div "Cancelado 30034234 - LATA AL ORIGINAL 269ML BRILHO Código 2025816 Fábrica BR21 …" at bounding box center [482, 252] width 965 height 384
click at [898, 24] on button "089F7B8B-B2A5-4AFE-B5C0-19BA573D28AC Filtro" at bounding box center [923, 29] width 68 height 16
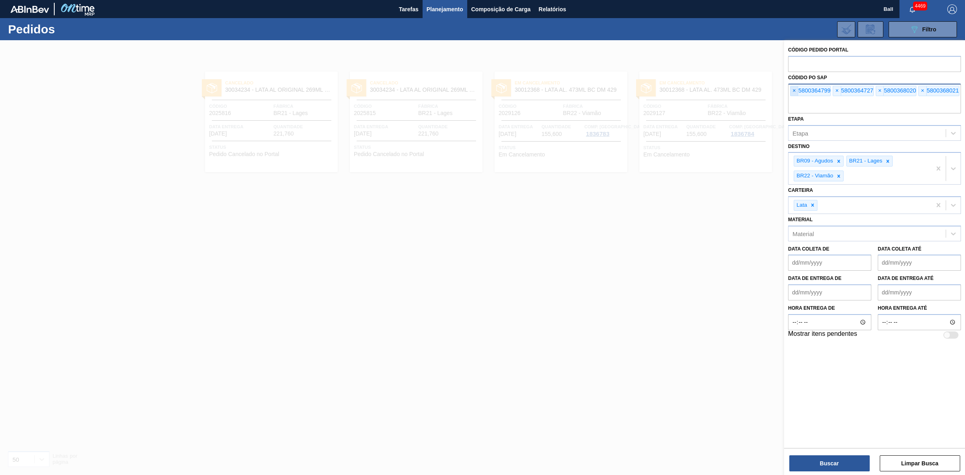
click at [792, 91] on span "×" at bounding box center [795, 91] width 8 height 10
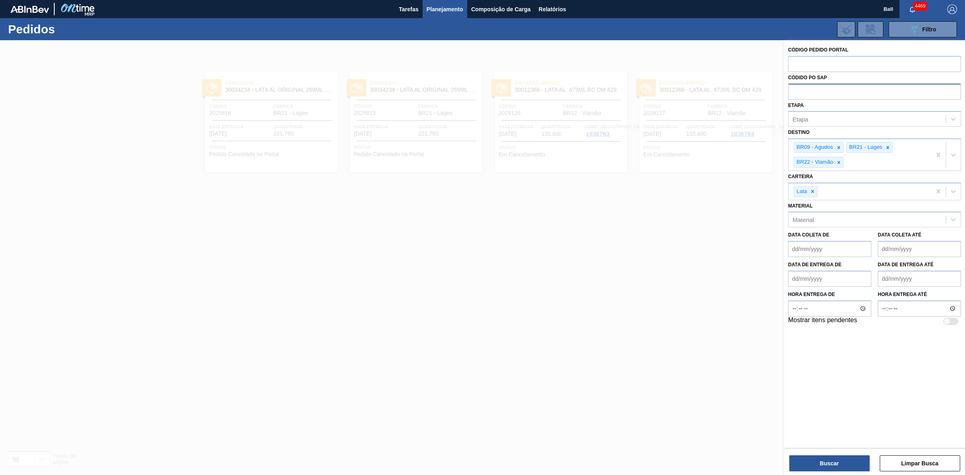
paste input "text"
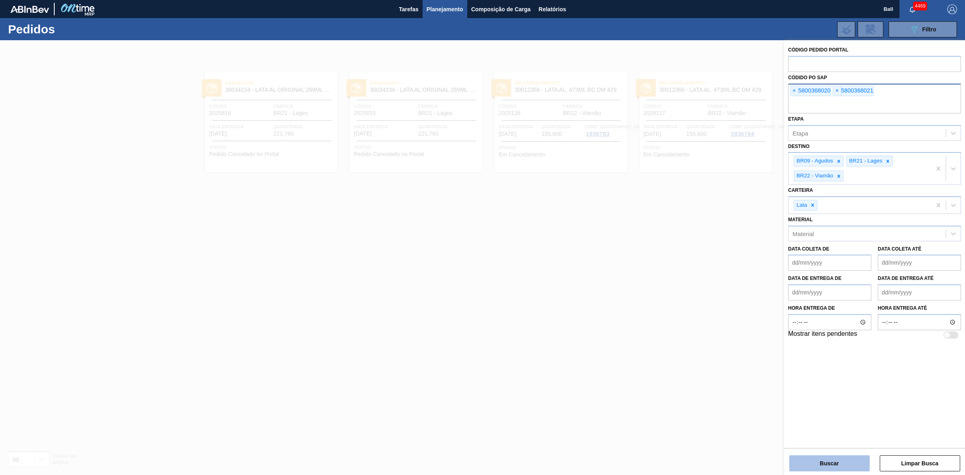
click at [821, 459] on button "Buscar" at bounding box center [829, 463] width 80 height 16
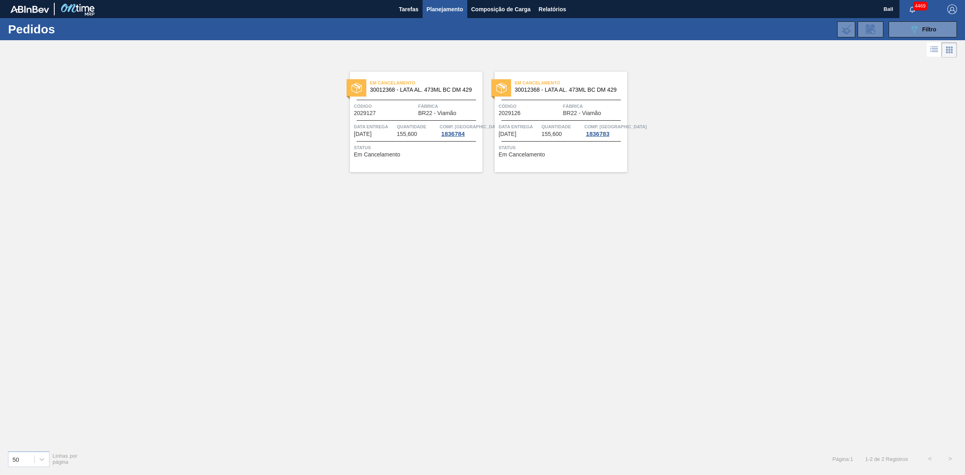
click at [392, 127] on span "Data entrega" at bounding box center [374, 127] width 41 height 8
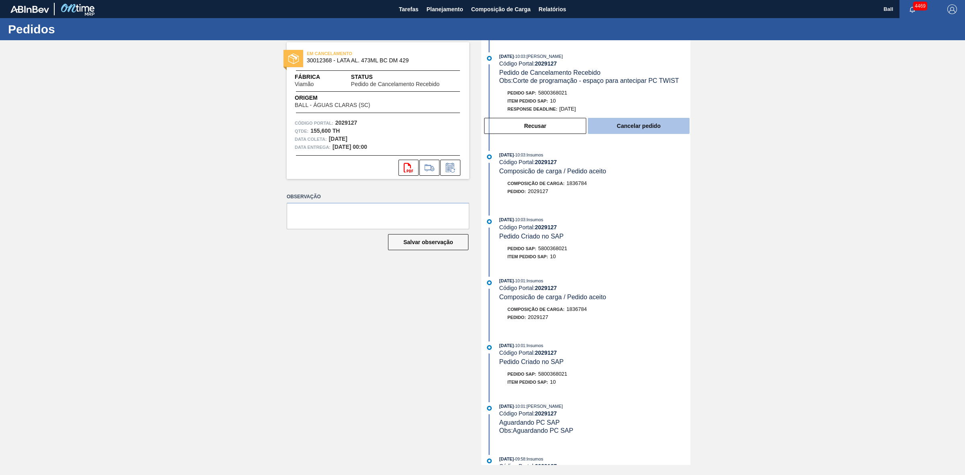
click at [645, 123] on button "Cancelar pedido" at bounding box center [639, 126] width 102 height 16
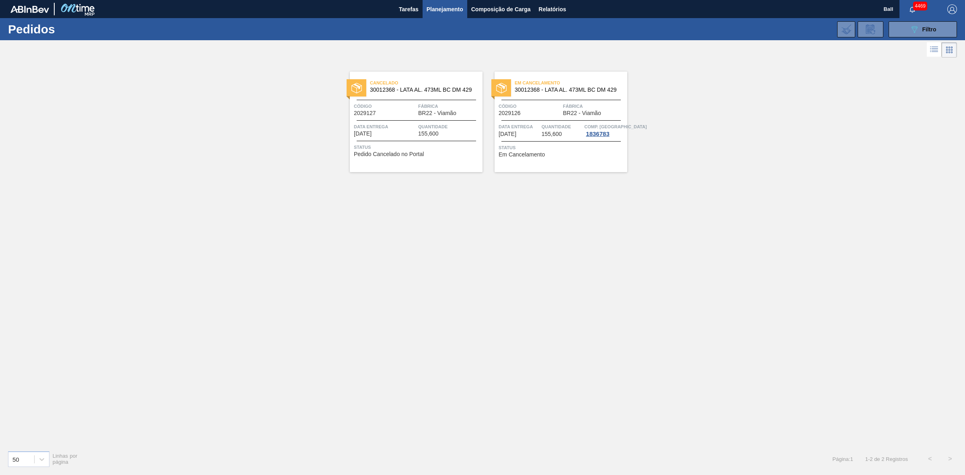
click at [547, 119] on div "Em Cancelamento 30012368 - LATA AL. 473ML BC DM 429 Código 2029126 Fábrica BR22…" at bounding box center [561, 122] width 133 height 101
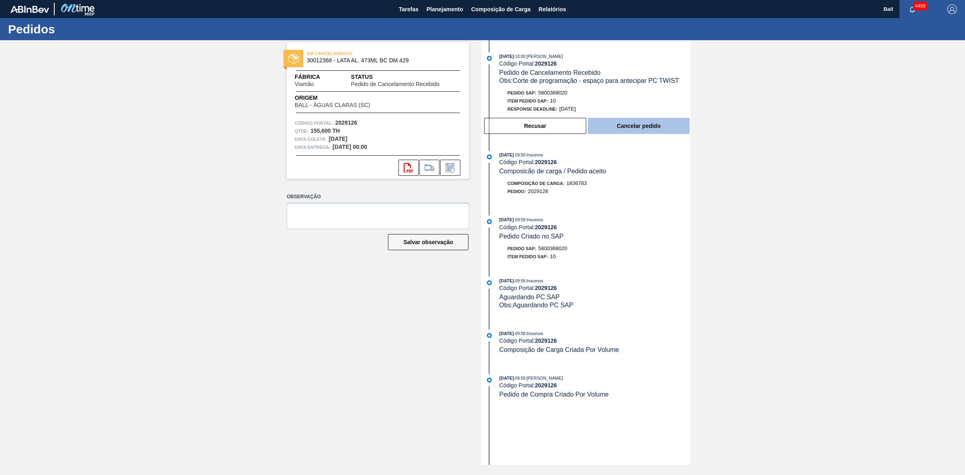
click at [632, 125] on button "Cancelar pedido" at bounding box center [639, 126] width 102 height 16
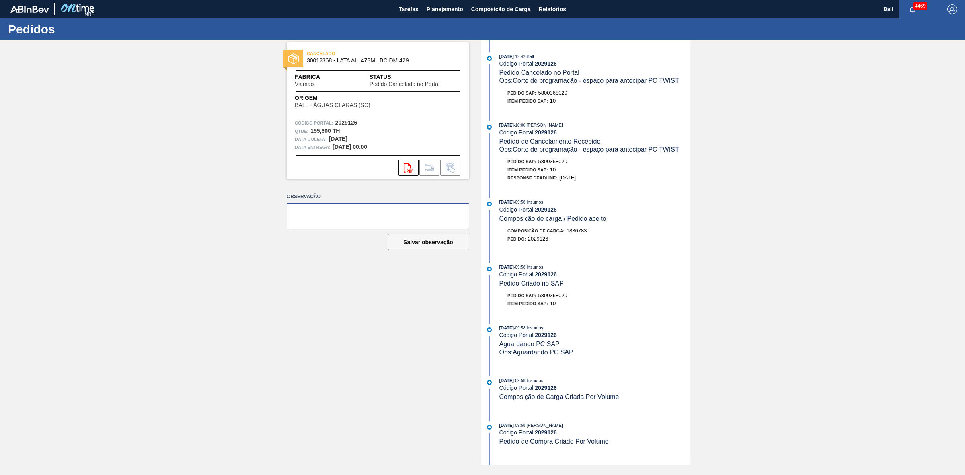
drag, startPoint x: 339, startPoint y: 218, endPoint x: 248, endPoint y: 165, distance: 104.9
click at [339, 218] on textarea at bounding box center [378, 216] width 183 height 27
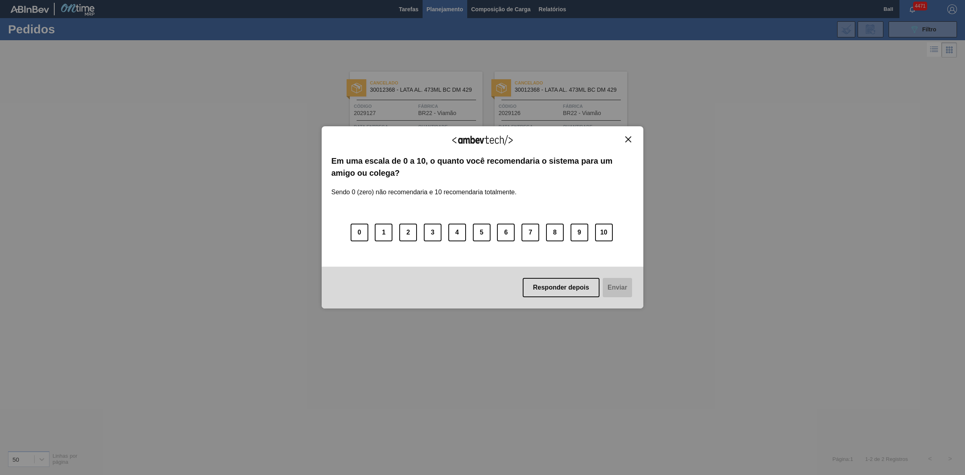
click at [627, 134] on div "Agradecemos seu feedback! Em uma escala de 0 a 10, o quanto você recomendaria o…" at bounding box center [483, 217] width 322 height 183
click at [627, 137] on img "Close" at bounding box center [628, 139] width 6 height 6
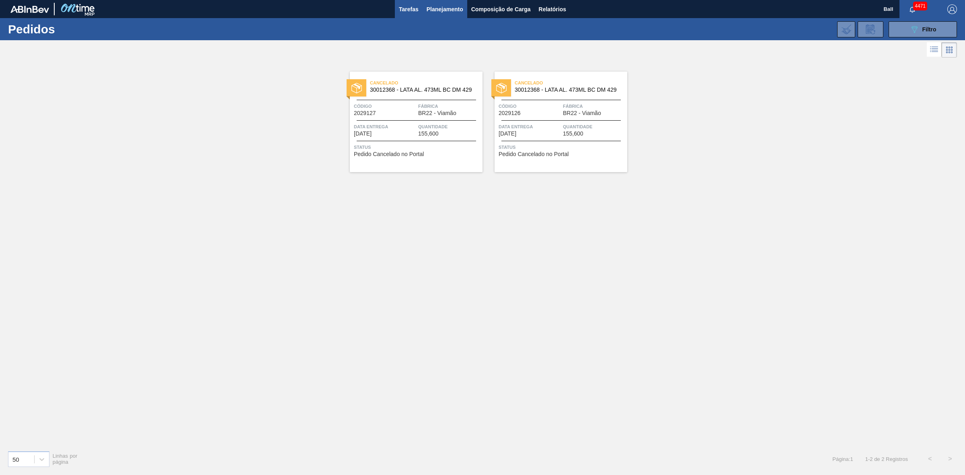
click at [405, 4] on span "Tarefas" at bounding box center [409, 9] width 20 height 10
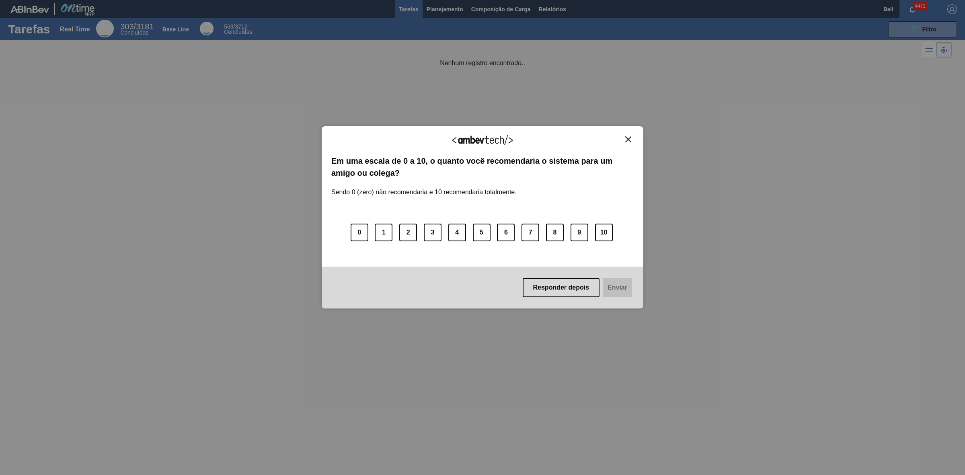
click at [628, 138] on img "Close" at bounding box center [628, 139] width 6 height 6
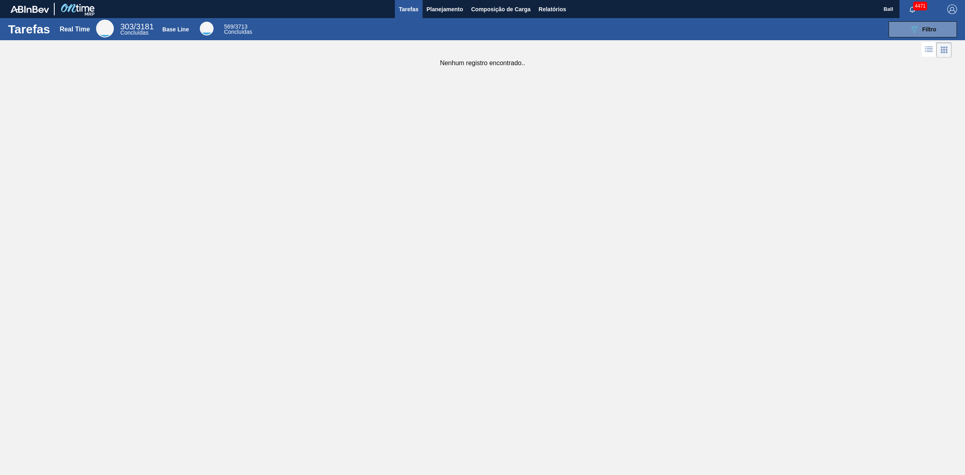
click at [382, 295] on div "Tarefas Real Time 303 / 3181 Concluídas Base Line 569 / 3713 Concluídas 089F7B8…" at bounding box center [482, 228] width 965 height 421
